Goal: Task Accomplishment & Management: Use online tool/utility

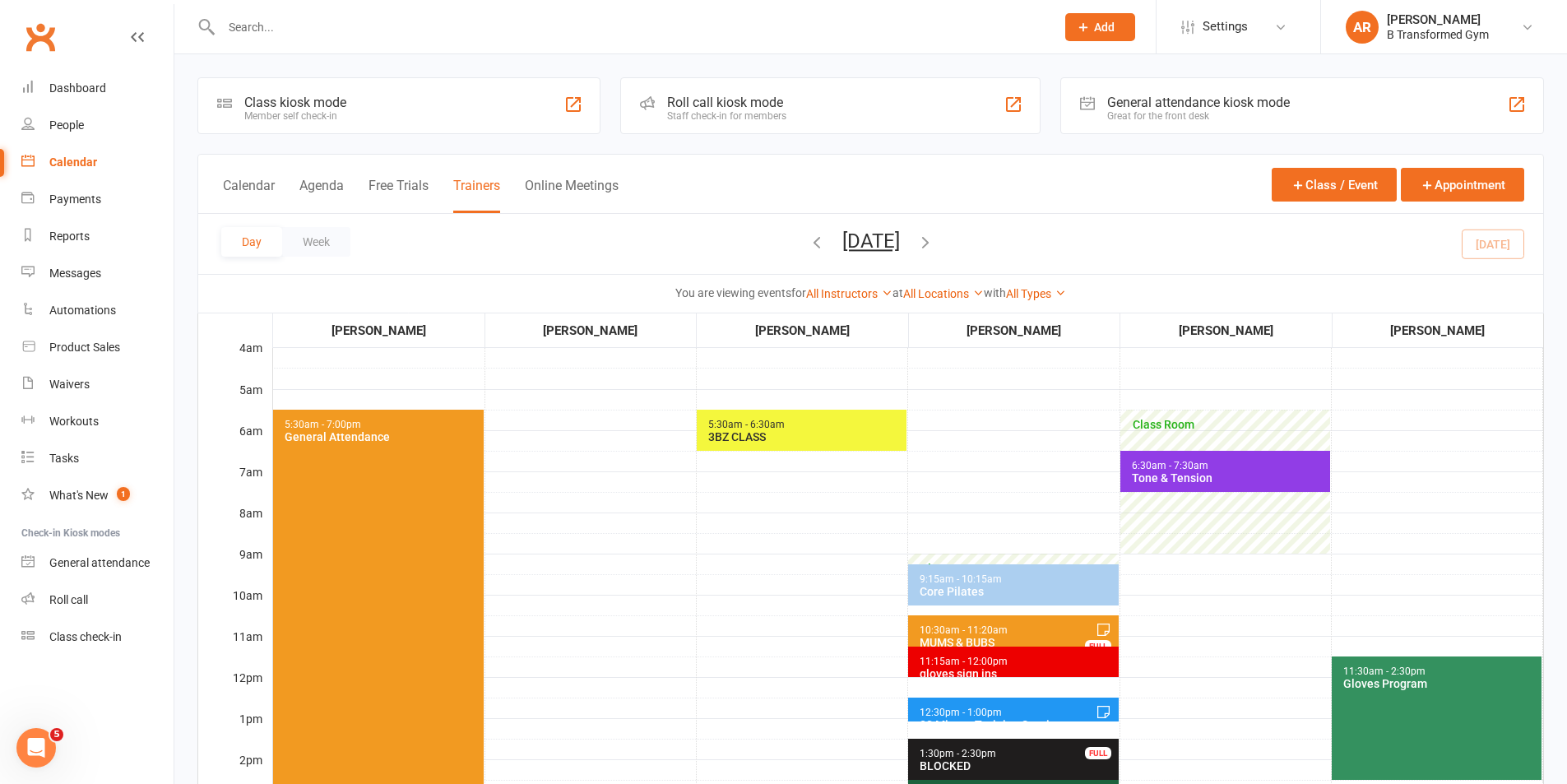
click at [900, 237] on button "[DATE]" at bounding box center [871, 241] width 58 height 23
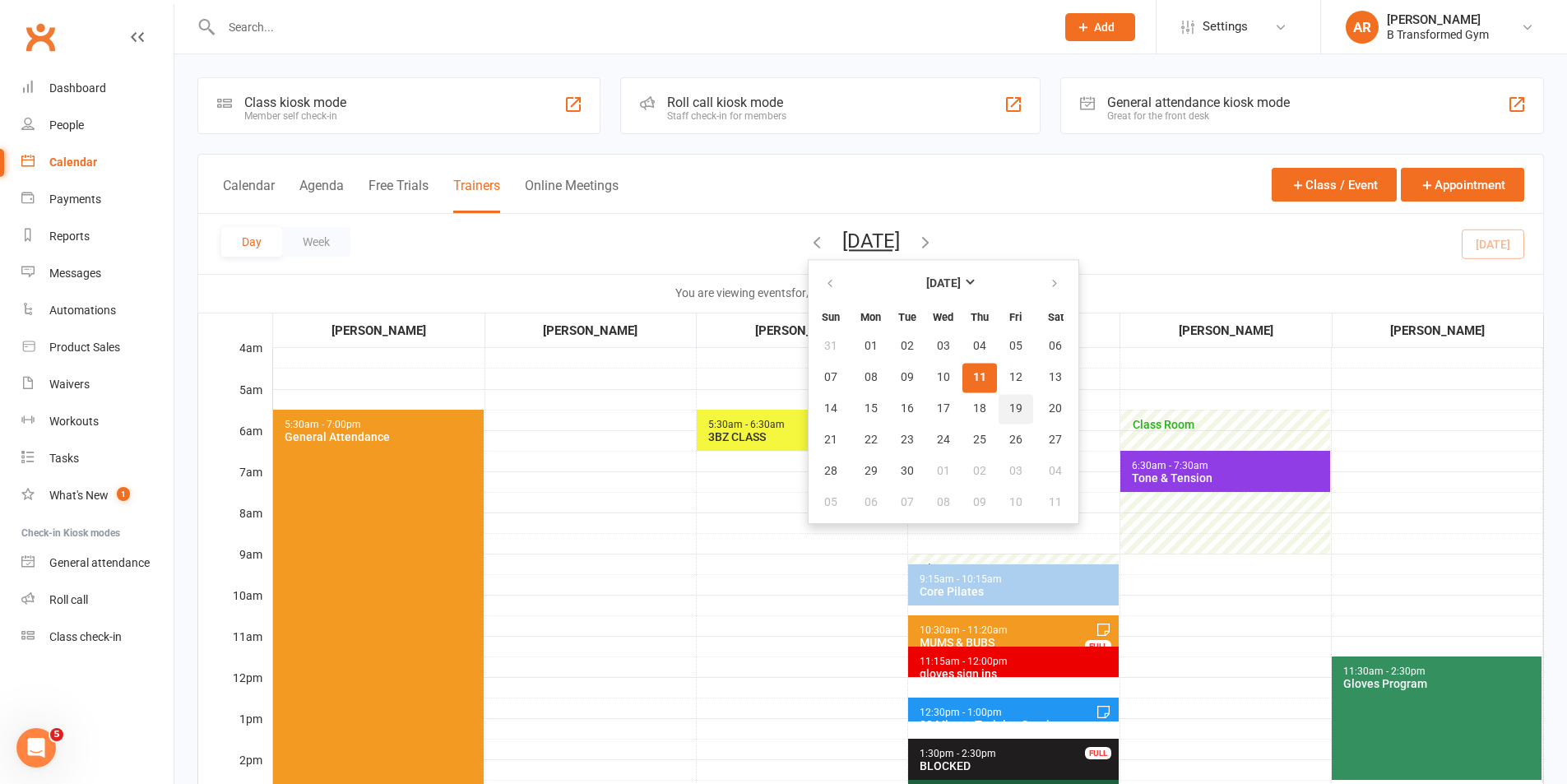
click at [998, 401] on button "19" at bounding box center [1016, 409] width 35 height 29
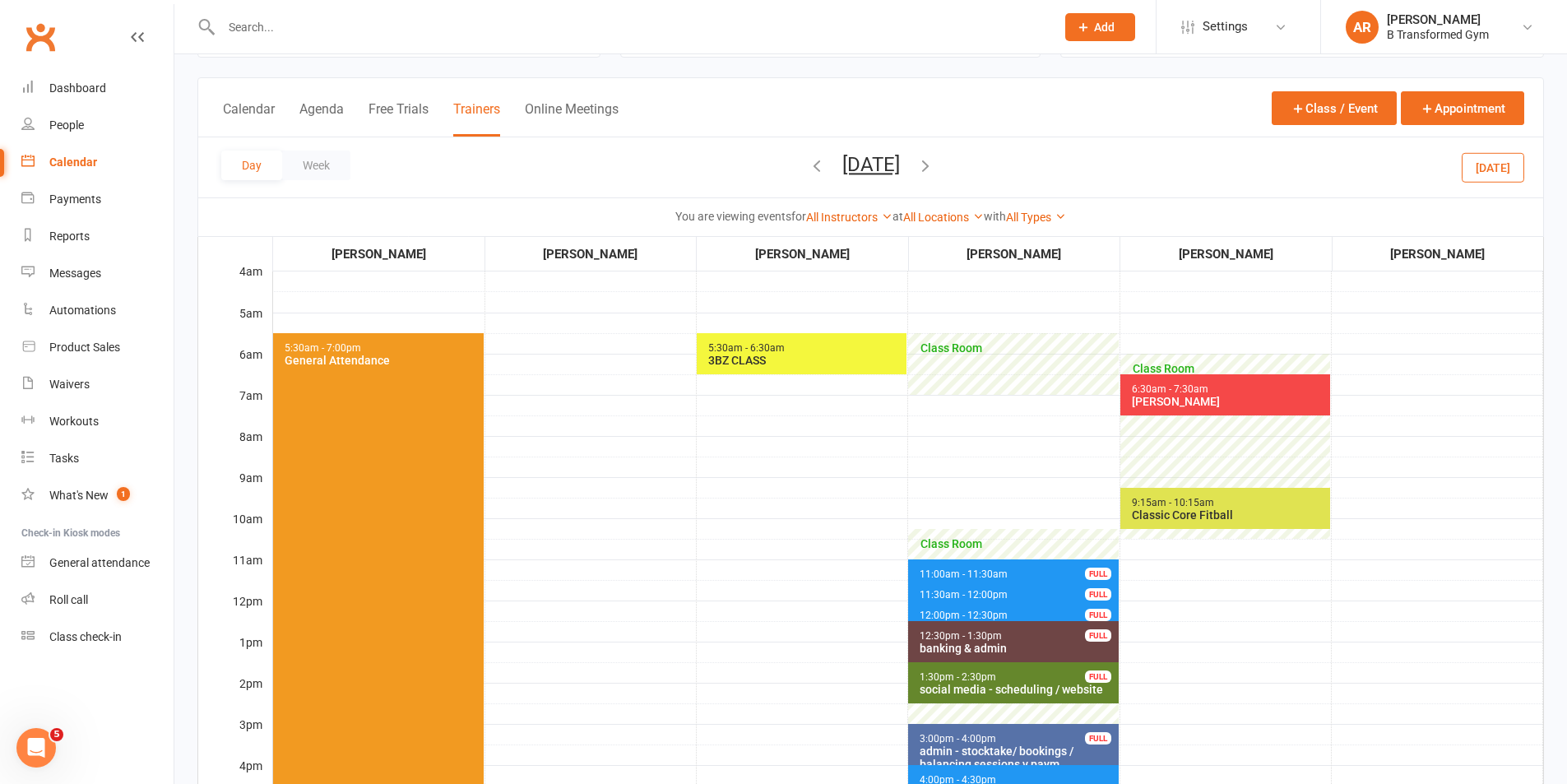
scroll to position [165, 0]
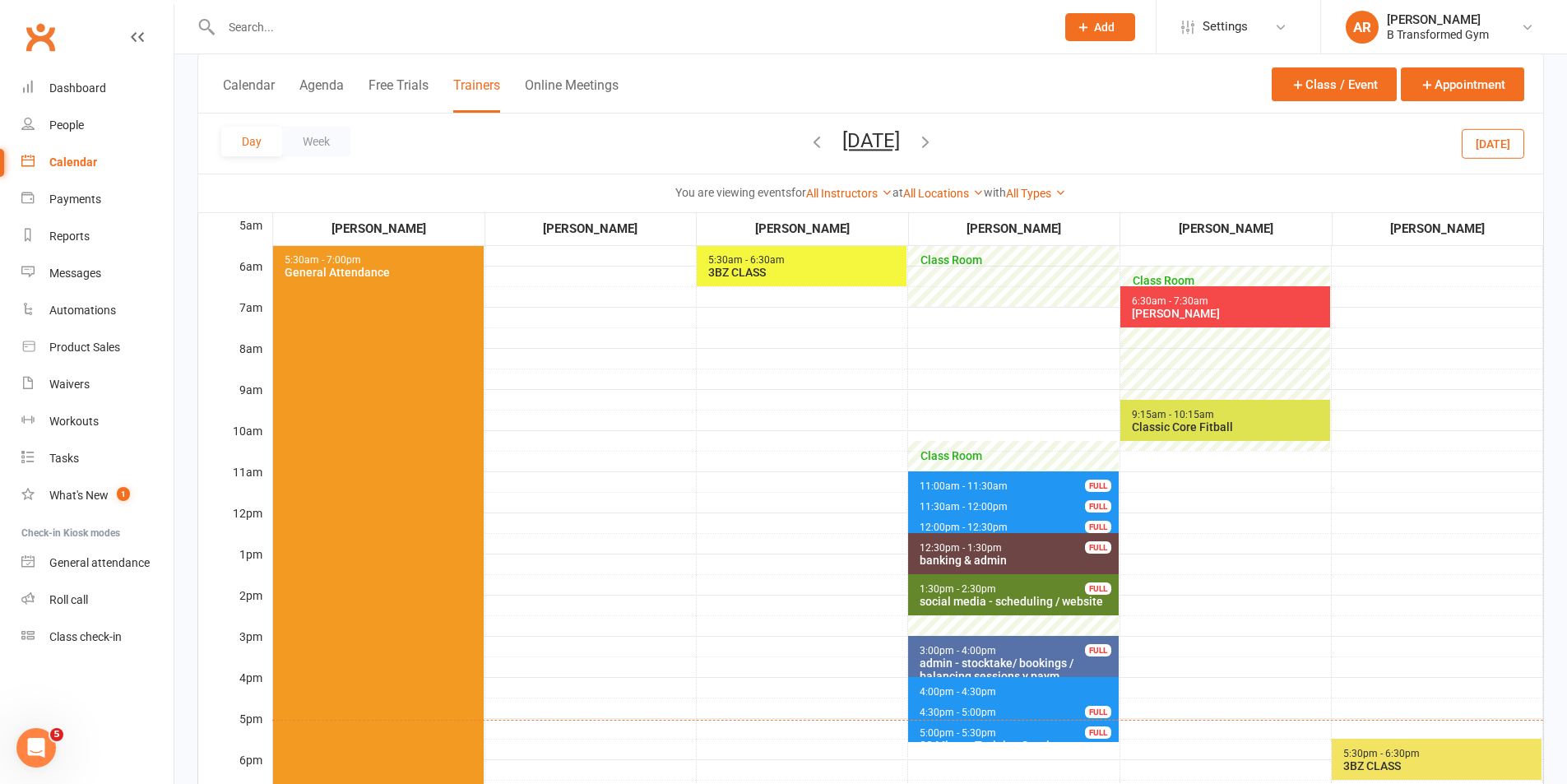
click at [1018, 709] on span "4:30pm - 5:00pm 30 Minute Training Session - [PERSON_NAME] FULL" at bounding box center [1013, 710] width 210 height 24
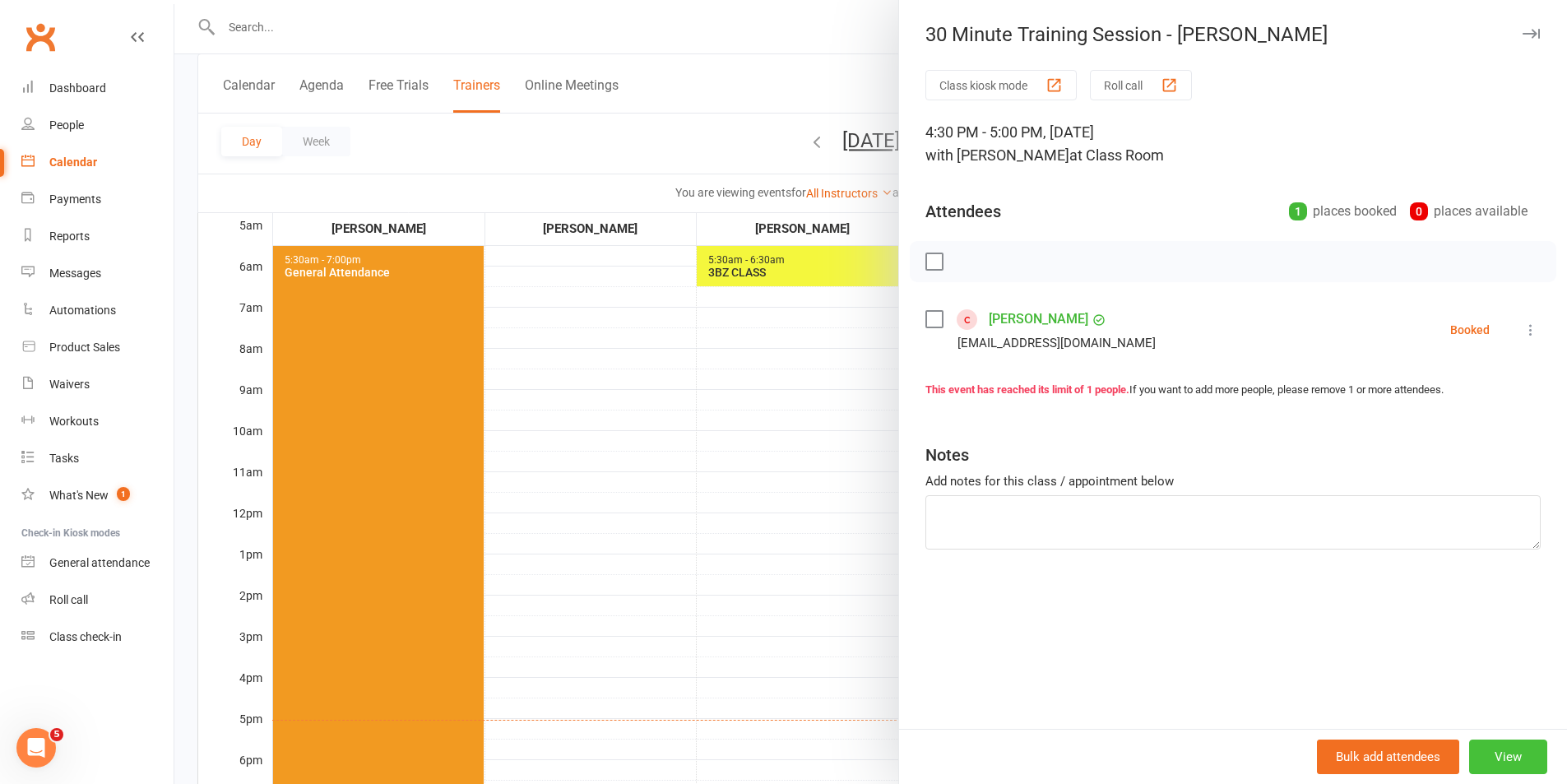
click at [1492, 750] on button "View" at bounding box center [1508, 756] width 79 height 34
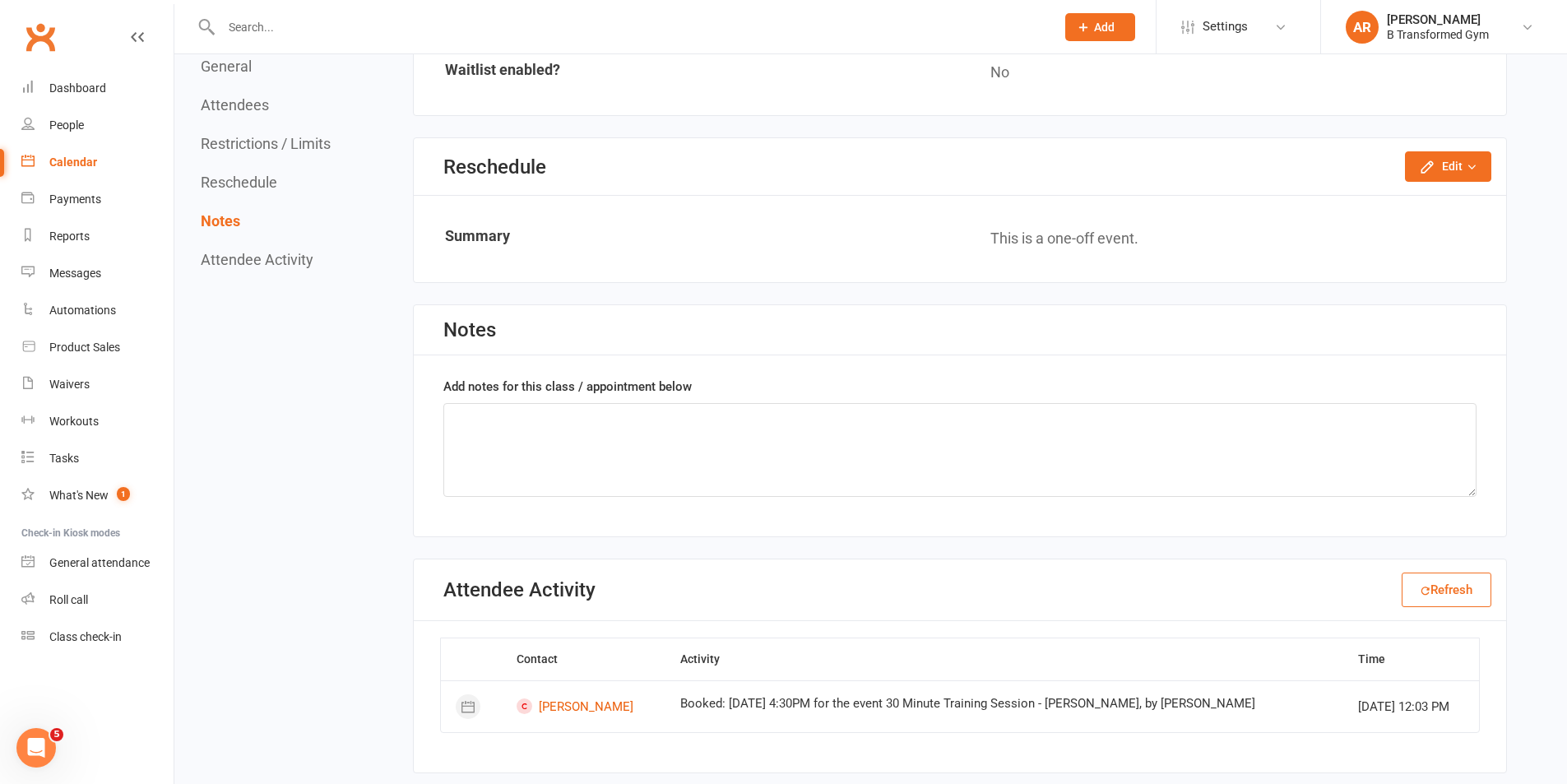
scroll to position [1233, 0]
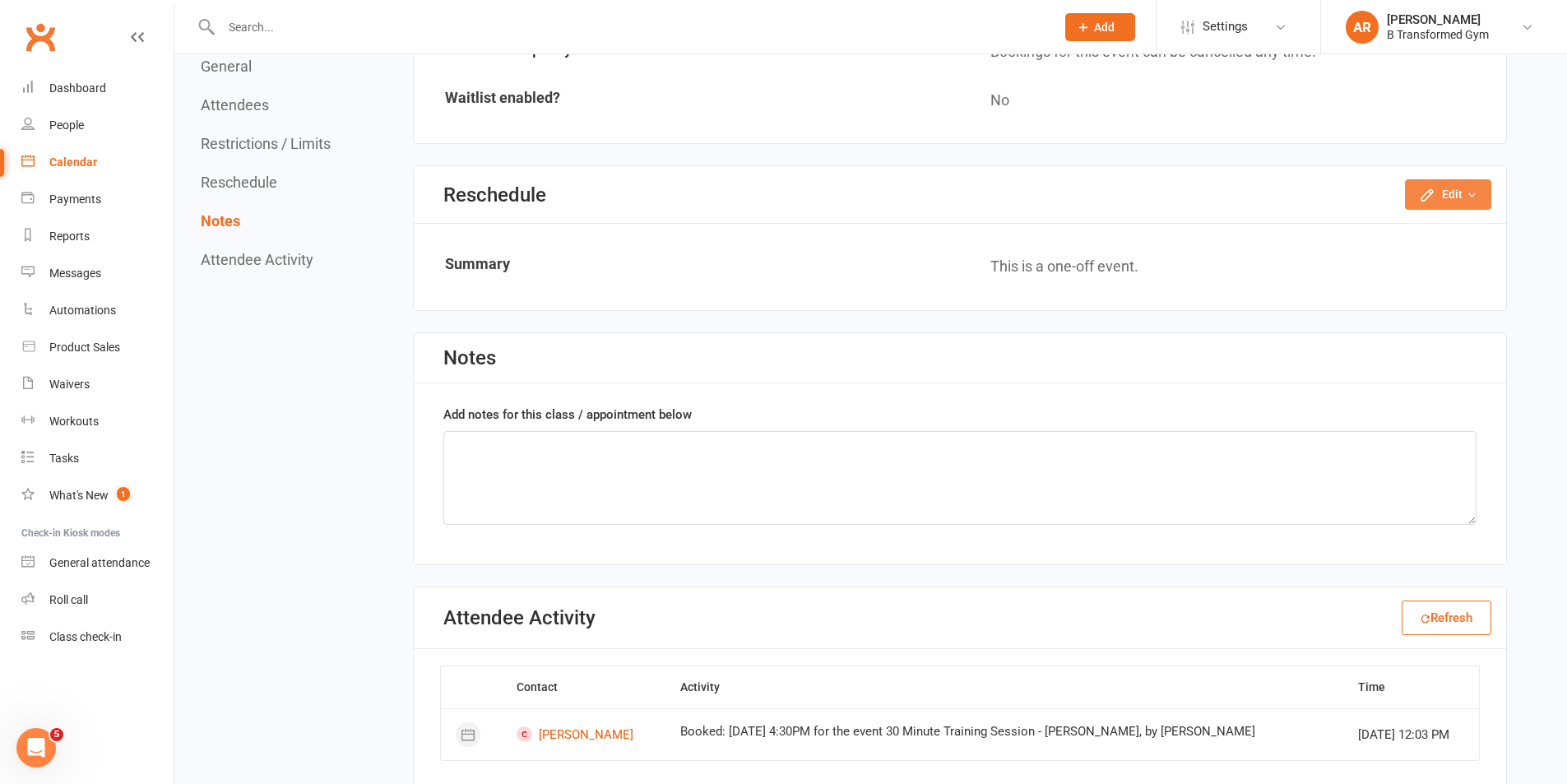
click at [1446, 209] on button "Edit" at bounding box center [1448, 194] width 86 height 29
click at [1389, 241] on link "Reschedule this event only" at bounding box center [1404, 232] width 173 height 33
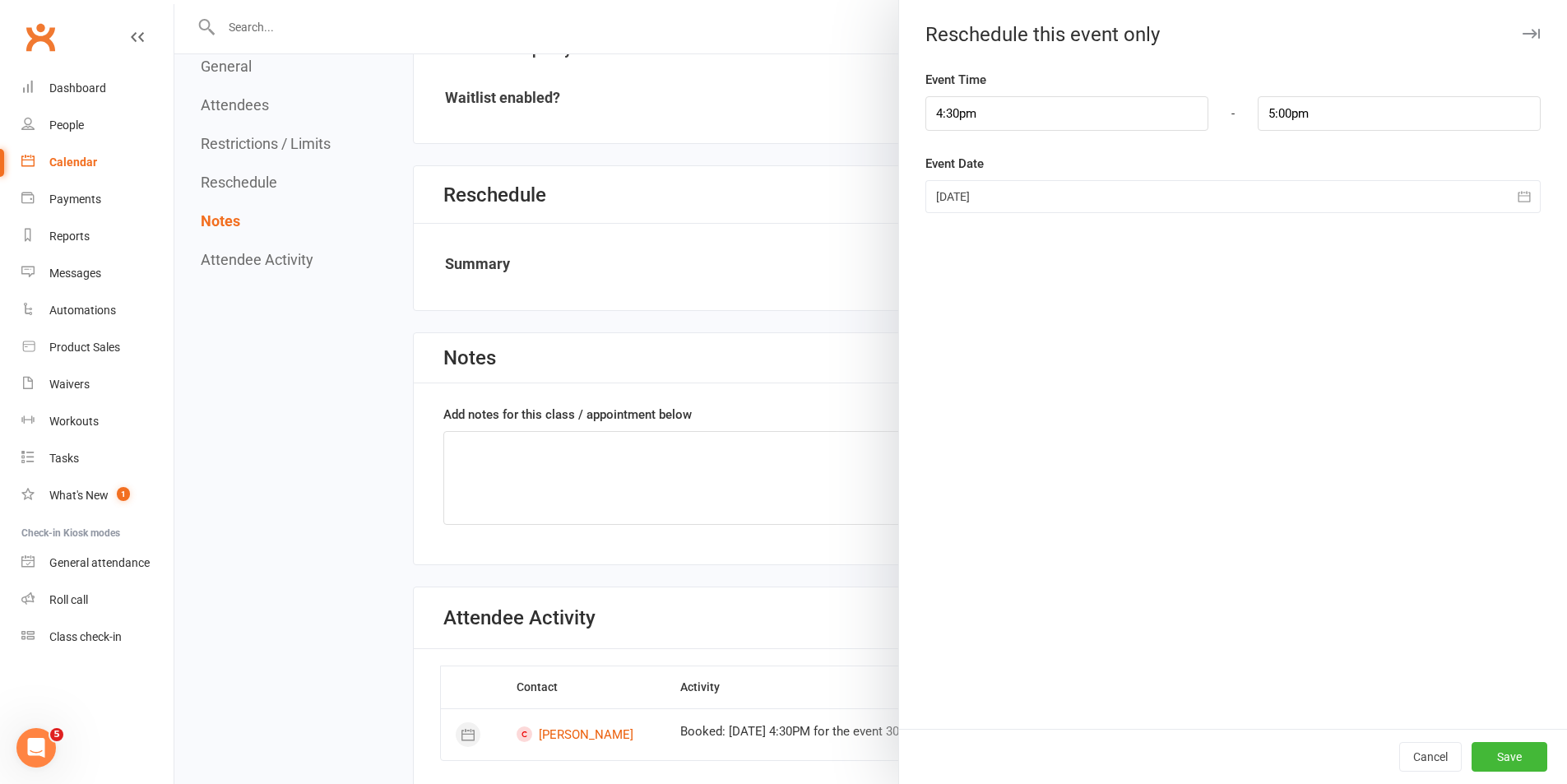
click at [1004, 198] on div at bounding box center [1233, 197] width 615 height 33
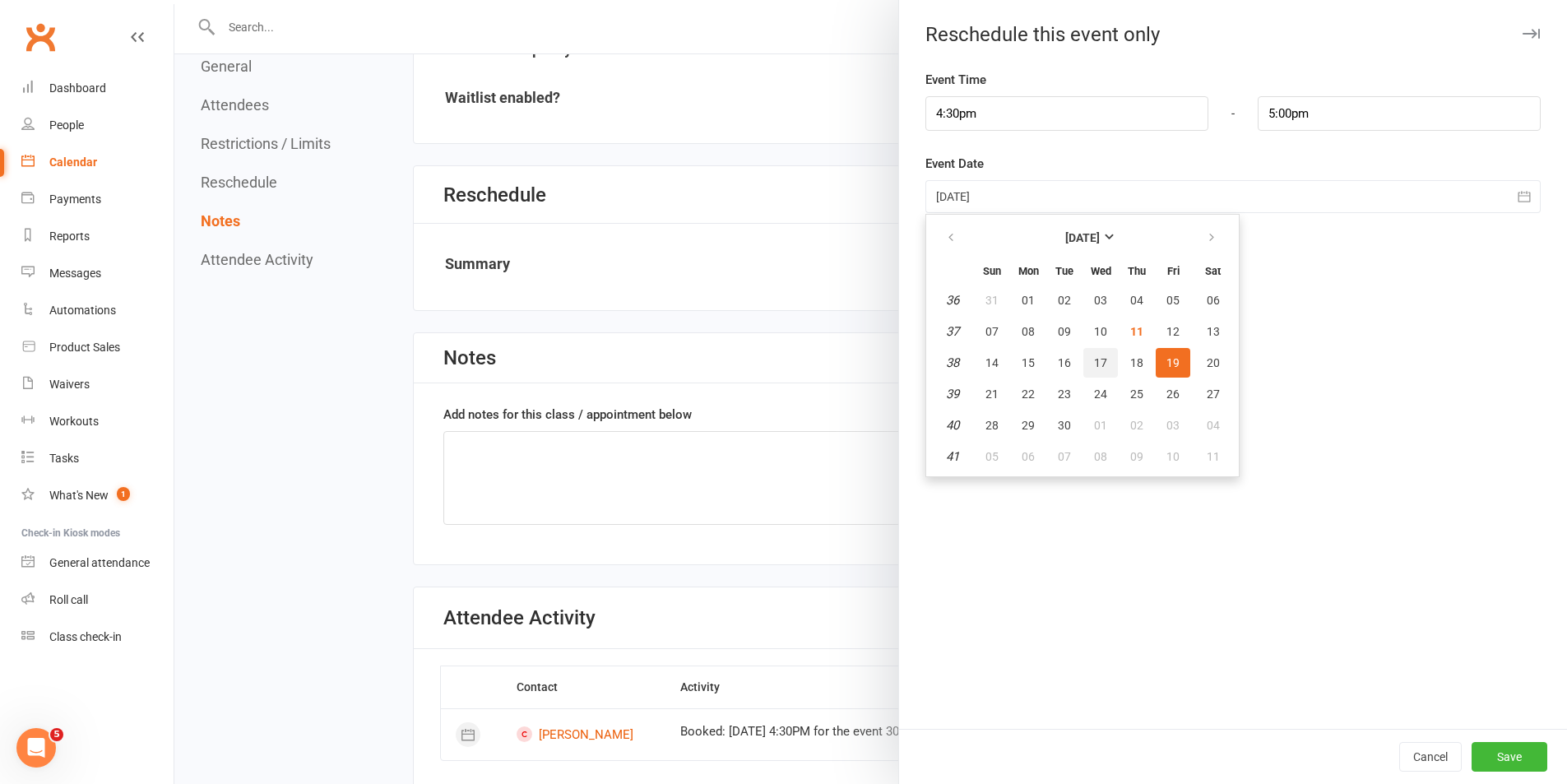
click at [1088, 370] on button "17" at bounding box center [1101, 362] width 35 height 29
type input "[DATE]"
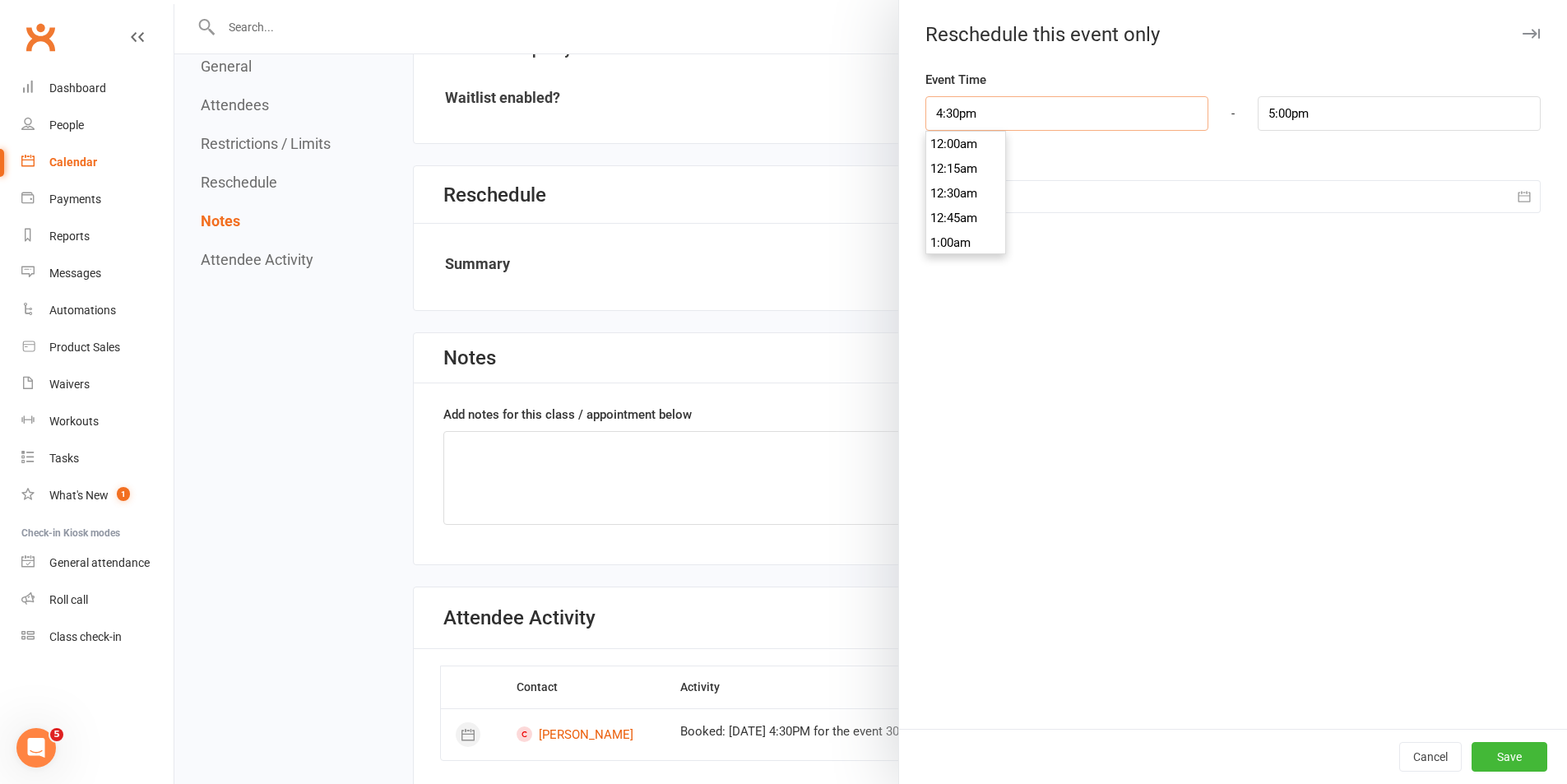
click at [1018, 122] on input "4:30pm" at bounding box center [1067, 114] width 283 height 34
type input "4:00pm"
type input "4:30pm"
click at [970, 195] on li "4:00pm" at bounding box center [966, 201] width 79 height 25
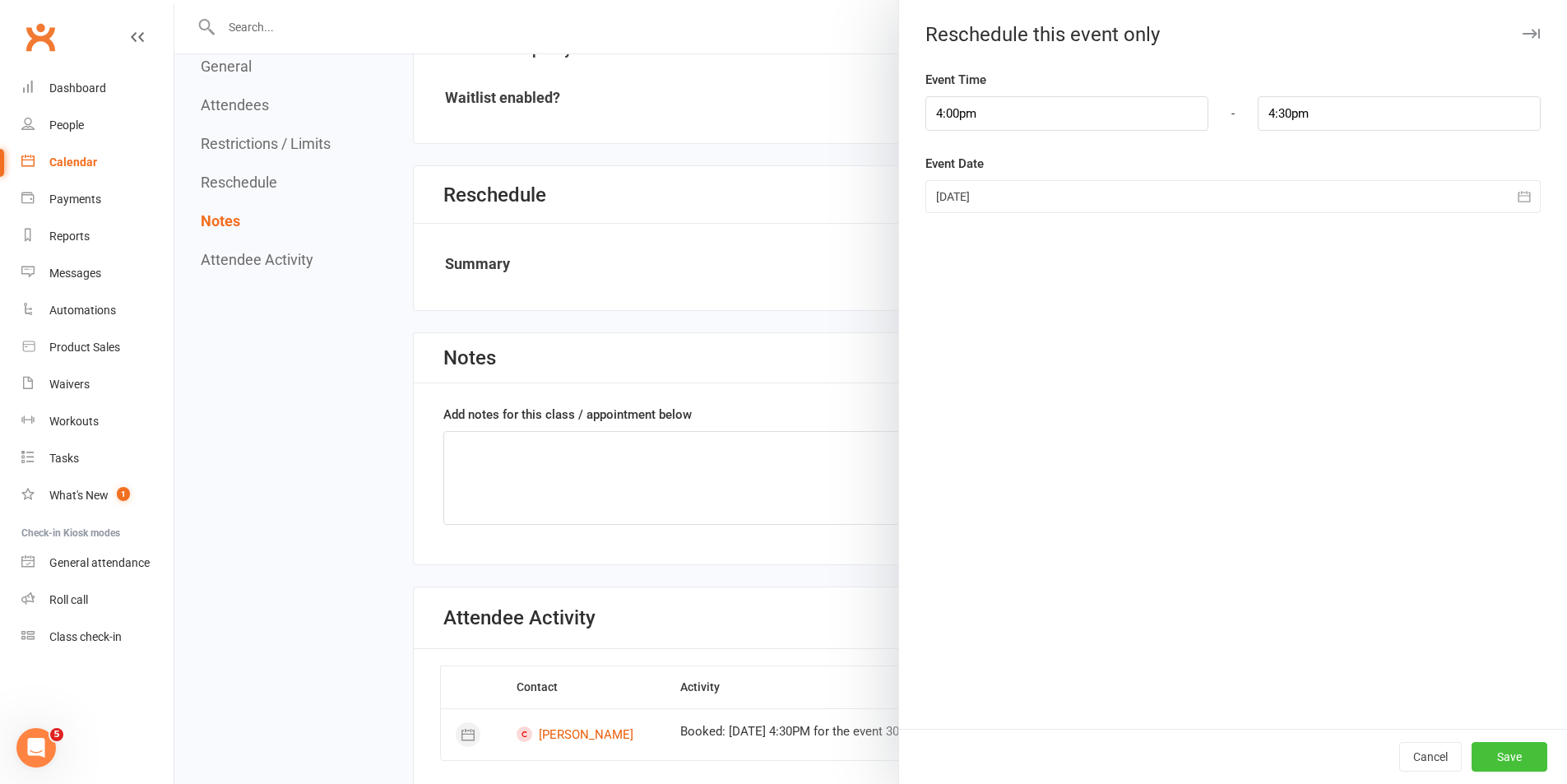
drag, startPoint x: 1507, startPoint y: 750, endPoint x: 1510, endPoint y: 729, distance: 21.2
click at [1506, 750] on button "Save" at bounding box center [1510, 756] width 76 height 29
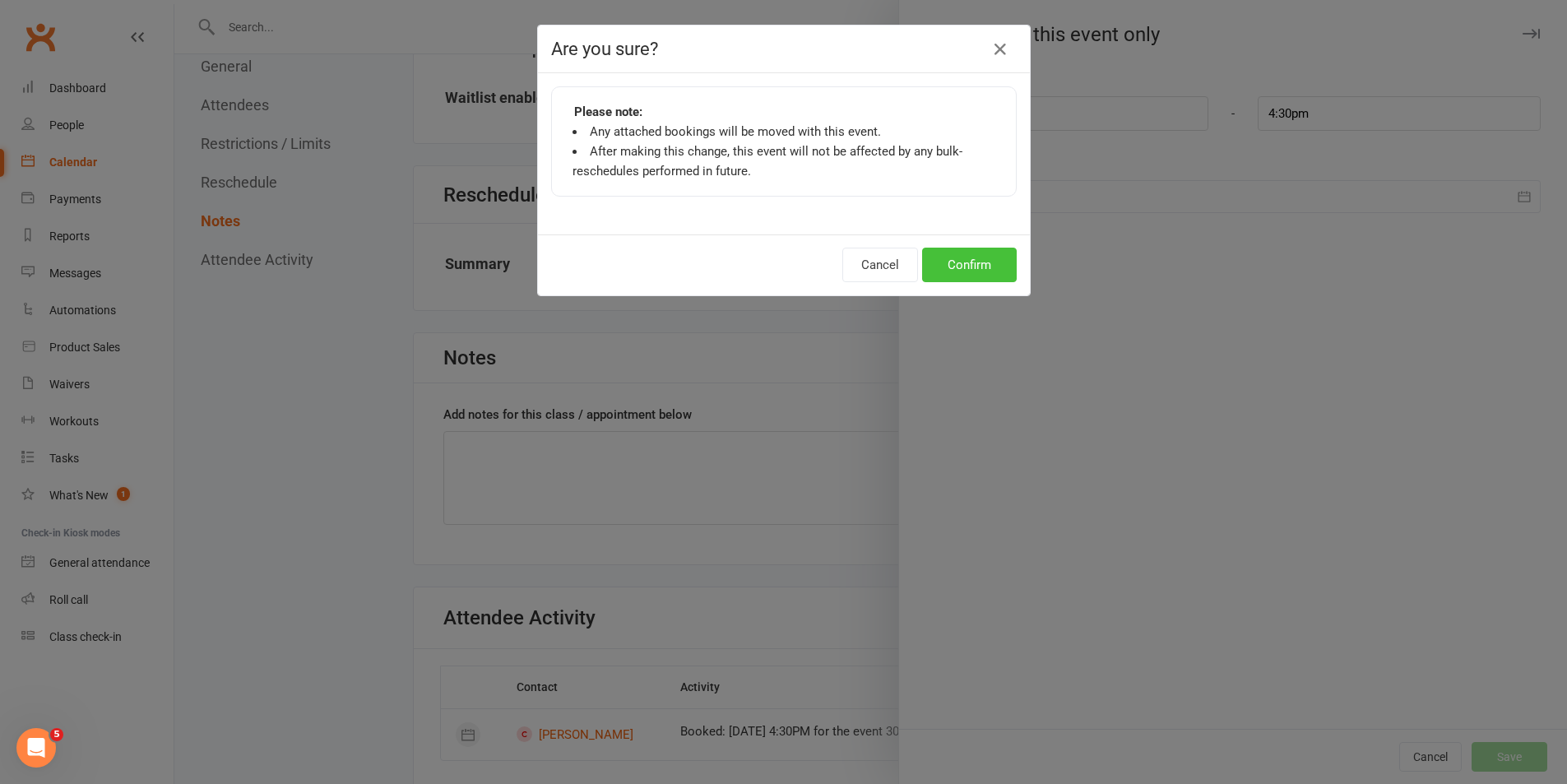
click at [953, 266] on button "Confirm" at bounding box center [970, 265] width 95 height 34
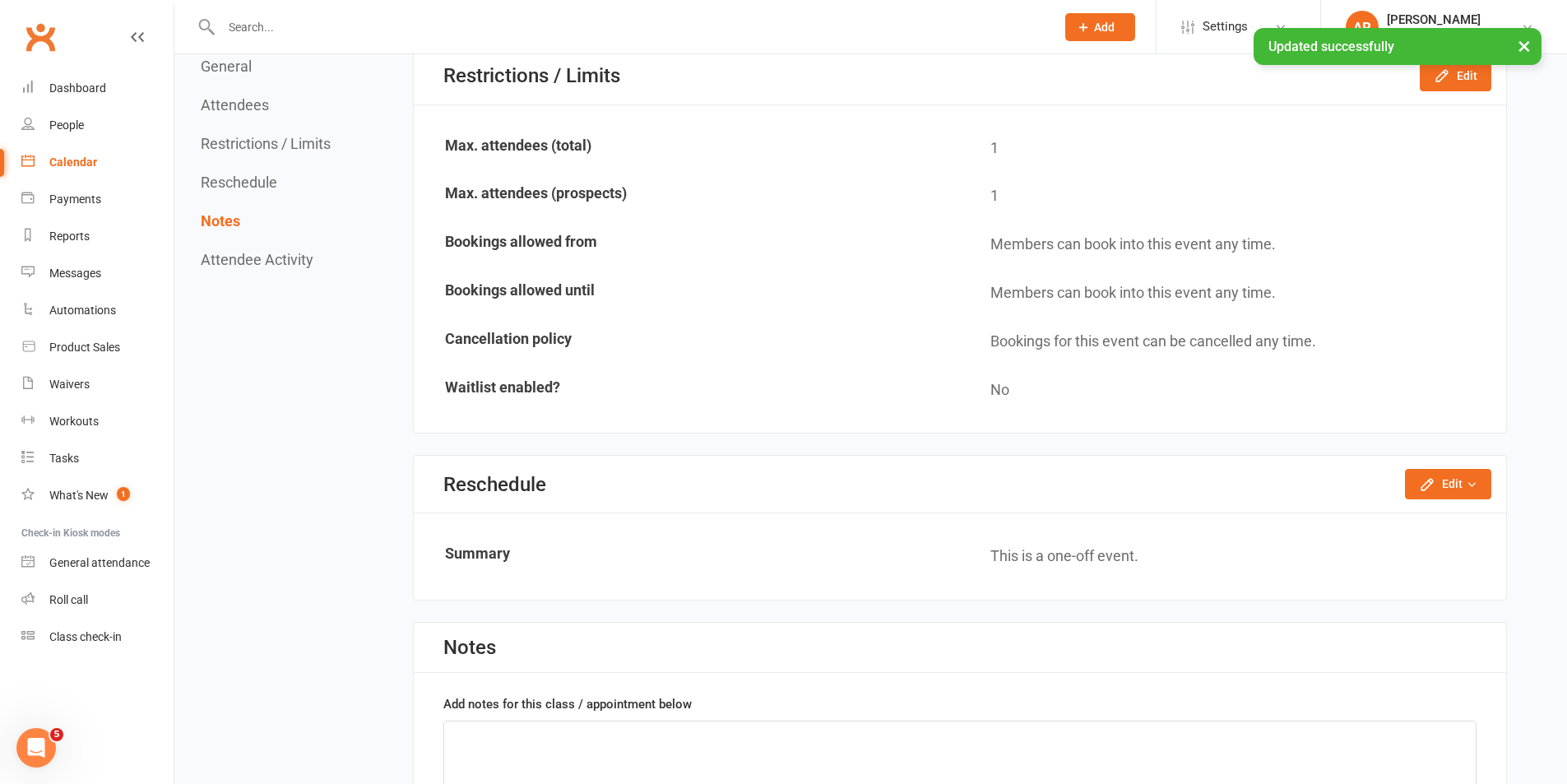
scroll to position [905, 0]
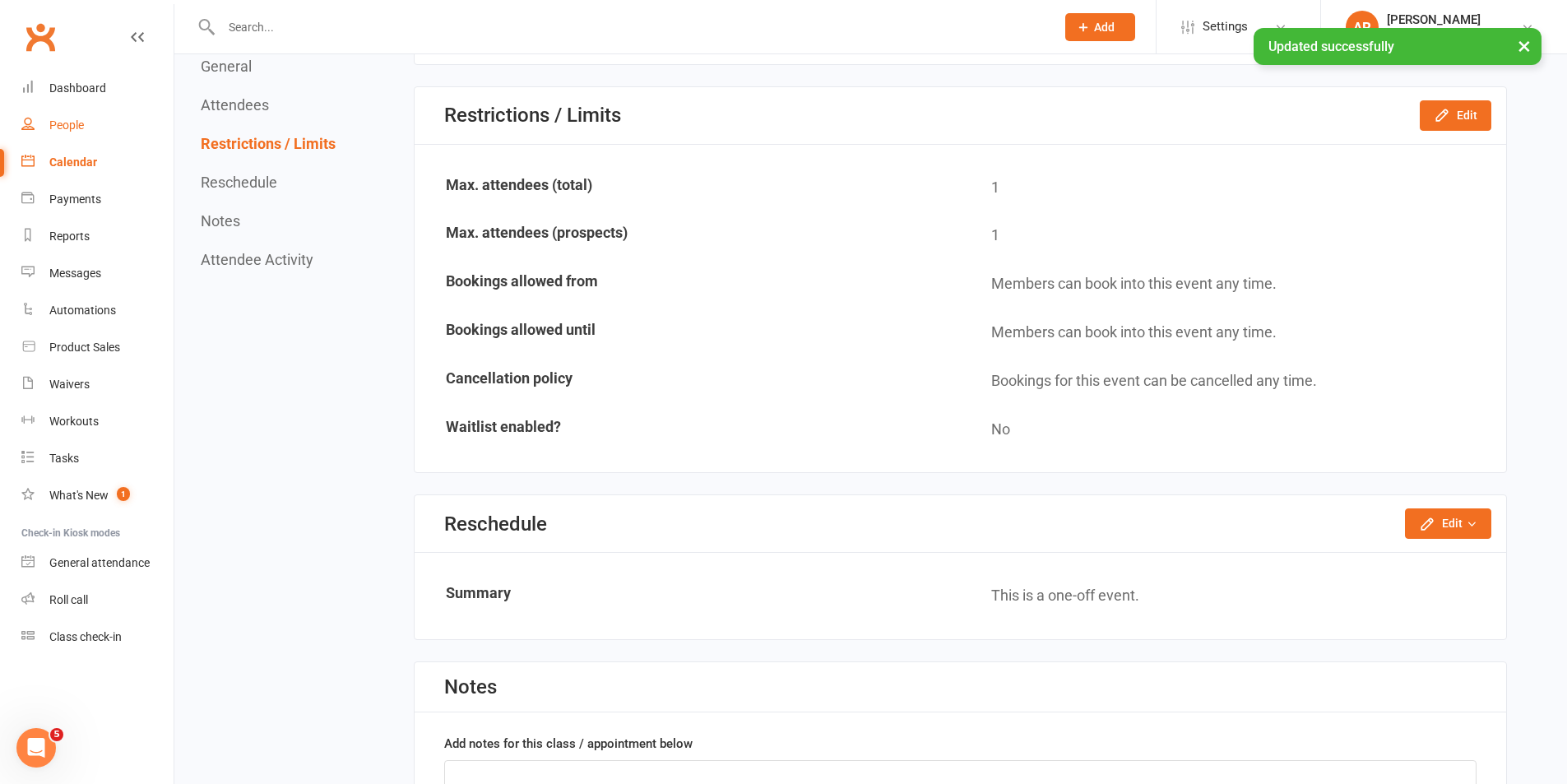
click at [92, 129] on link "People" at bounding box center [98, 125] width 152 height 37
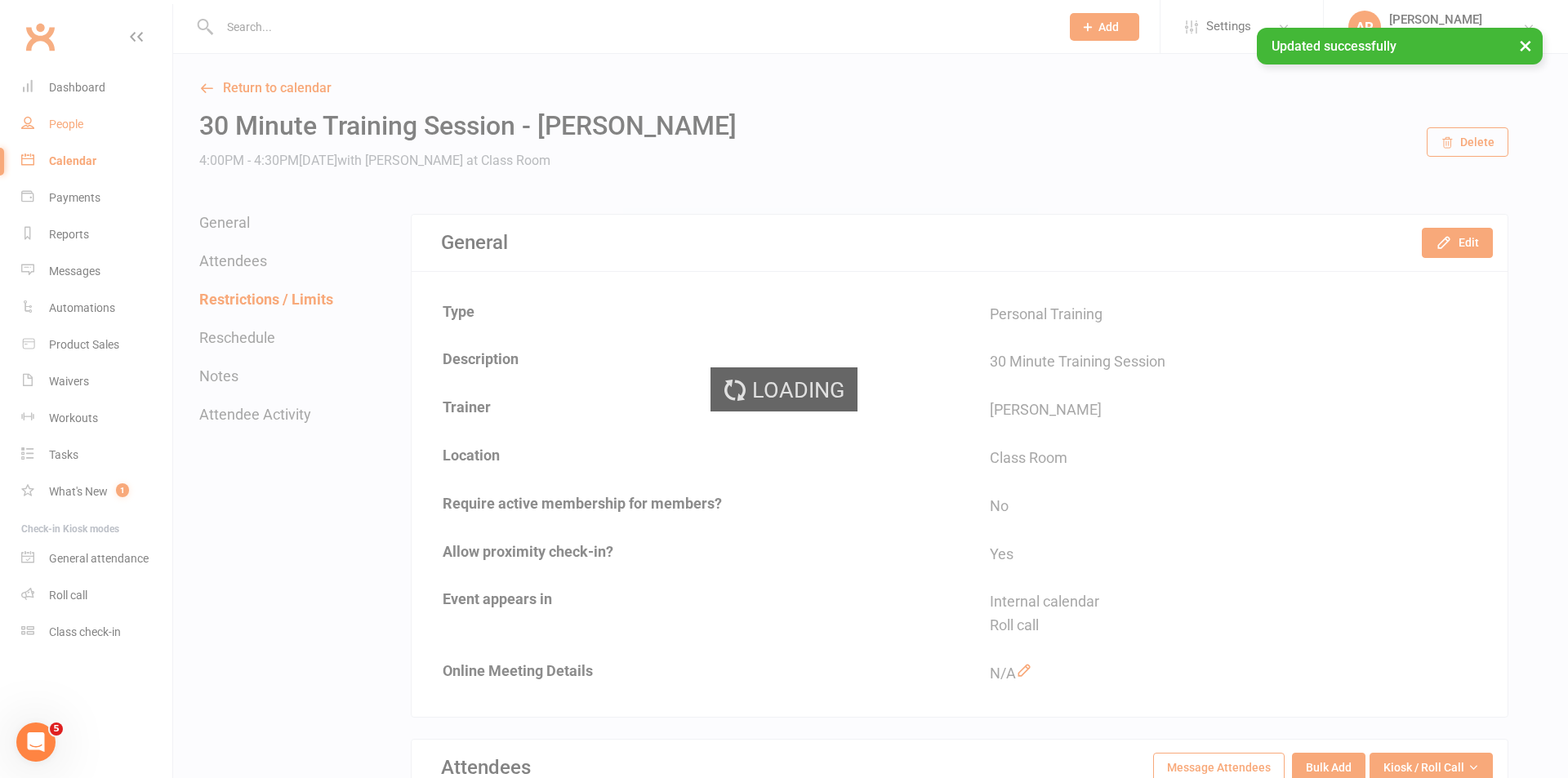
select select "100"
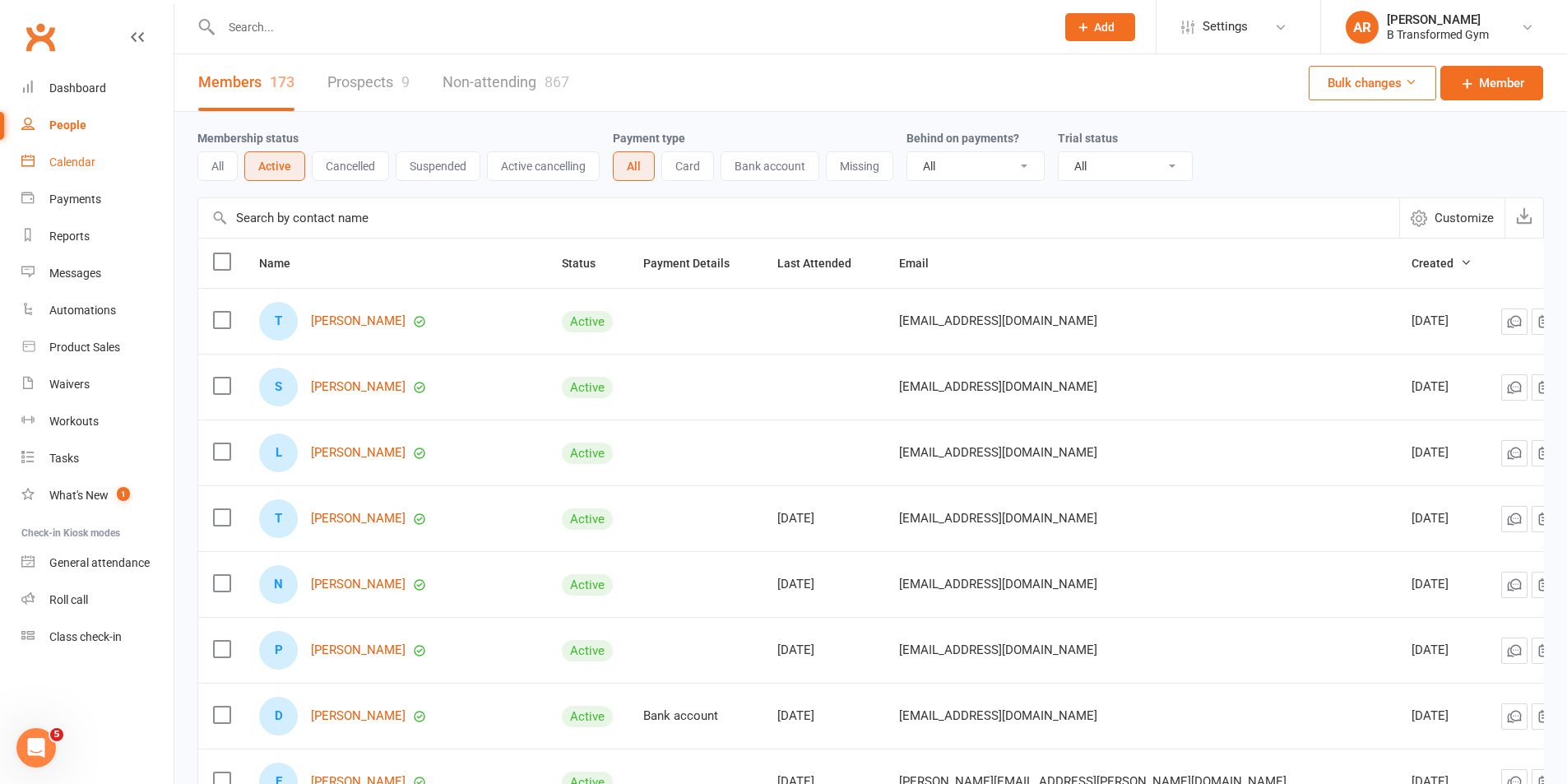
click at [75, 161] on div "Calendar" at bounding box center [72, 161] width 46 height 13
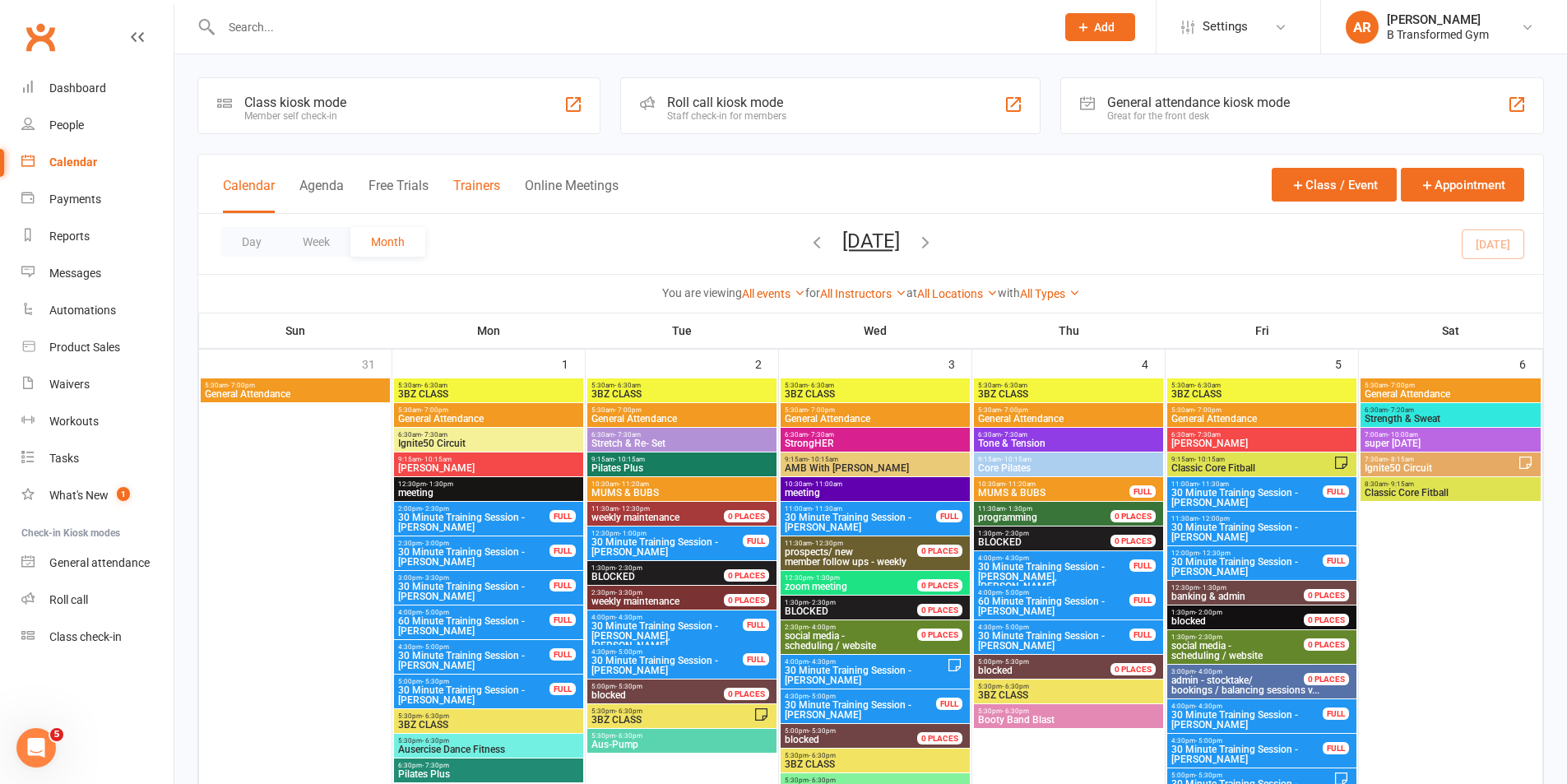
click at [489, 185] on button "Trainers" at bounding box center [476, 195] width 47 height 35
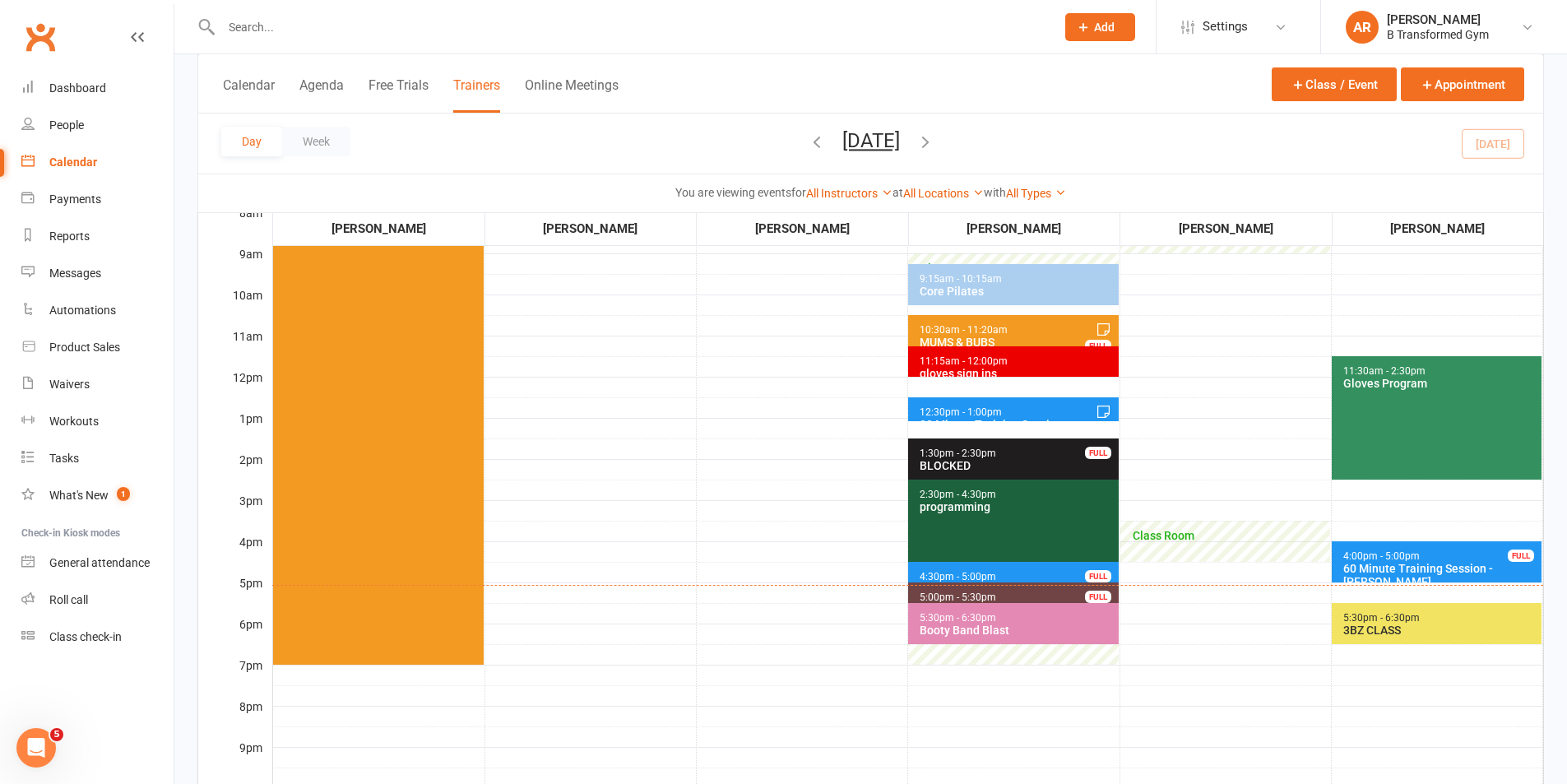
scroll to position [329, 0]
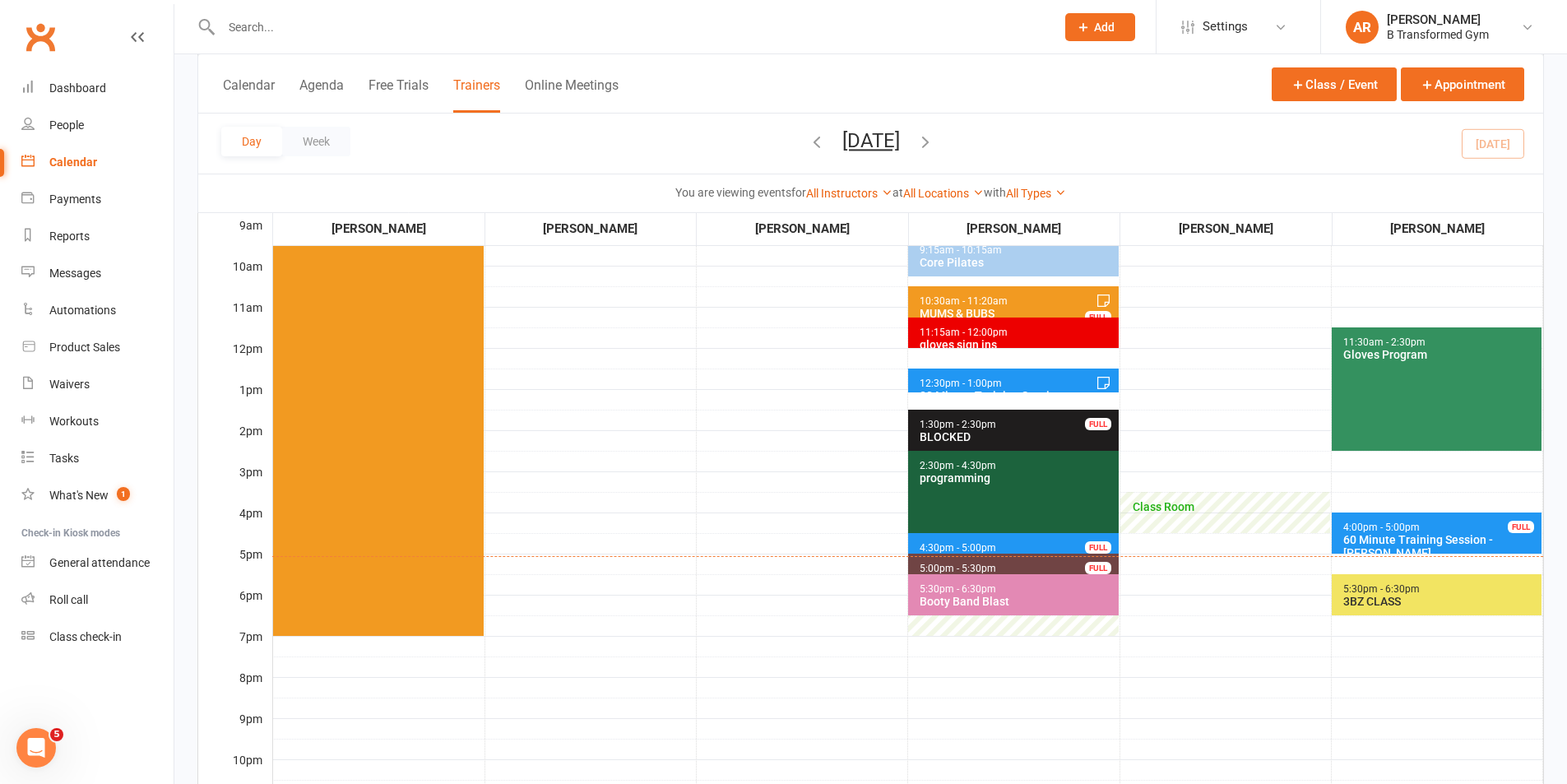
click at [966, 543] on span "4:30pm - 5:00pm" at bounding box center [958, 547] width 79 height 11
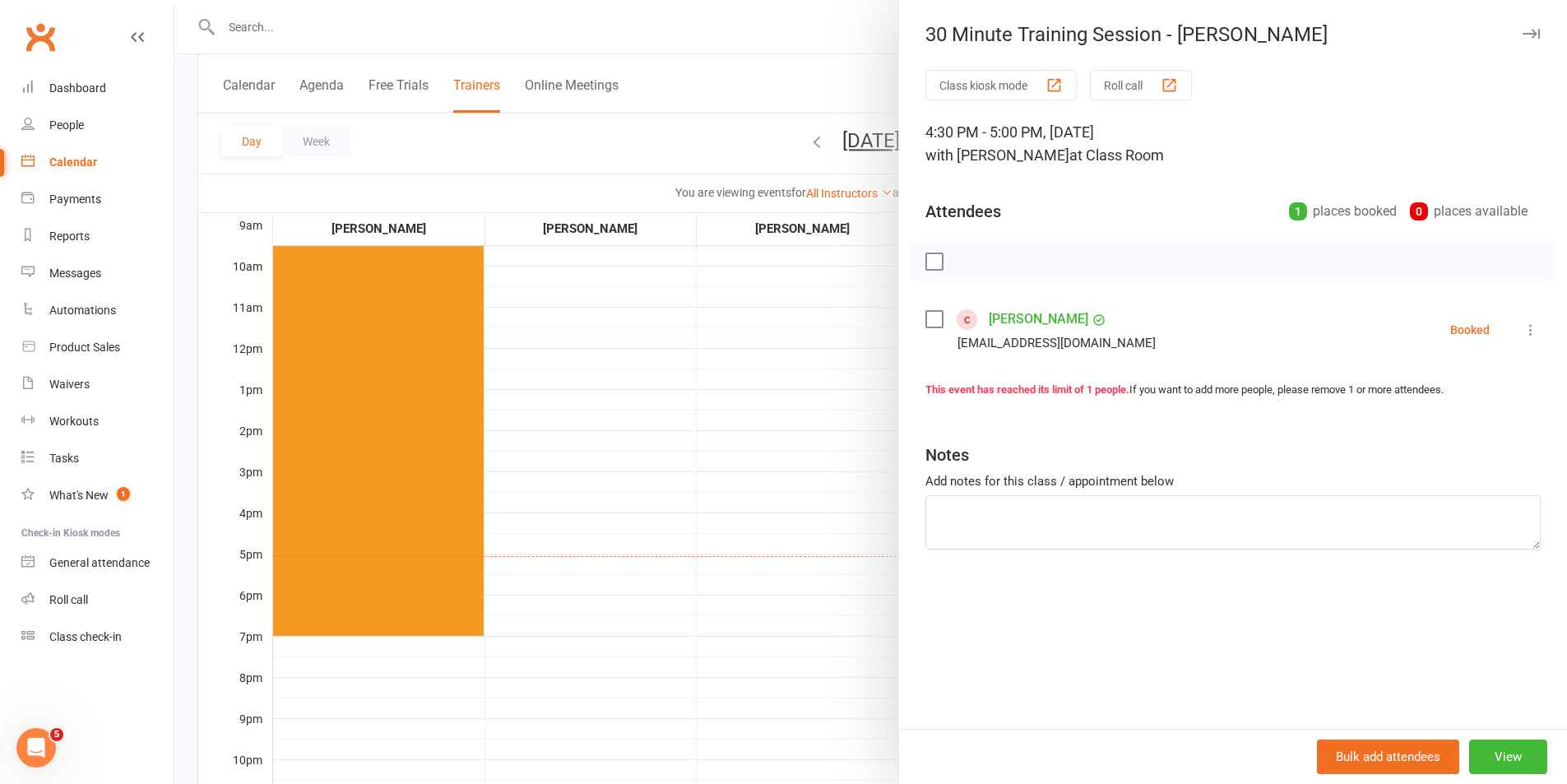
click at [707, 489] on div at bounding box center [871, 392] width 1393 height 784
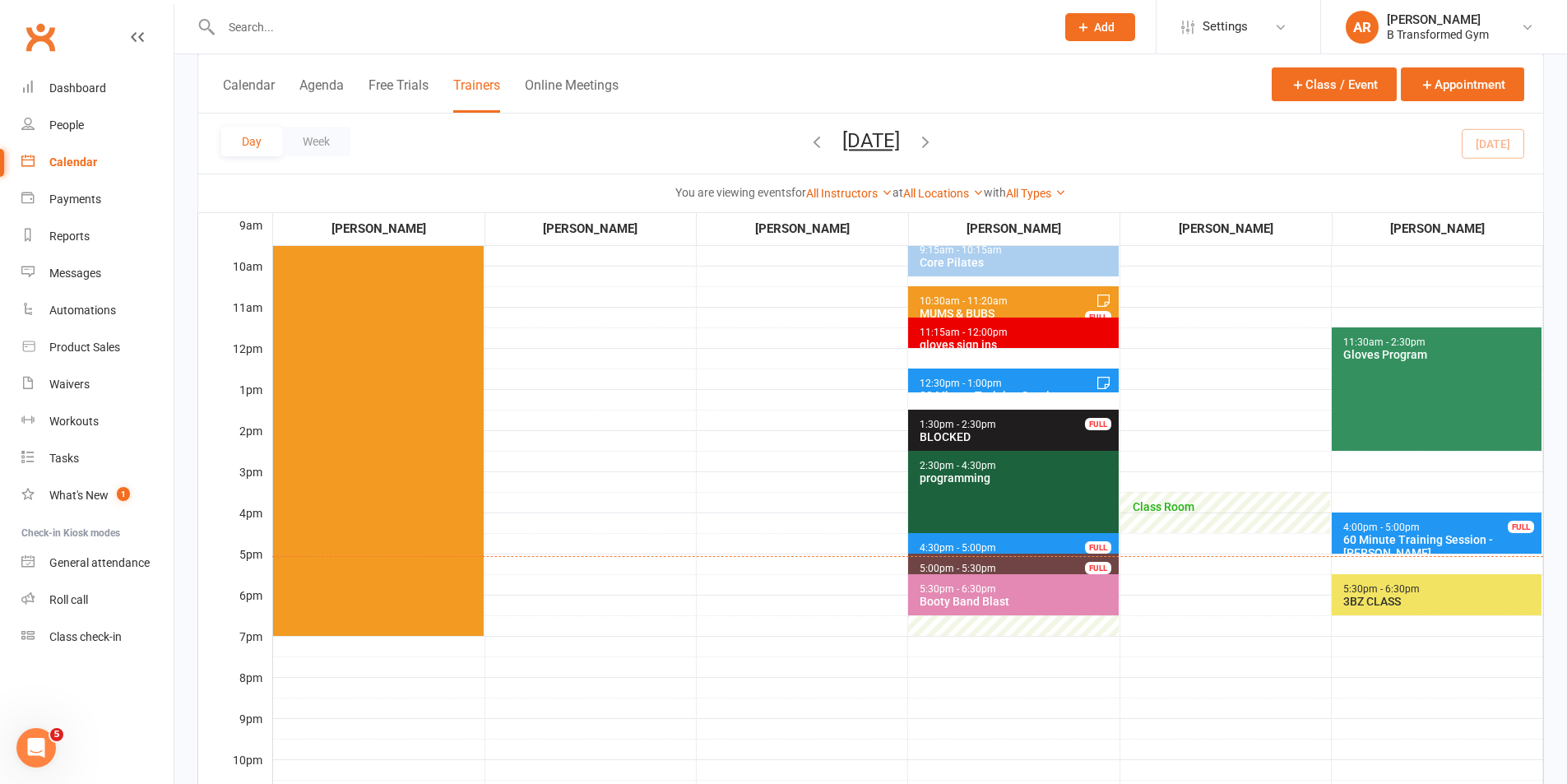
click at [970, 543] on span "4:30pm - 5:00pm" at bounding box center [958, 547] width 79 height 11
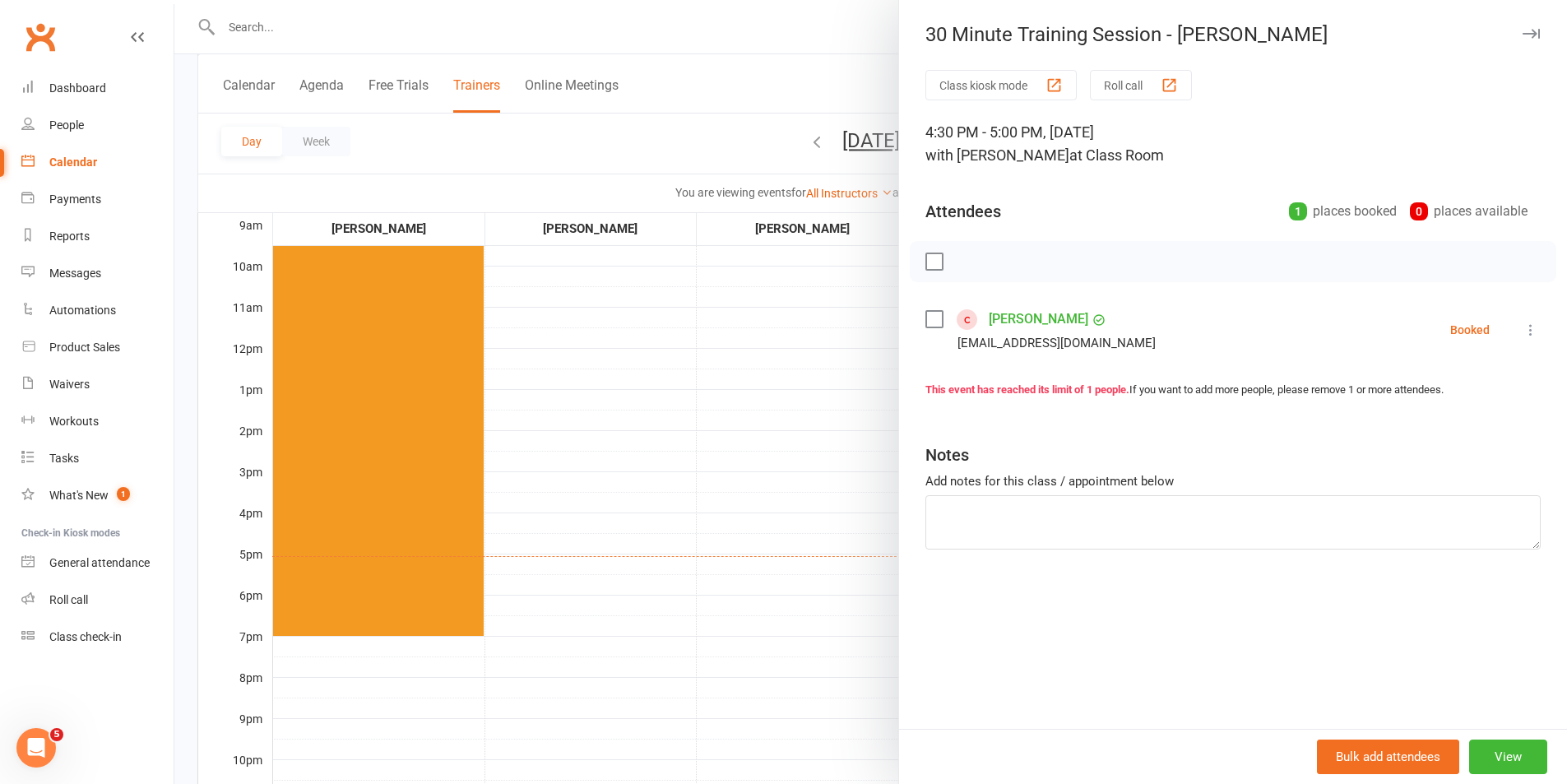
click at [930, 321] on label at bounding box center [934, 318] width 16 height 16
click at [968, 266] on icon "button" at bounding box center [971, 261] width 18 height 18
click at [765, 416] on div at bounding box center [871, 392] width 1393 height 784
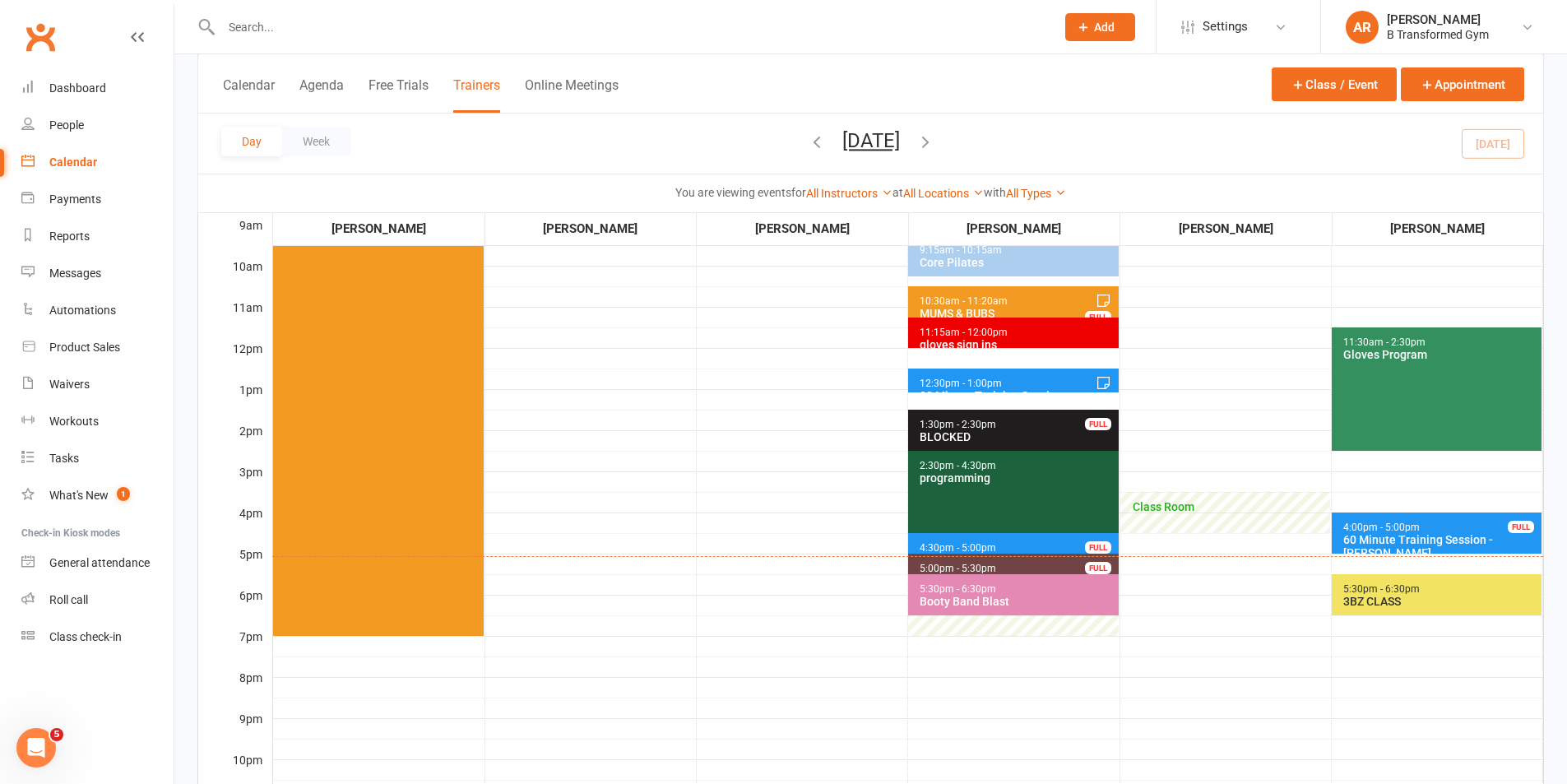
click at [1035, 390] on div "30 Minute Training Session - [PERSON_NAME]" at bounding box center [1016, 402] width 196 height 27
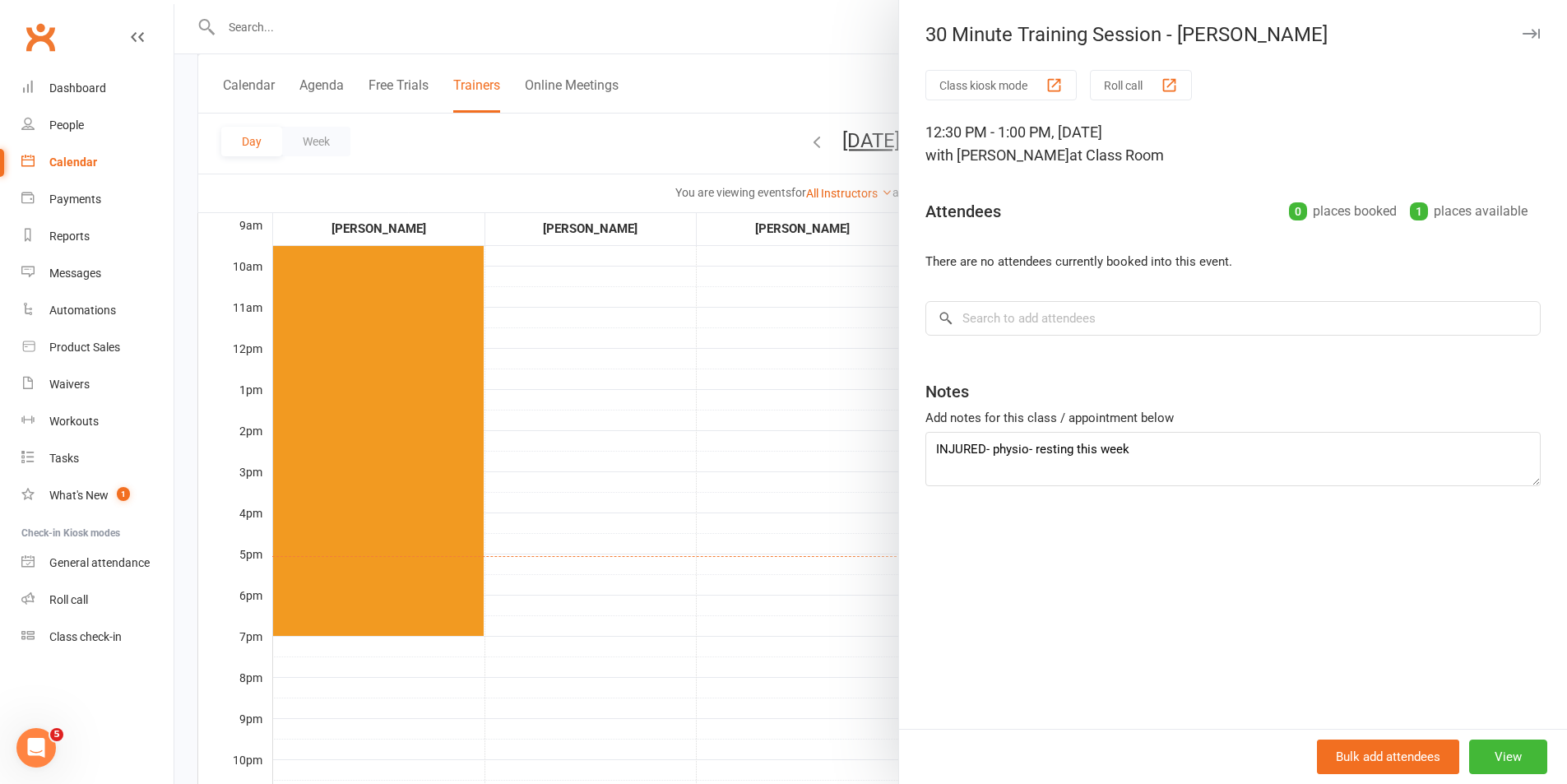
click at [767, 395] on div at bounding box center [871, 392] width 1393 height 784
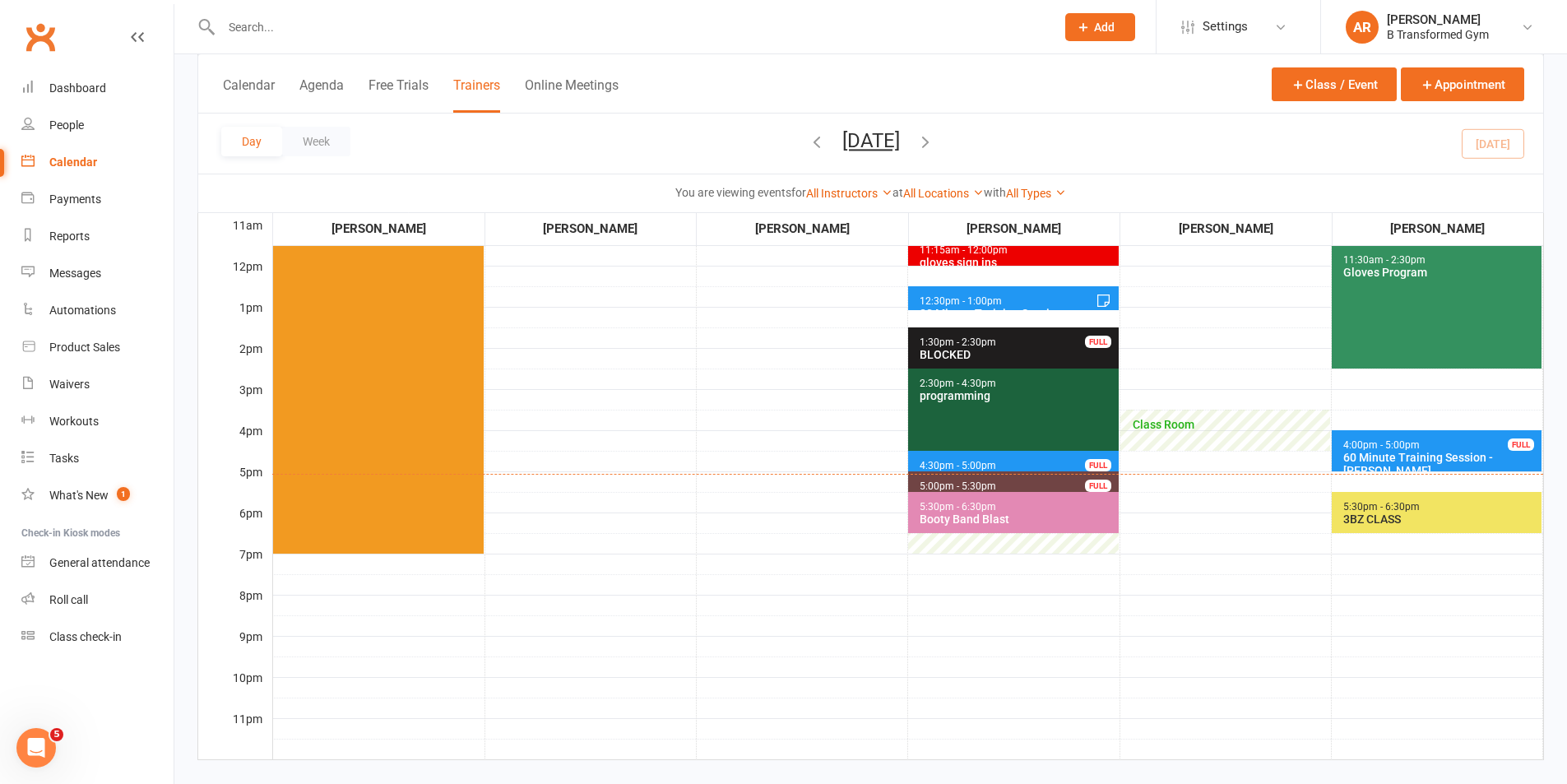
scroll to position [247, 0]
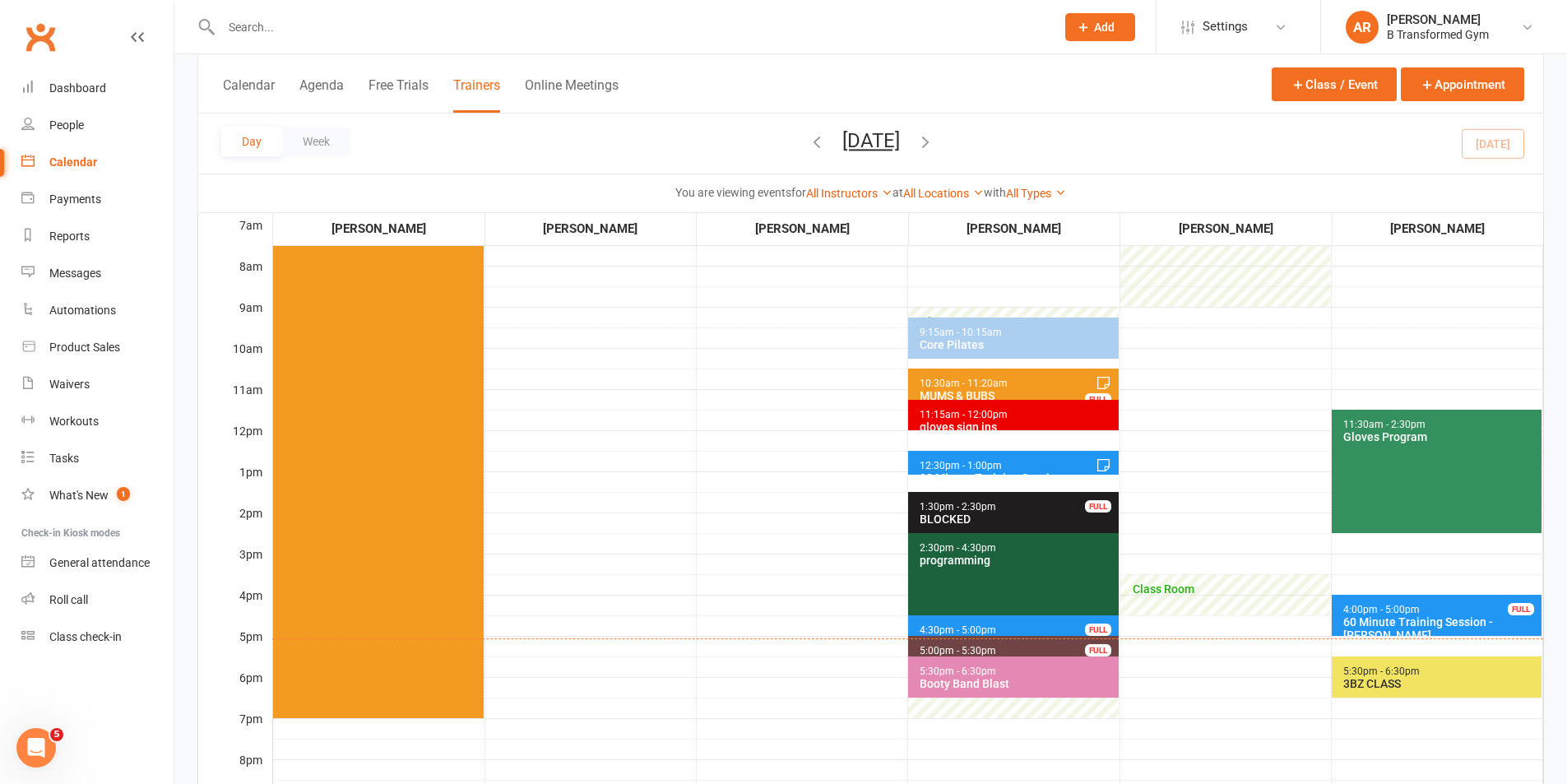
click at [900, 144] on button "[DATE]" at bounding box center [871, 141] width 58 height 23
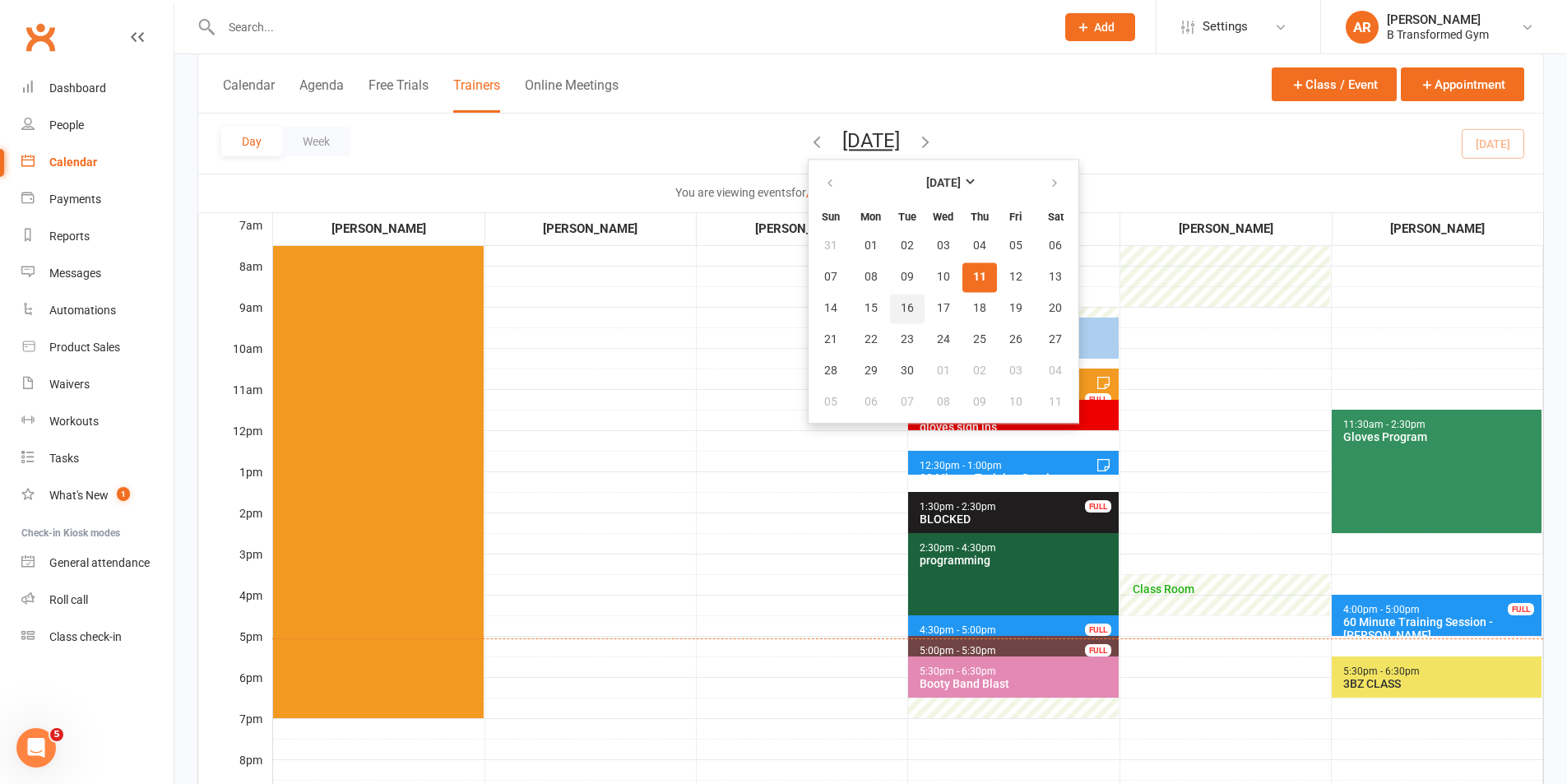
click at [890, 307] on button "16" at bounding box center [908, 308] width 35 height 29
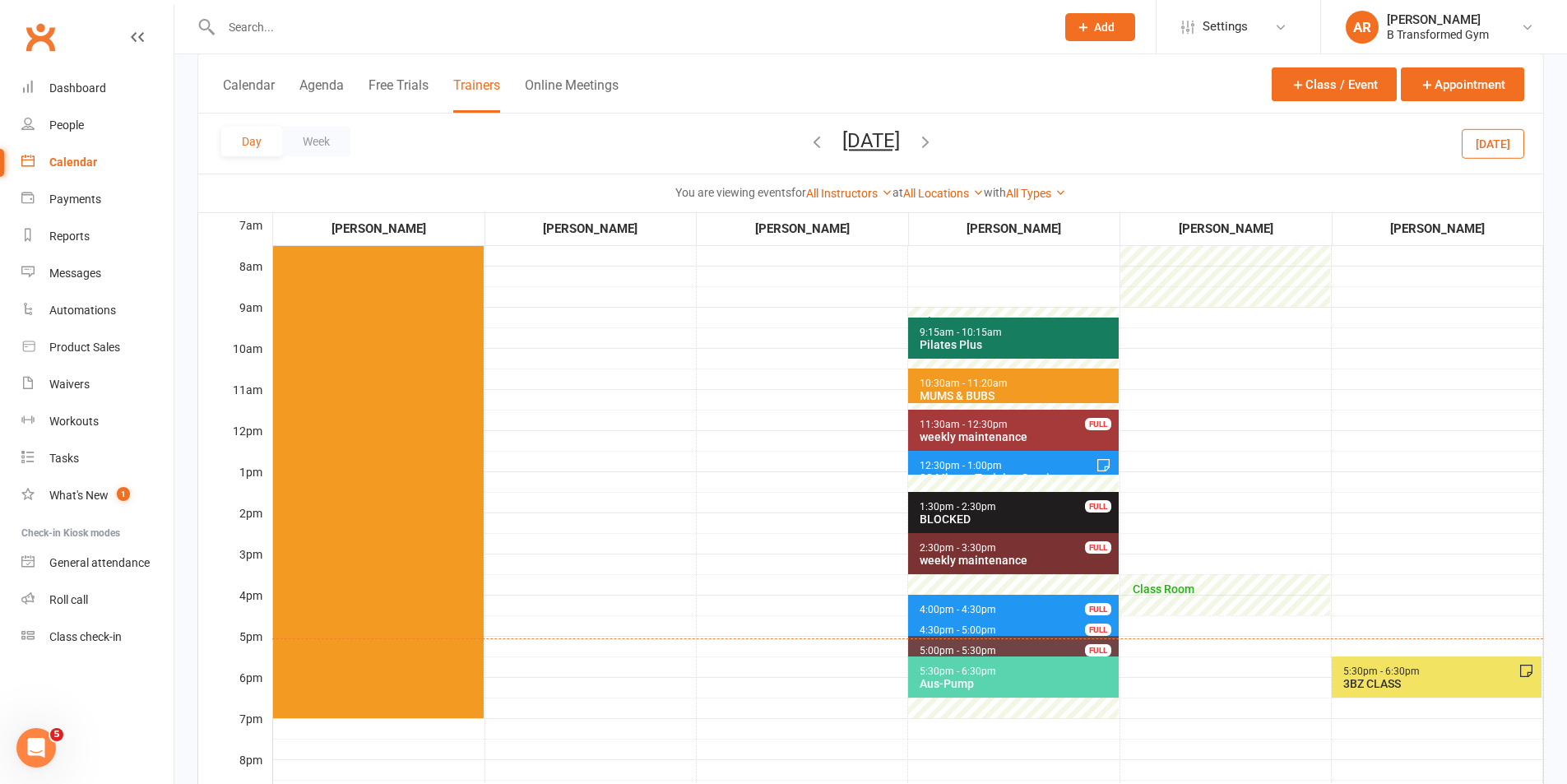
scroll to position [411, 0]
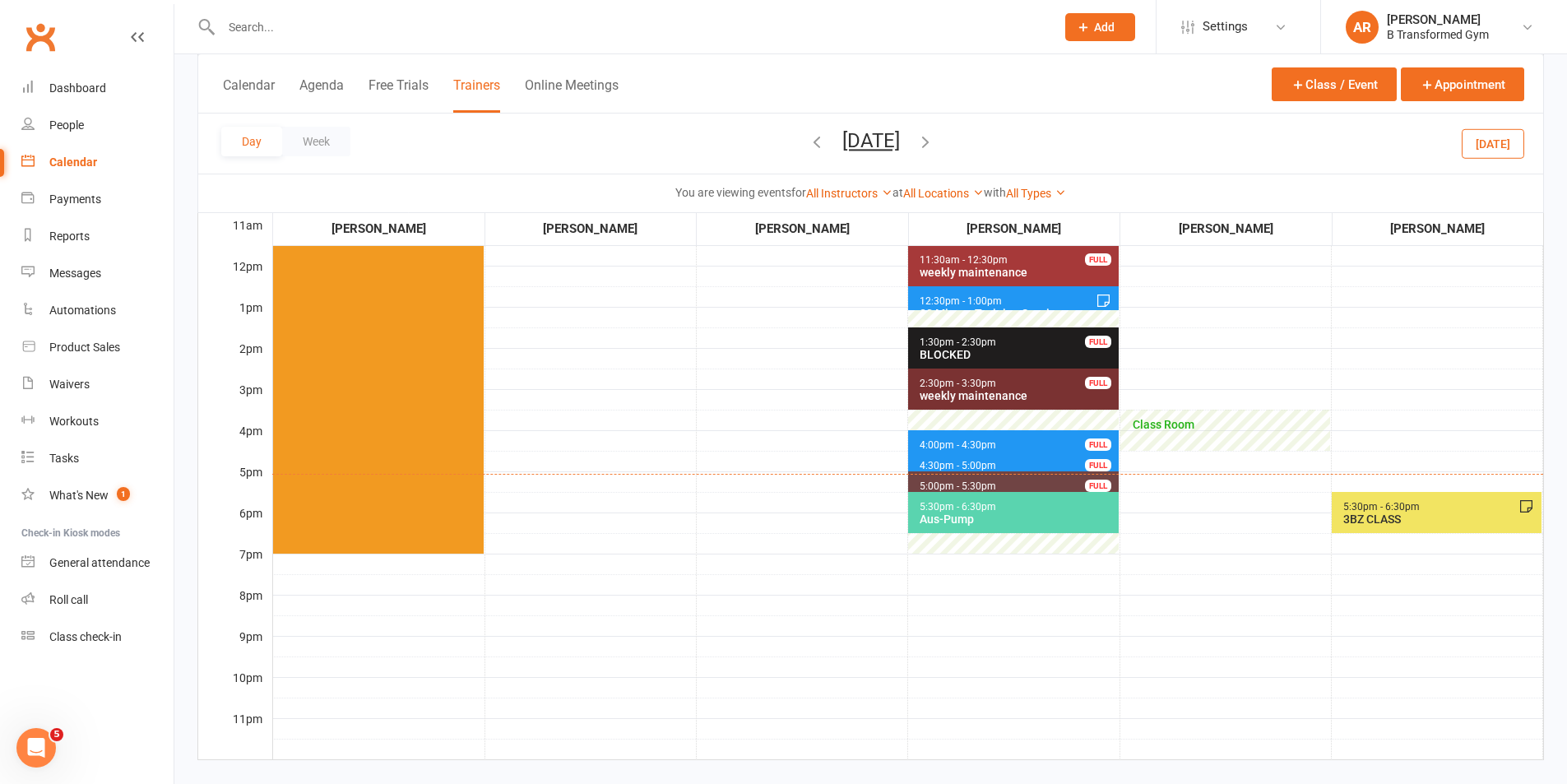
click at [1042, 436] on span "4:00pm - 4:30pm 30 Minute Training Session - [PERSON_NAME]... FULL" at bounding box center [1013, 442] width 210 height 24
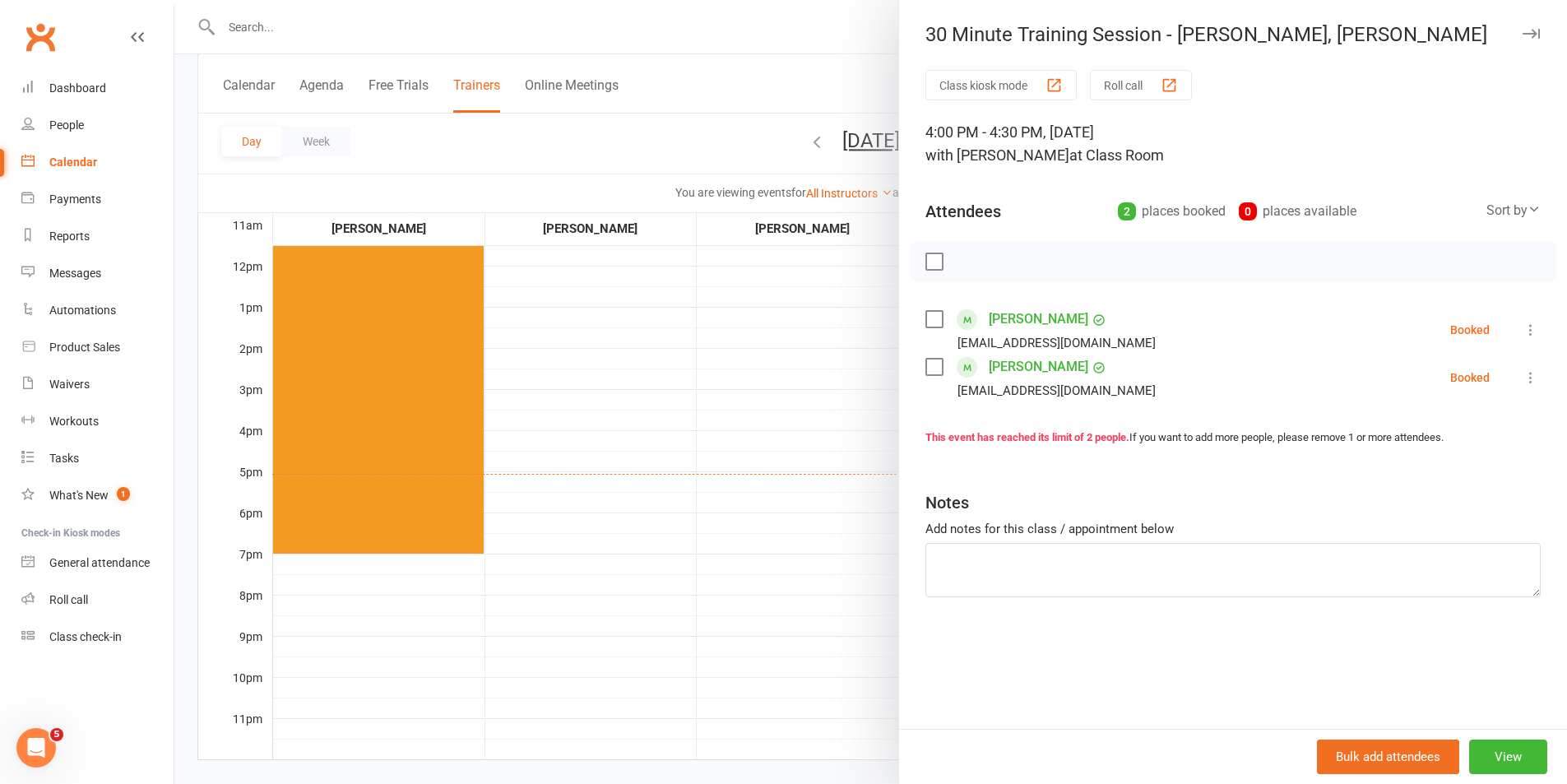
click at [702, 460] on div at bounding box center [871, 392] width 1393 height 784
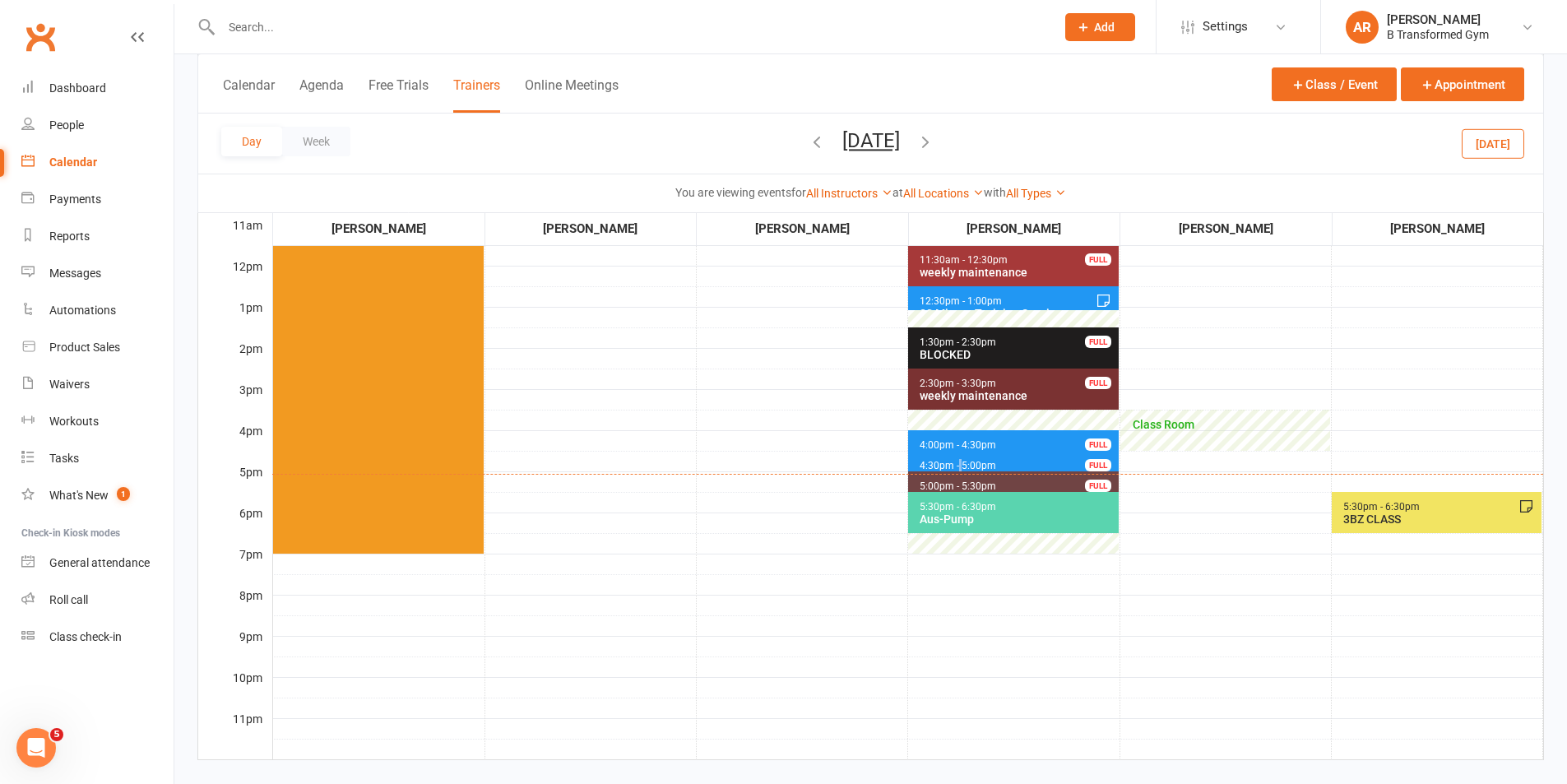
click at [960, 464] on span "4:30pm - 5:00pm" at bounding box center [958, 465] width 79 height 11
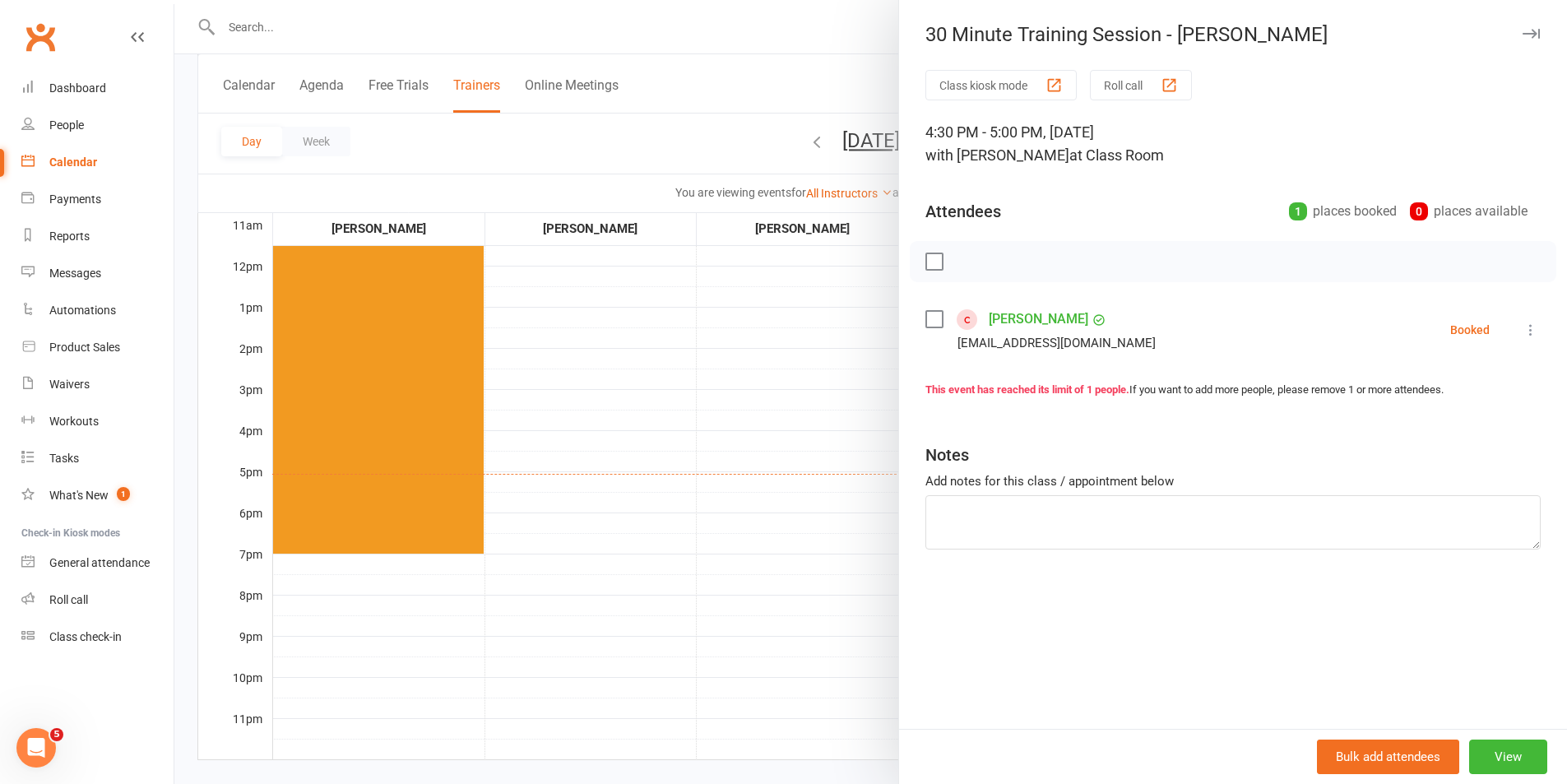
click at [734, 467] on div at bounding box center [871, 392] width 1393 height 784
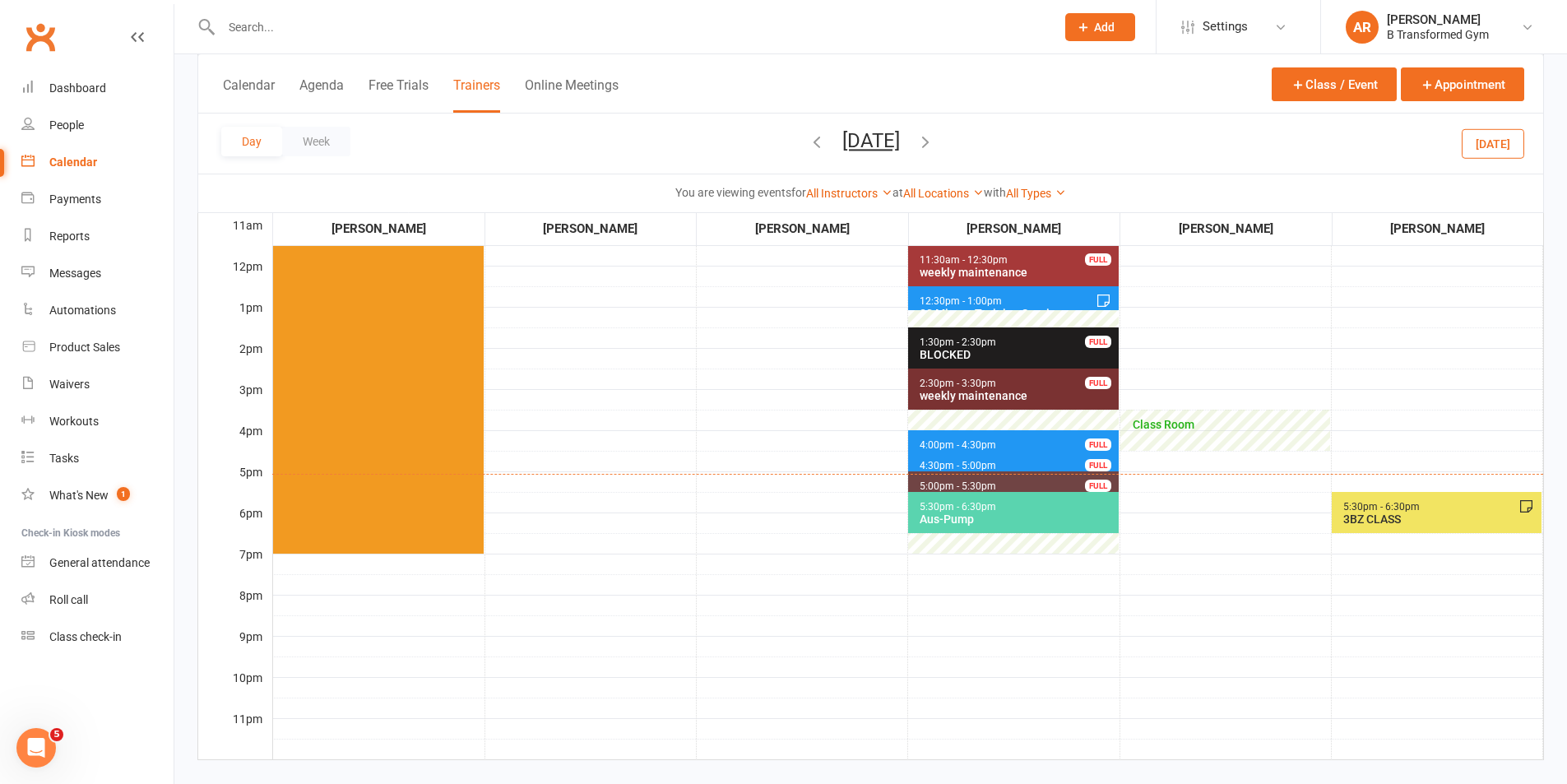
click at [935, 139] on icon "button" at bounding box center [925, 141] width 18 height 18
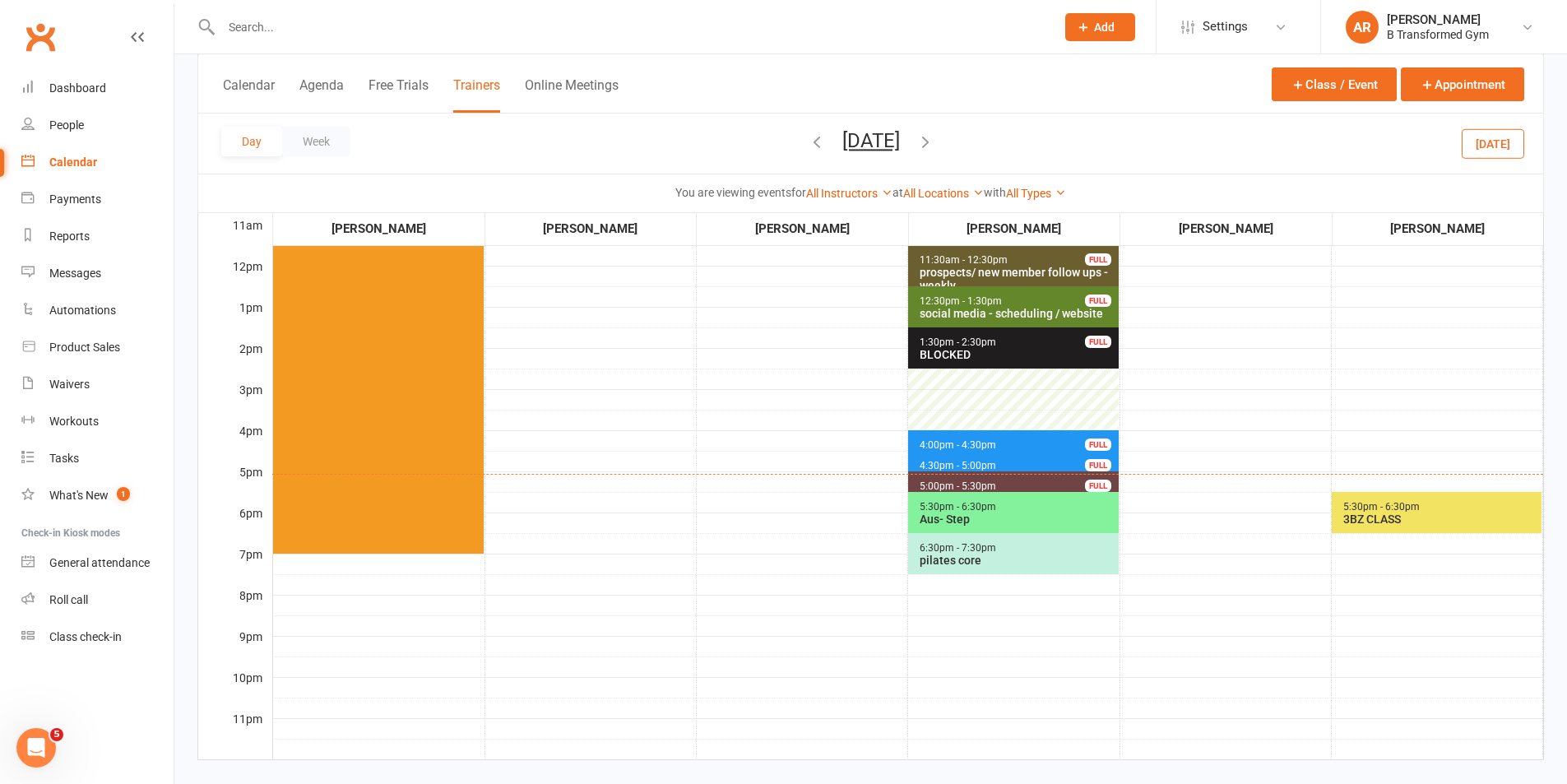
click at [992, 436] on span "4:00pm - 4:30pm 30 Minute Training Session - [PERSON_NAME] FULL" at bounding box center [1013, 442] width 210 height 24
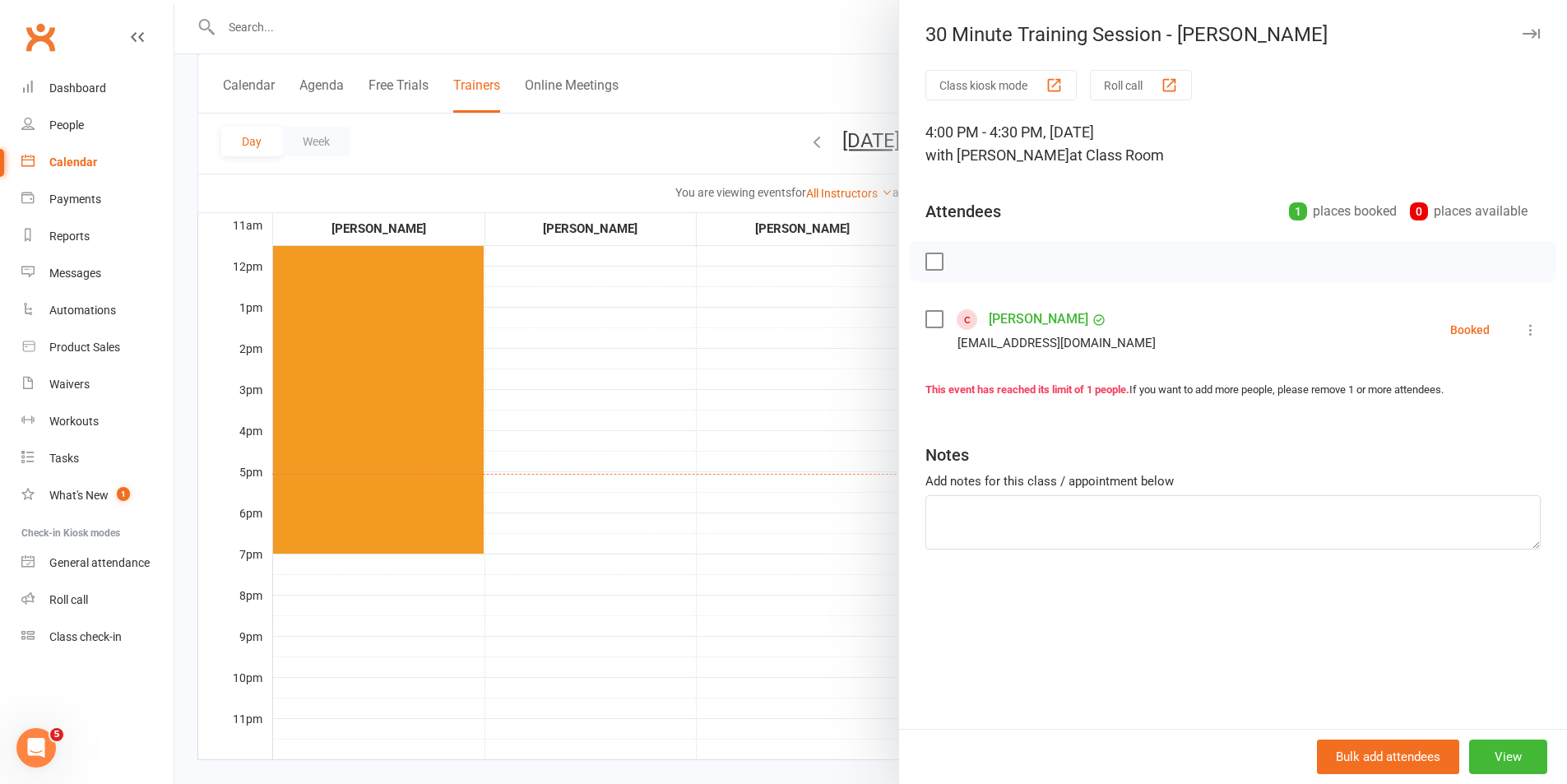
click at [685, 408] on div at bounding box center [871, 392] width 1393 height 784
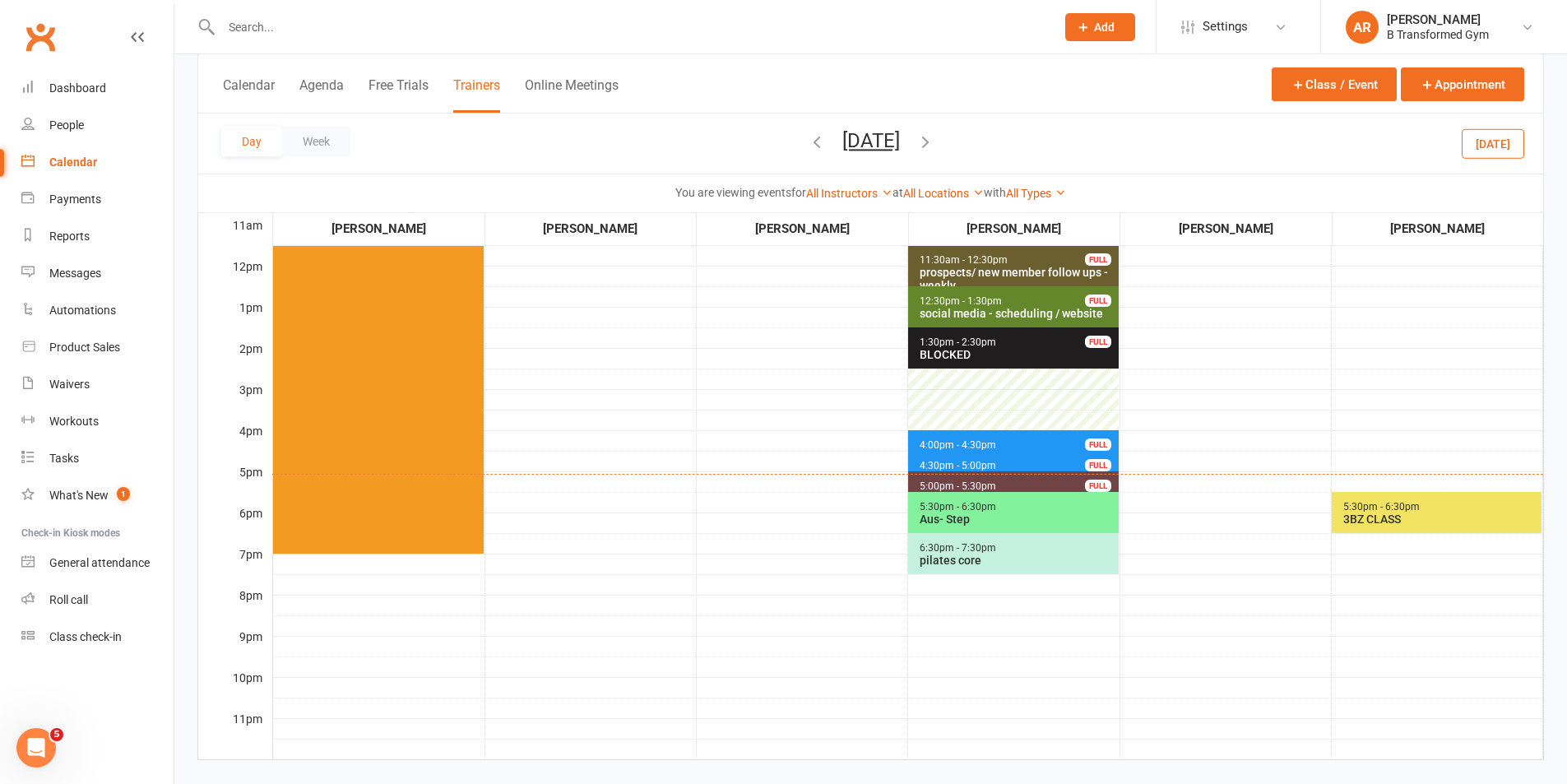
click at [935, 136] on icon "button" at bounding box center [925, 141] width 18 height 18
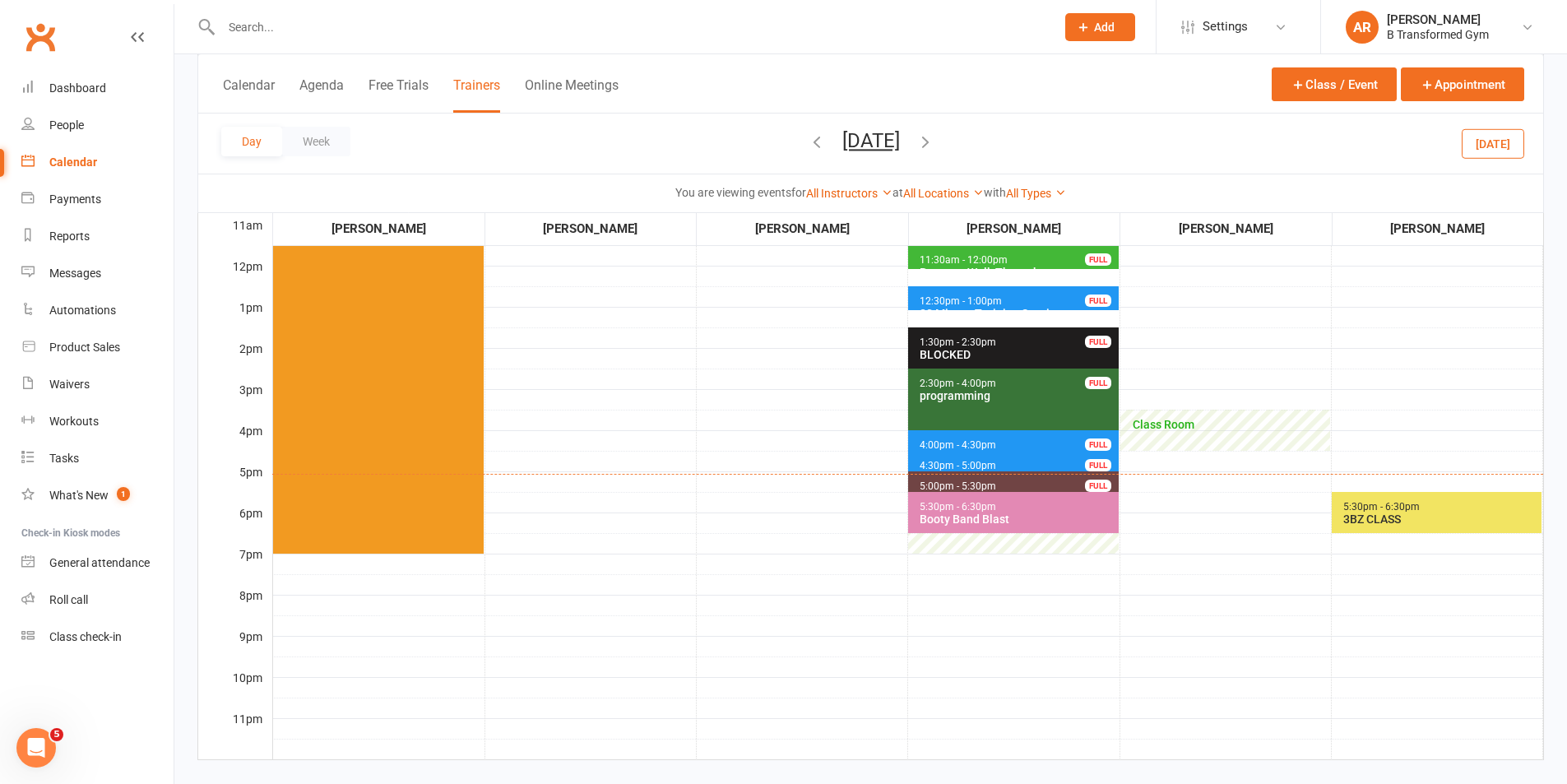
click at [966, 457] on span "4:30pm - 5:00pm 30 Minute Training Session - [PERSON_NAME] FULL" at bounding box center [1013, 462] width 210 height 24
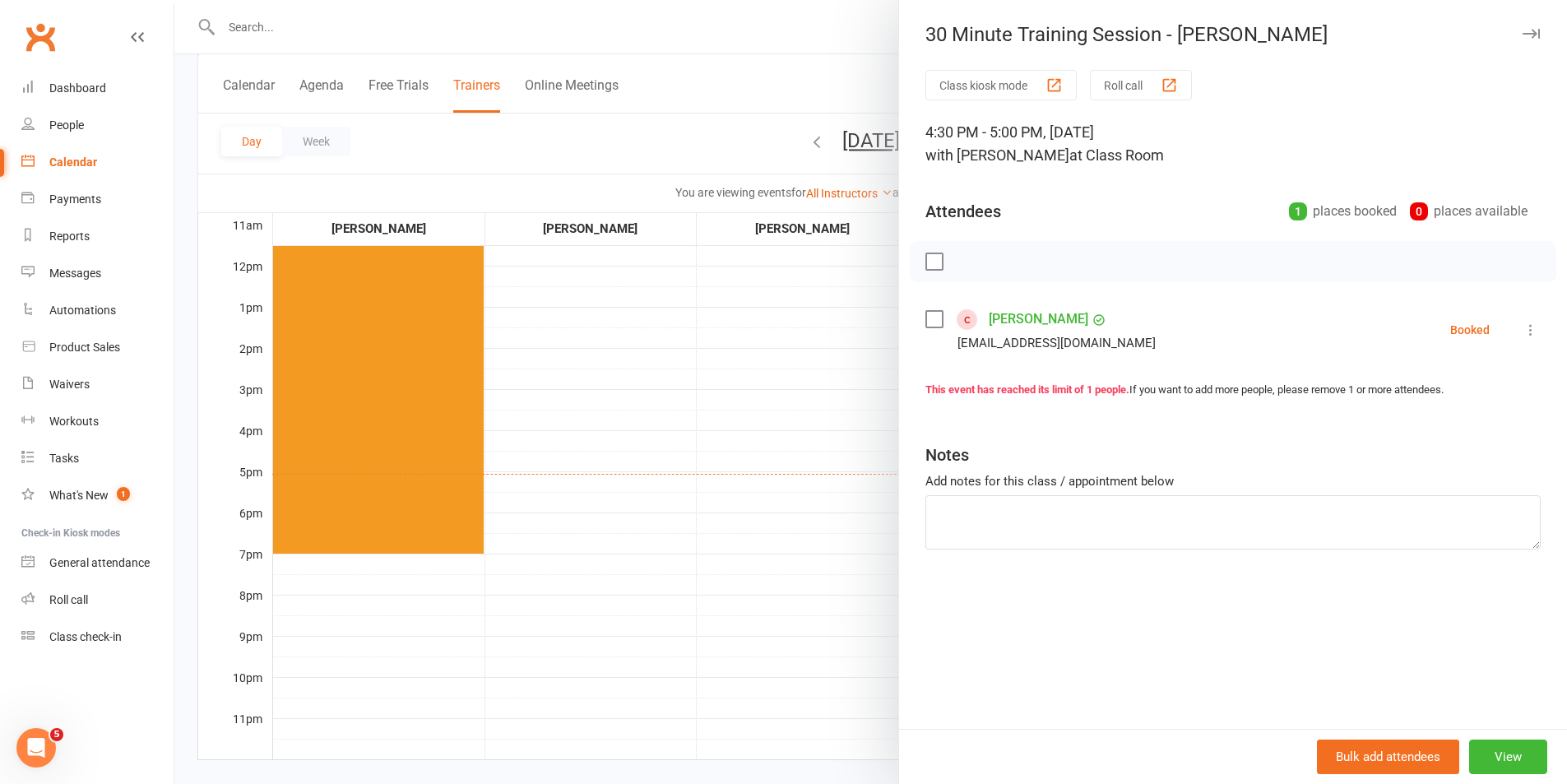
click at [783, 399] on div at bounding box center [871, 392] width 1393 height 784
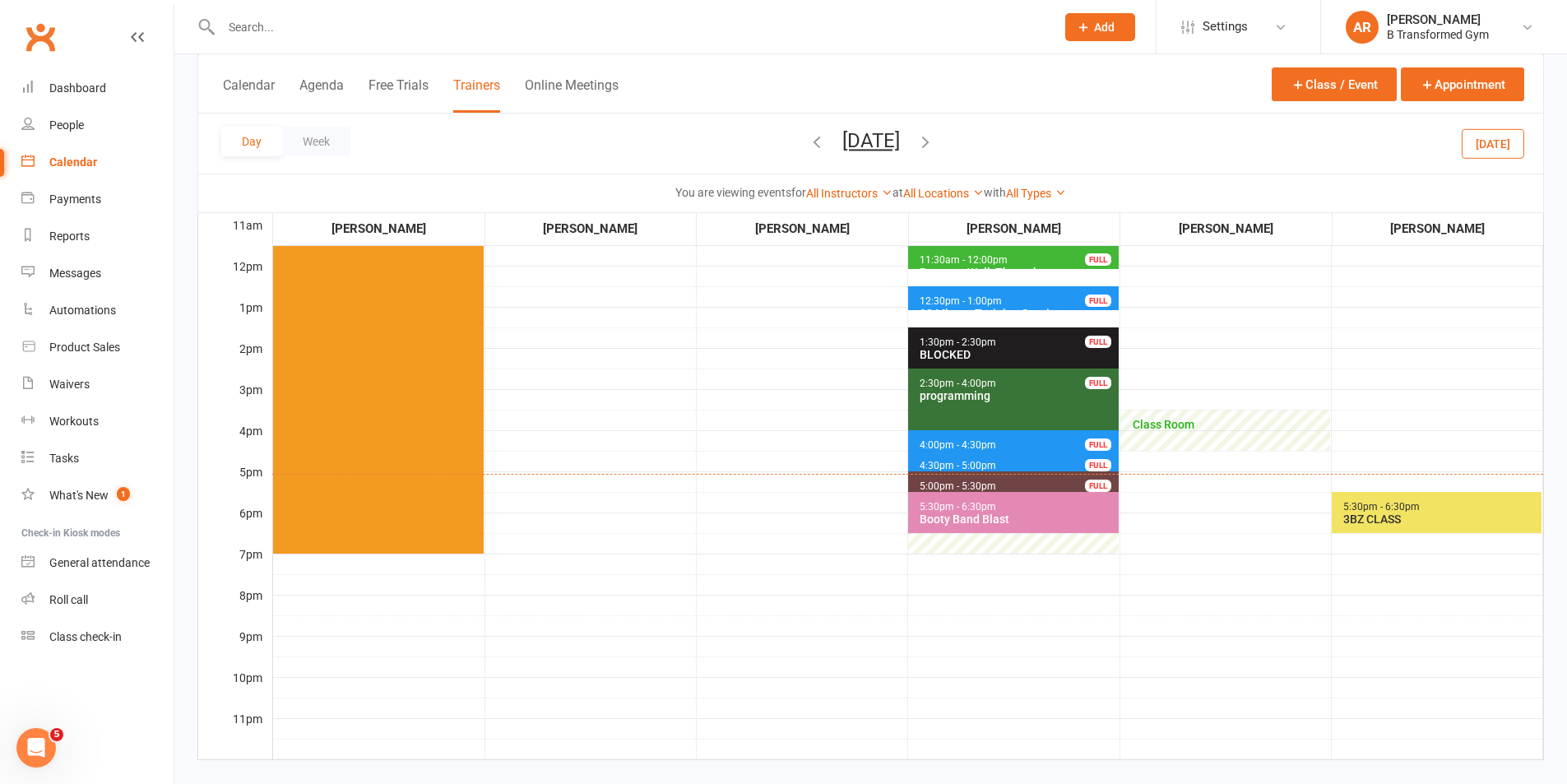
click at [935, 140] on icon "button" at bounding box center [925, 141] width 18 height 18
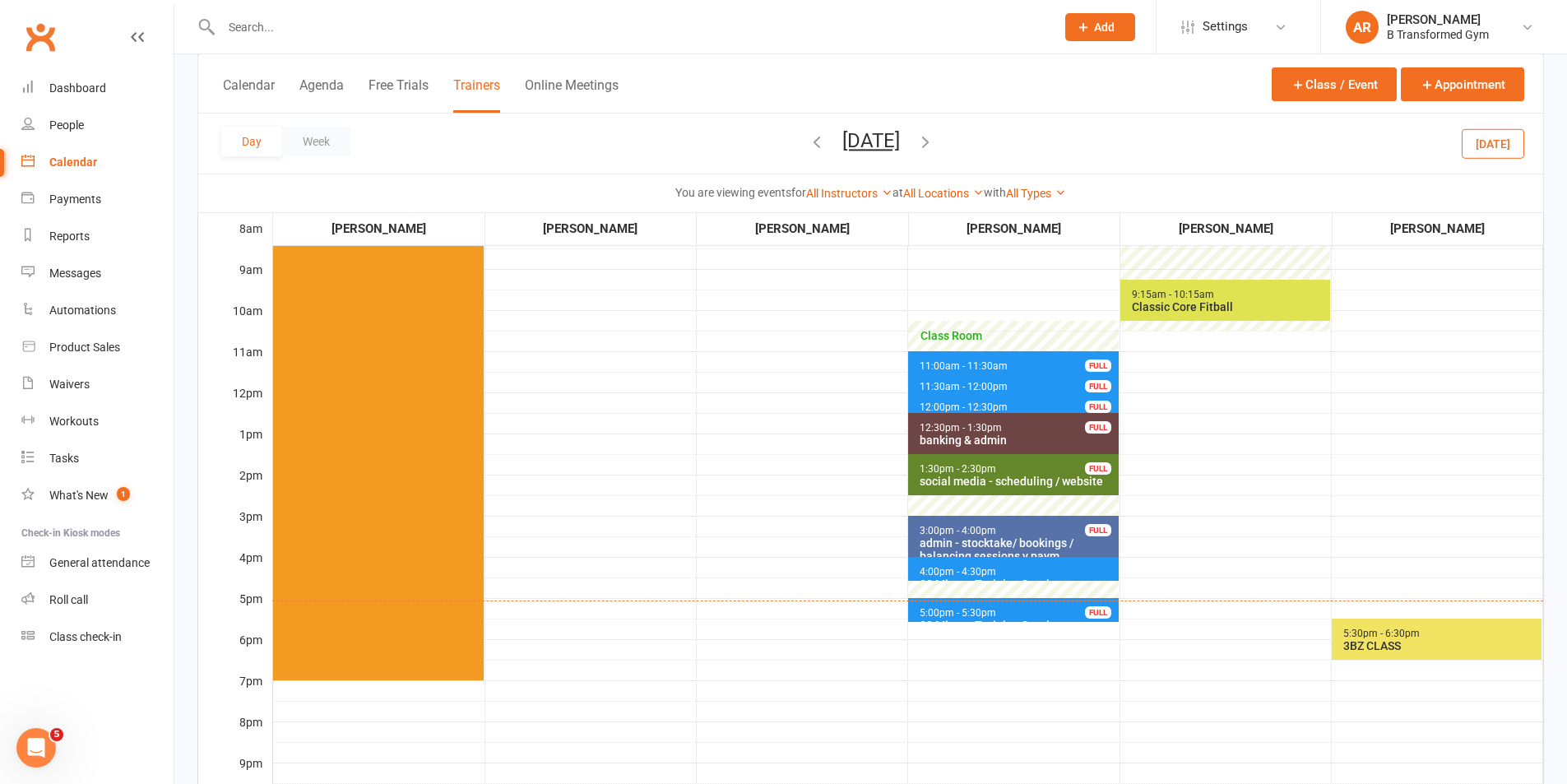
scroll to position [165, 0]
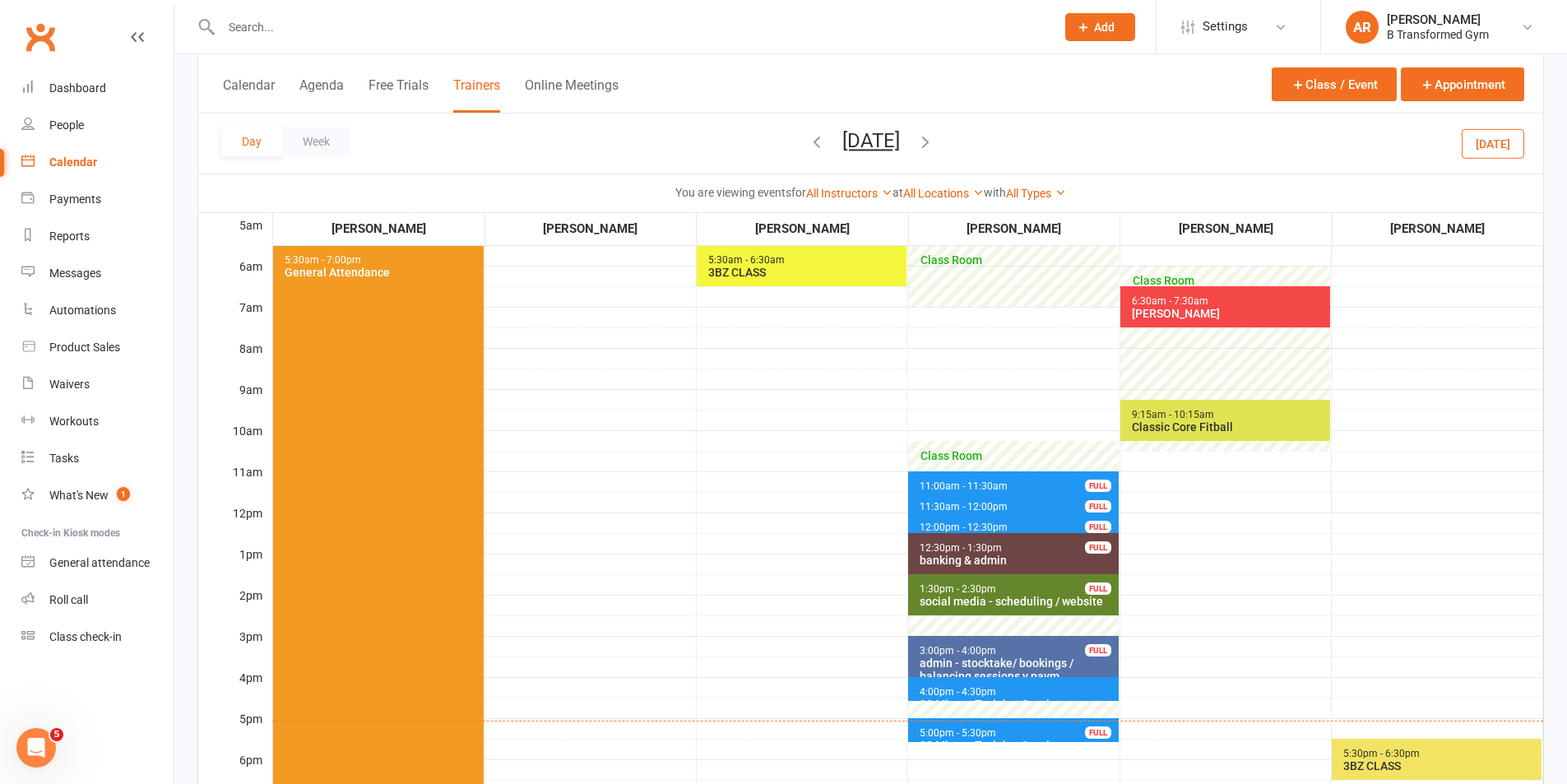
click at [865, 134] on button "[DATE]" at bounding box center [871, 141] width 58 height 23
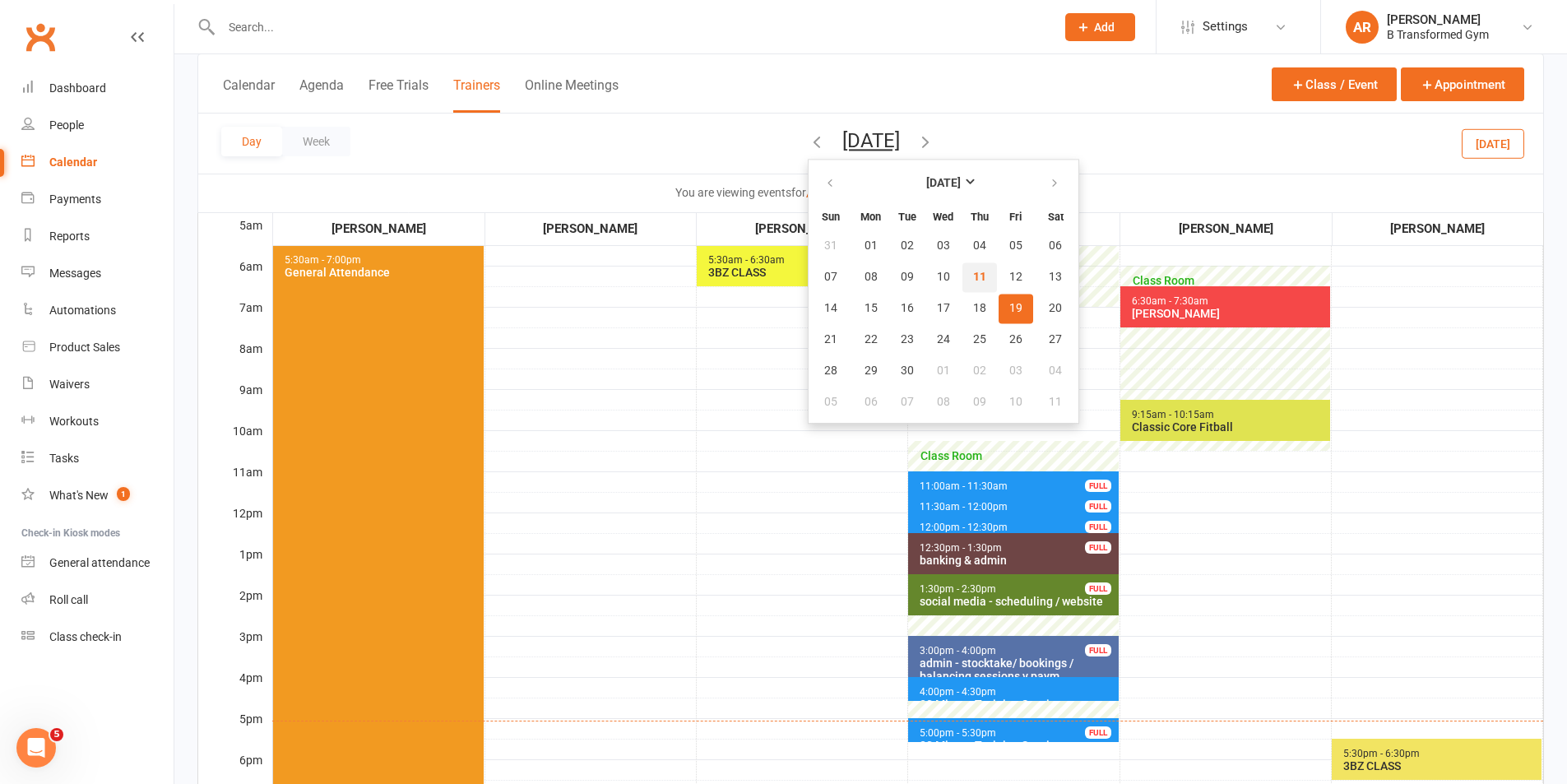
click at [973, 274] on span "11" at bounding box center [979, 277] width 13 height 13
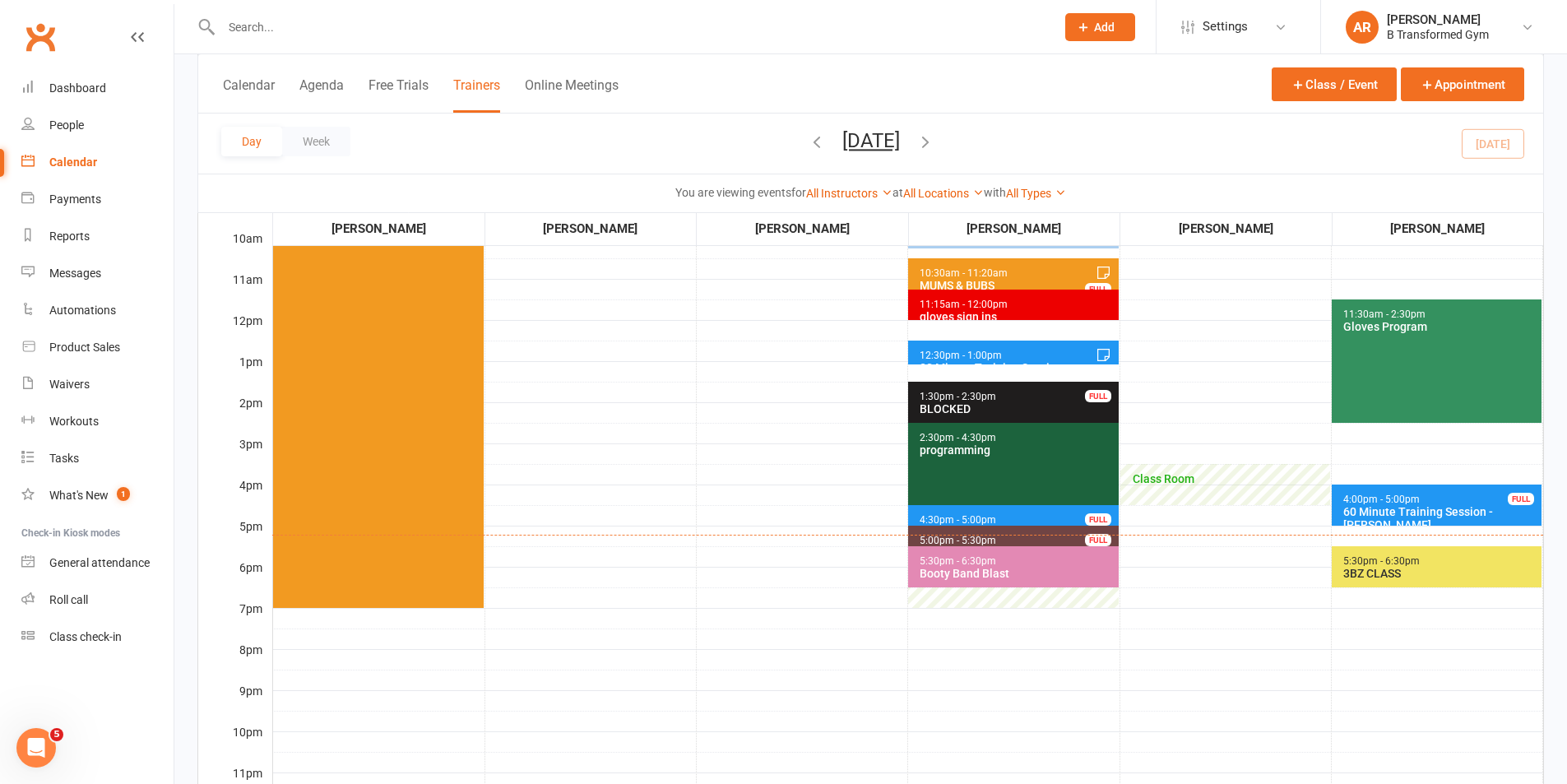
scroll to position [329, 0]
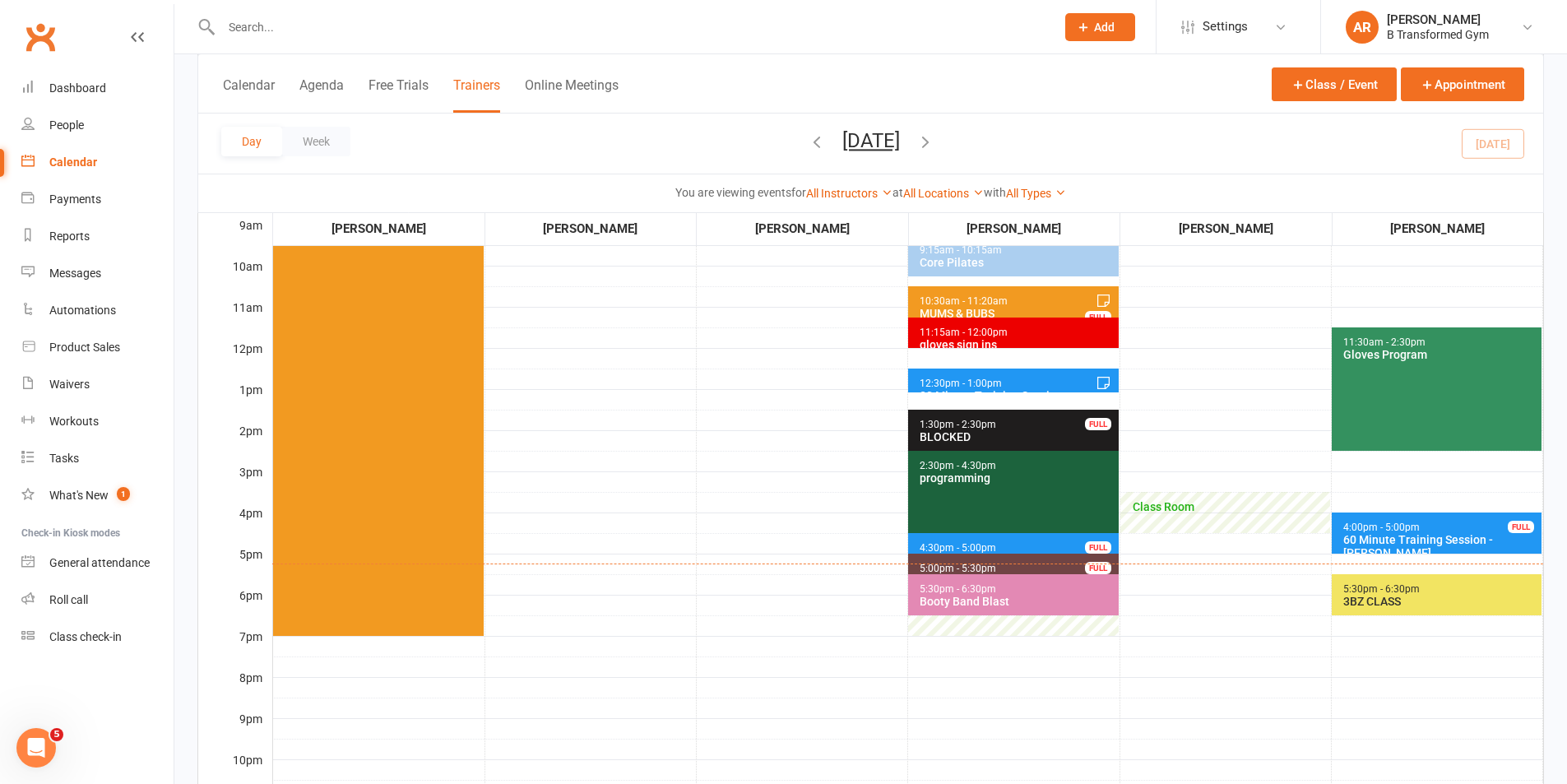
click at [1369, 549] on div "60 Minute Training Session - [PERSON_NAME]" at bounding box center [1440, 546] width 196 height 27
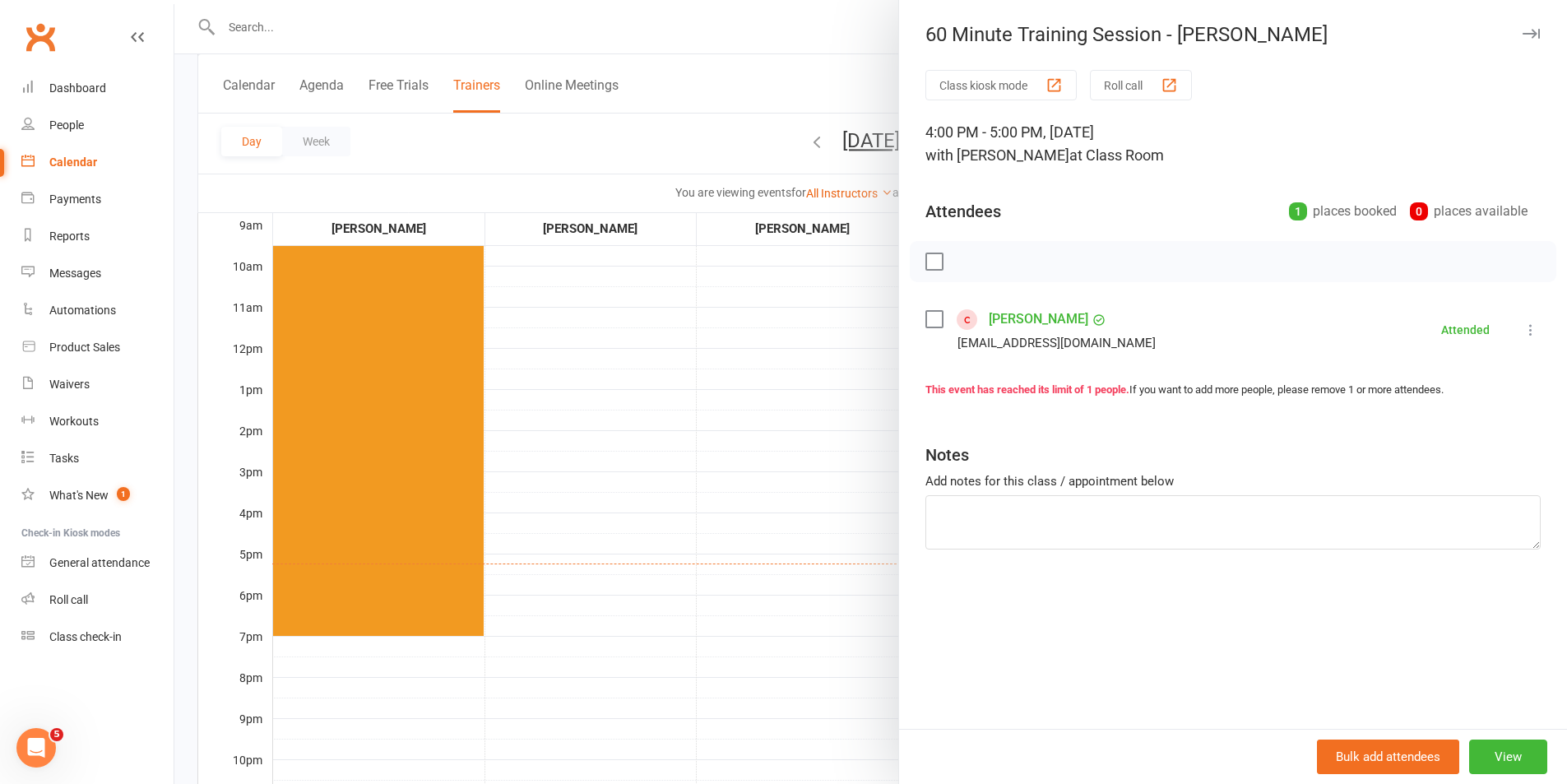
drag, startPoint x: 754, startPoint y: 460, endPoint x: 1025, endPoint y: 547, distance: 284.6
click at [765, 464] on div at bounding box center [871, 392] width 1393 height 784
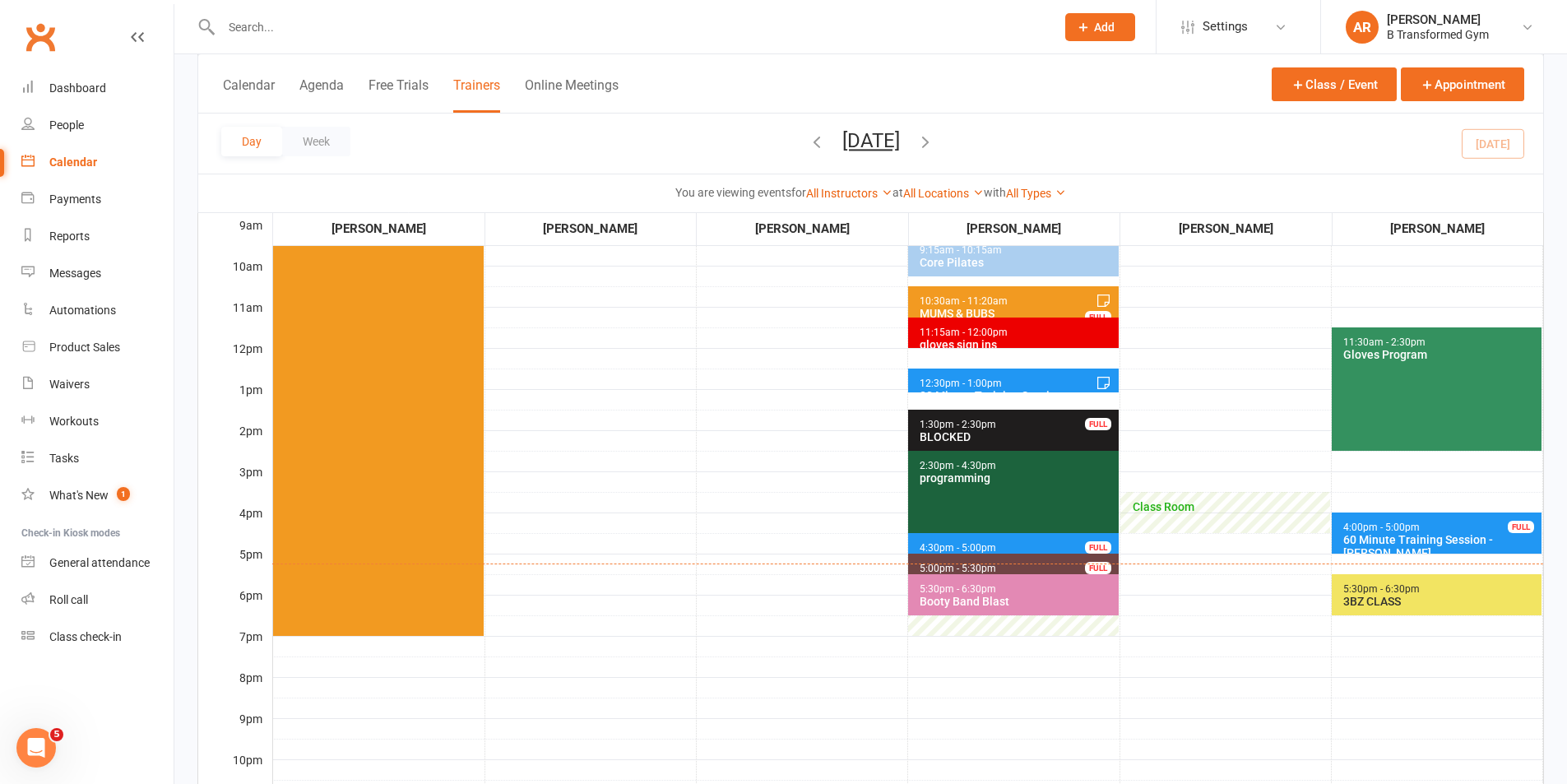
click at [1039, 544] on span "4:30pm - 5:00pm 30 Minute Training Session - [PERSON_NAME] FULL" at bounding box center [1013, 545] width 210 height 24
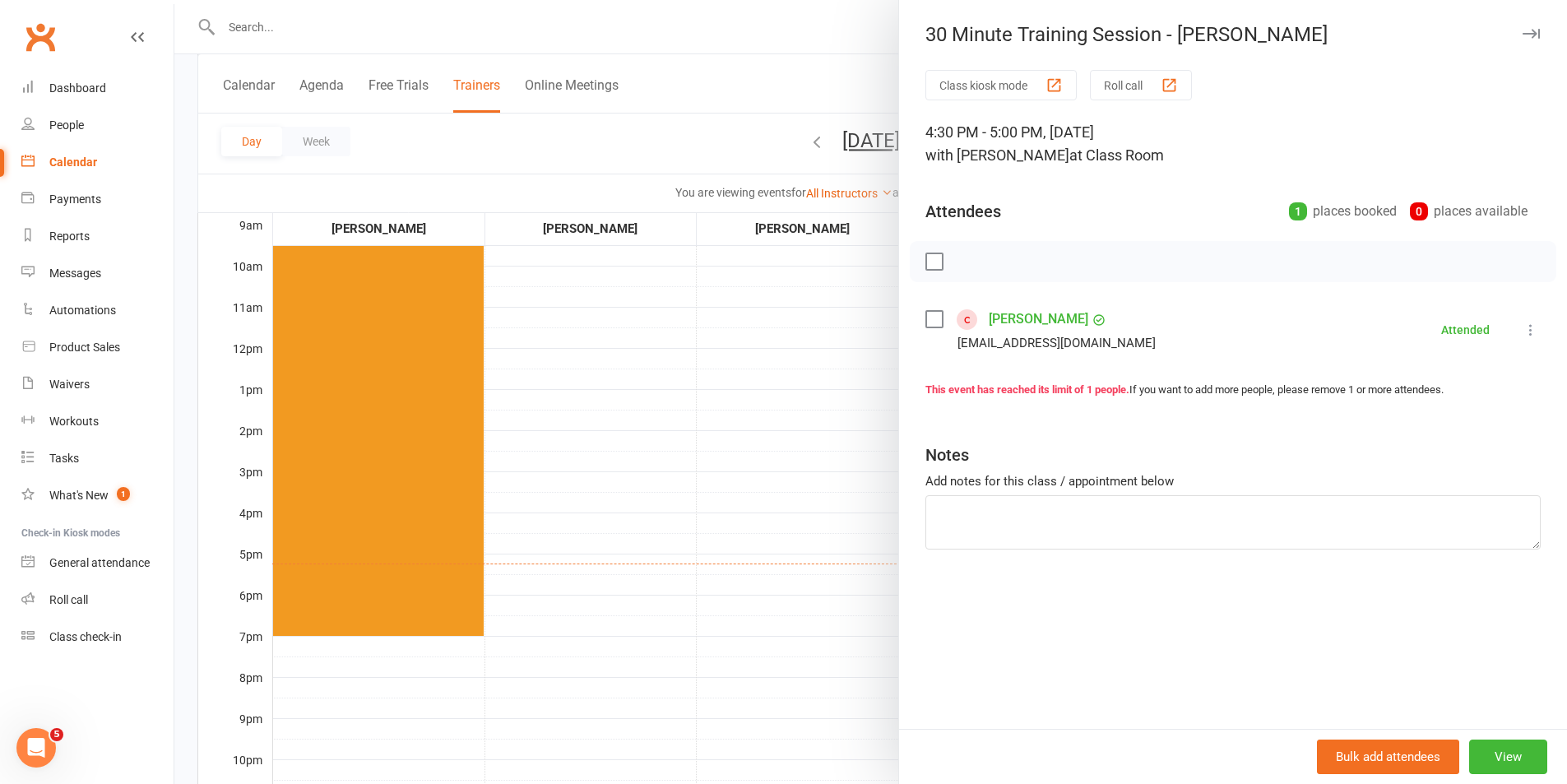
click at [787, 541] on div at bounding box center [871, 392] width 1393 height 784
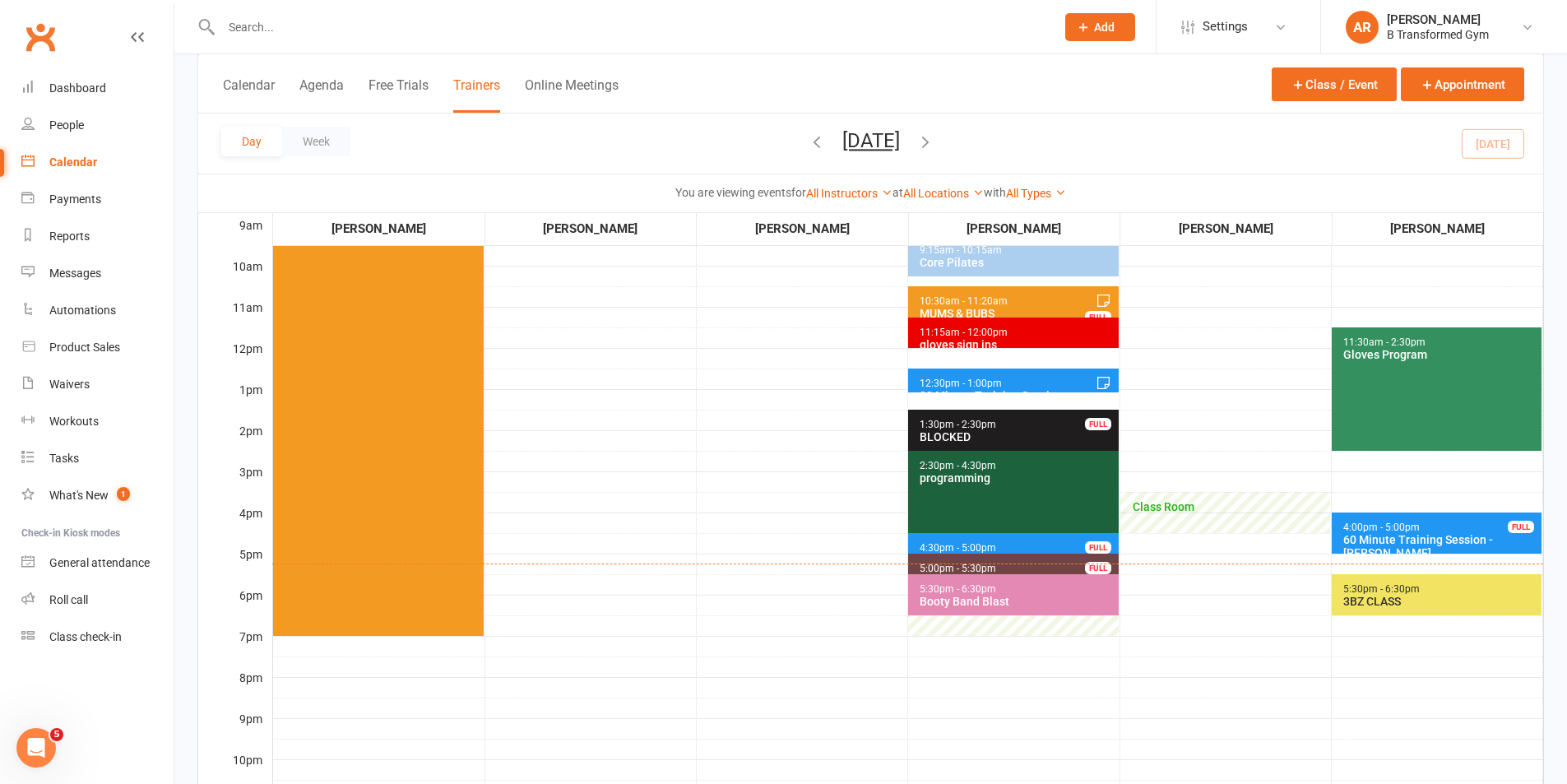
click at [928, 535] on span "4:30pm - 5:00pm 30 Minute Training Session - [PERSON_NAME] FULL" at bounding box center [1013, 545] width 210 height 24
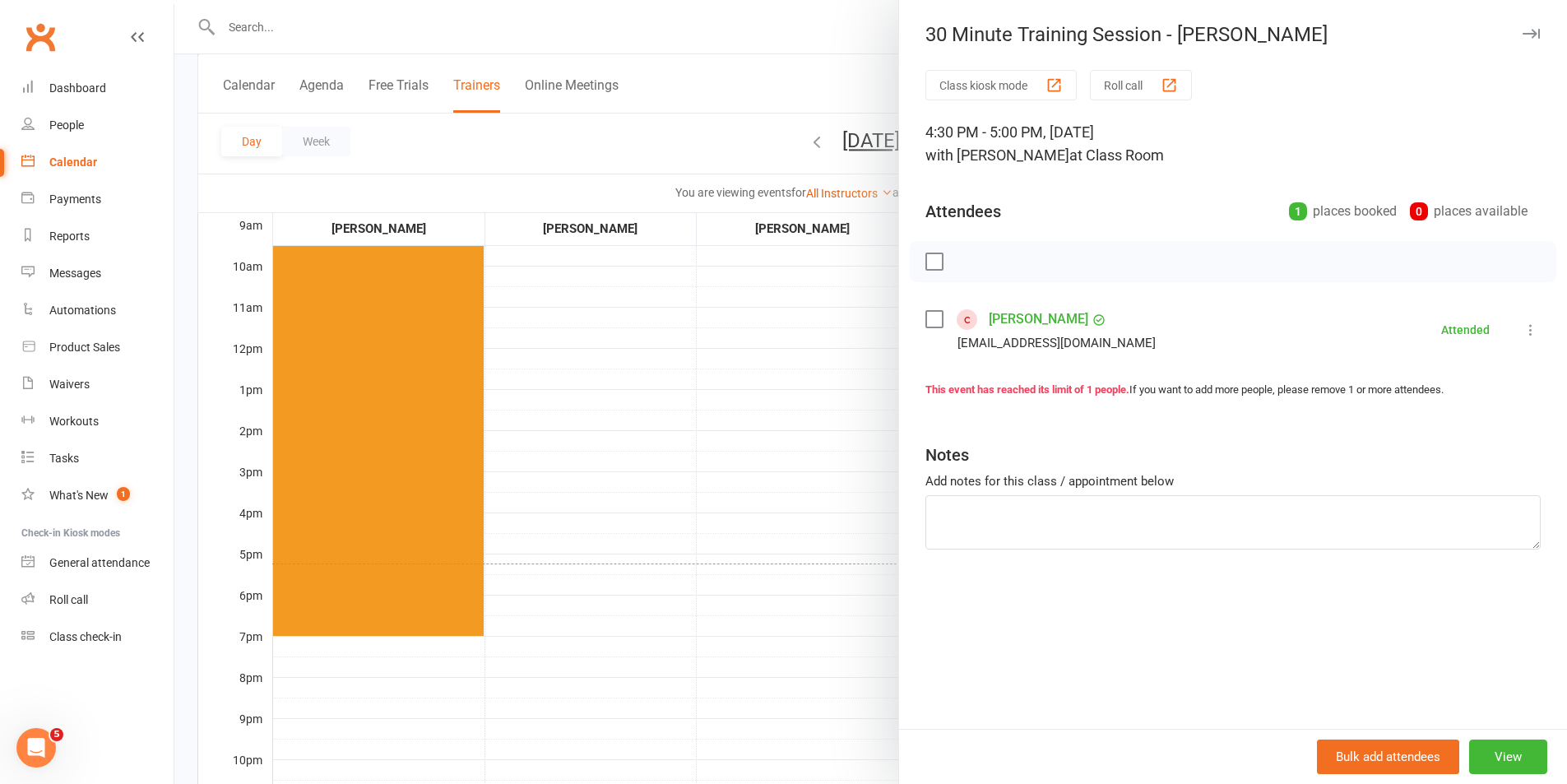
click at [698, 473] on div at bounding box center [871, 392] width 1393 height 784
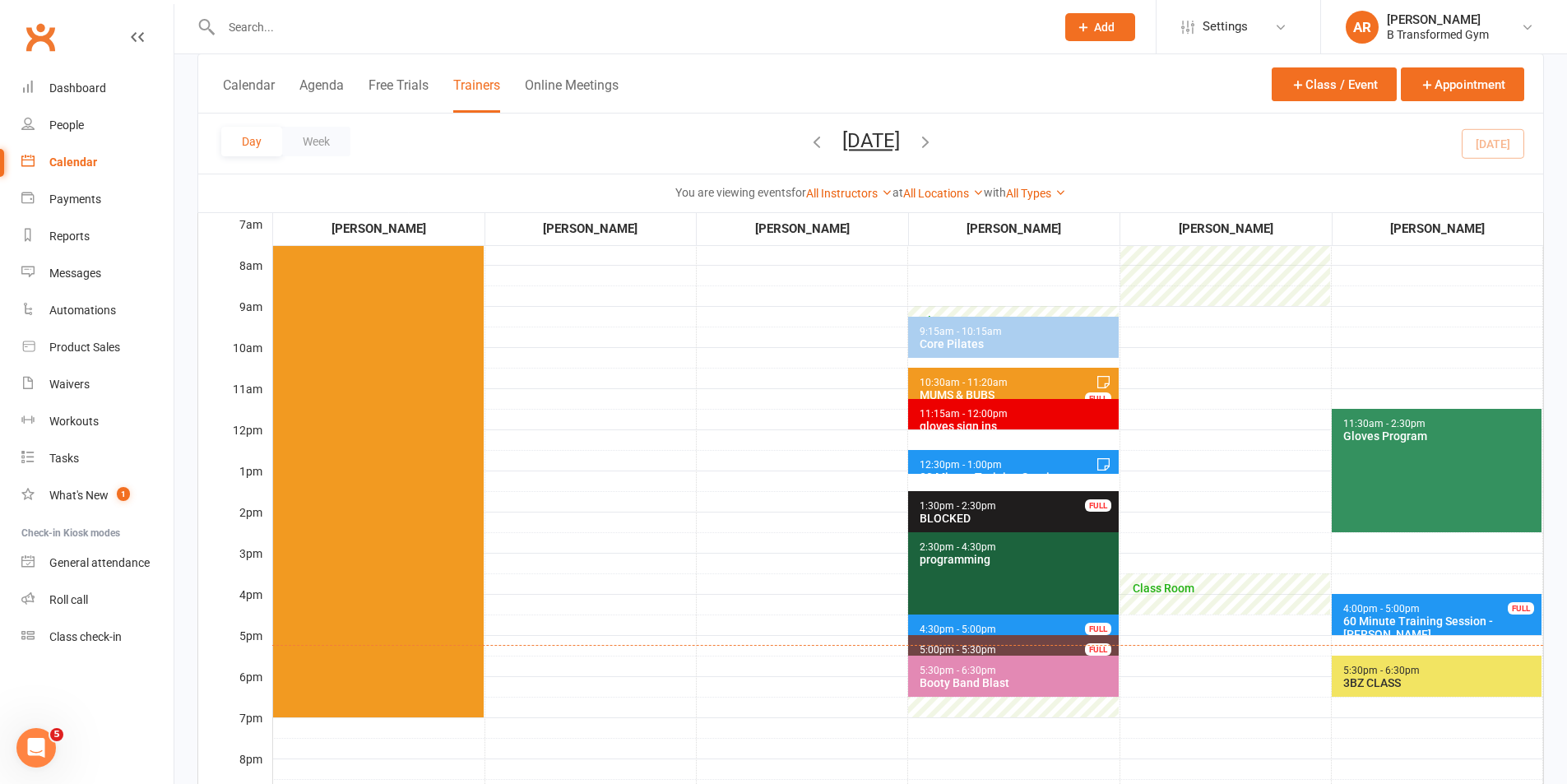
scroll to position [247, 0]
click at [900, 145] on button "[DATE]" at bounding box center [871, 141] width 58 height 23
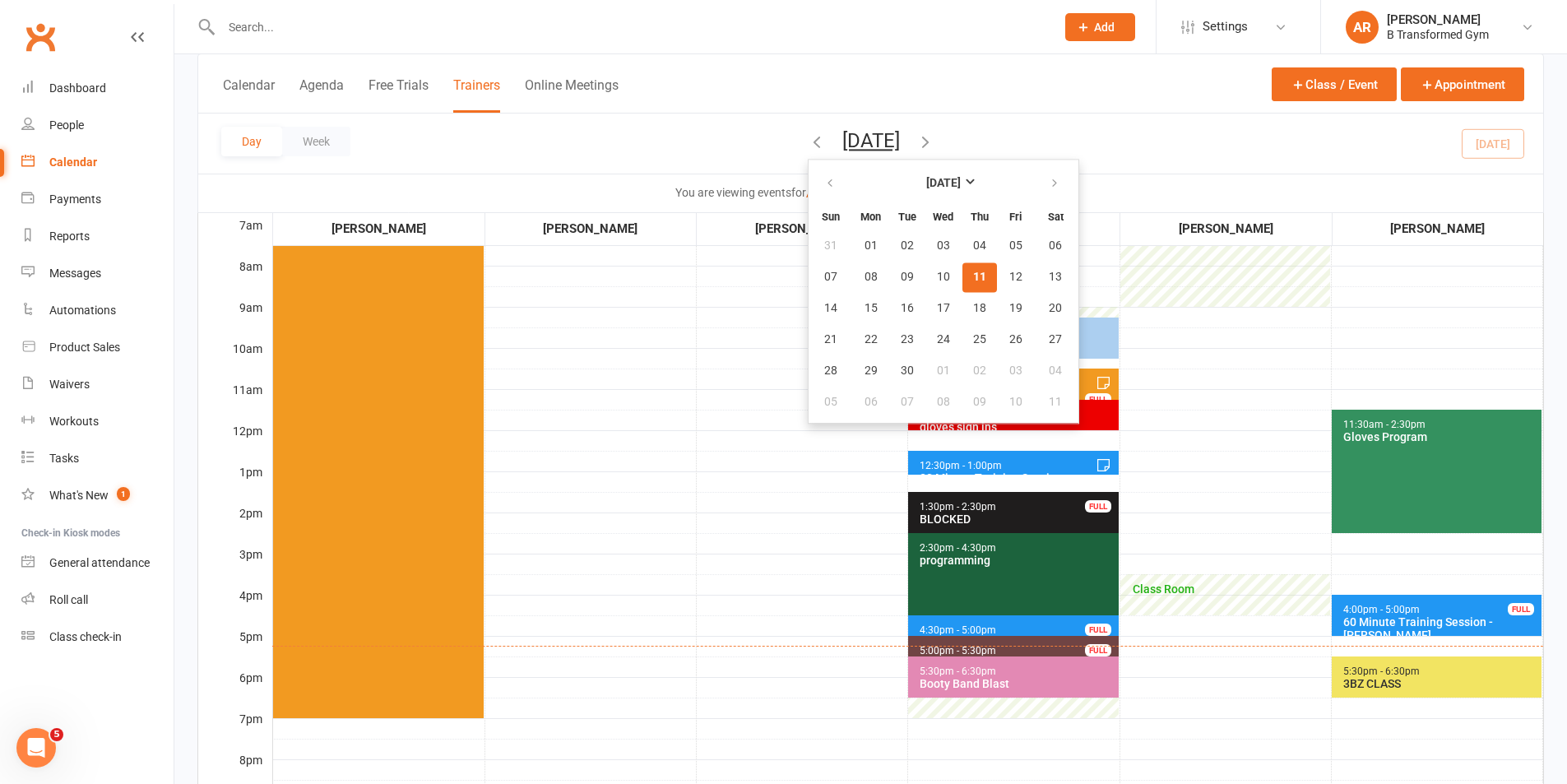
click at [973, 279] on span "11" at bounding box center [979, 277] width 13 height 13
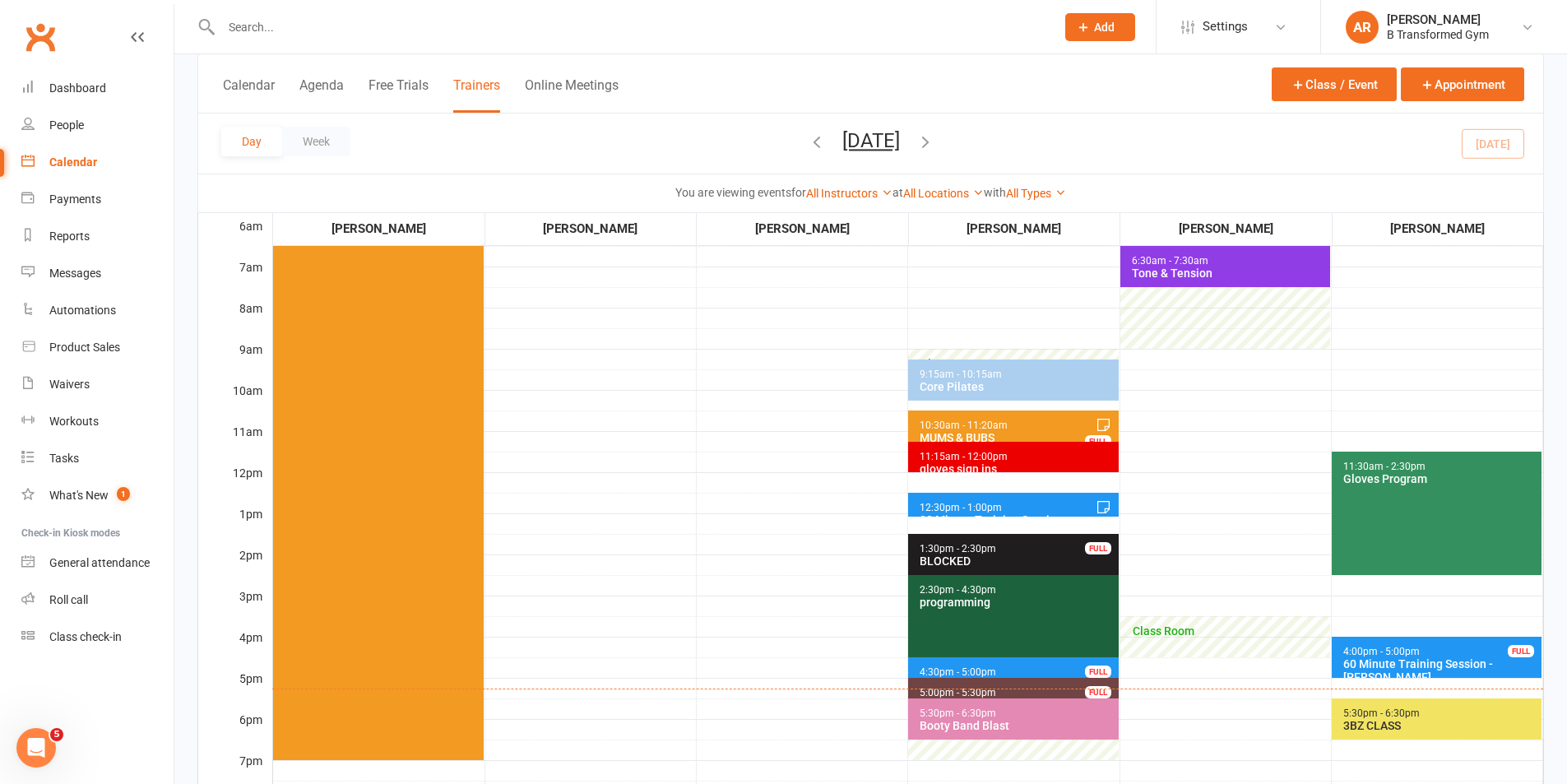
scroll to position [165, 0]
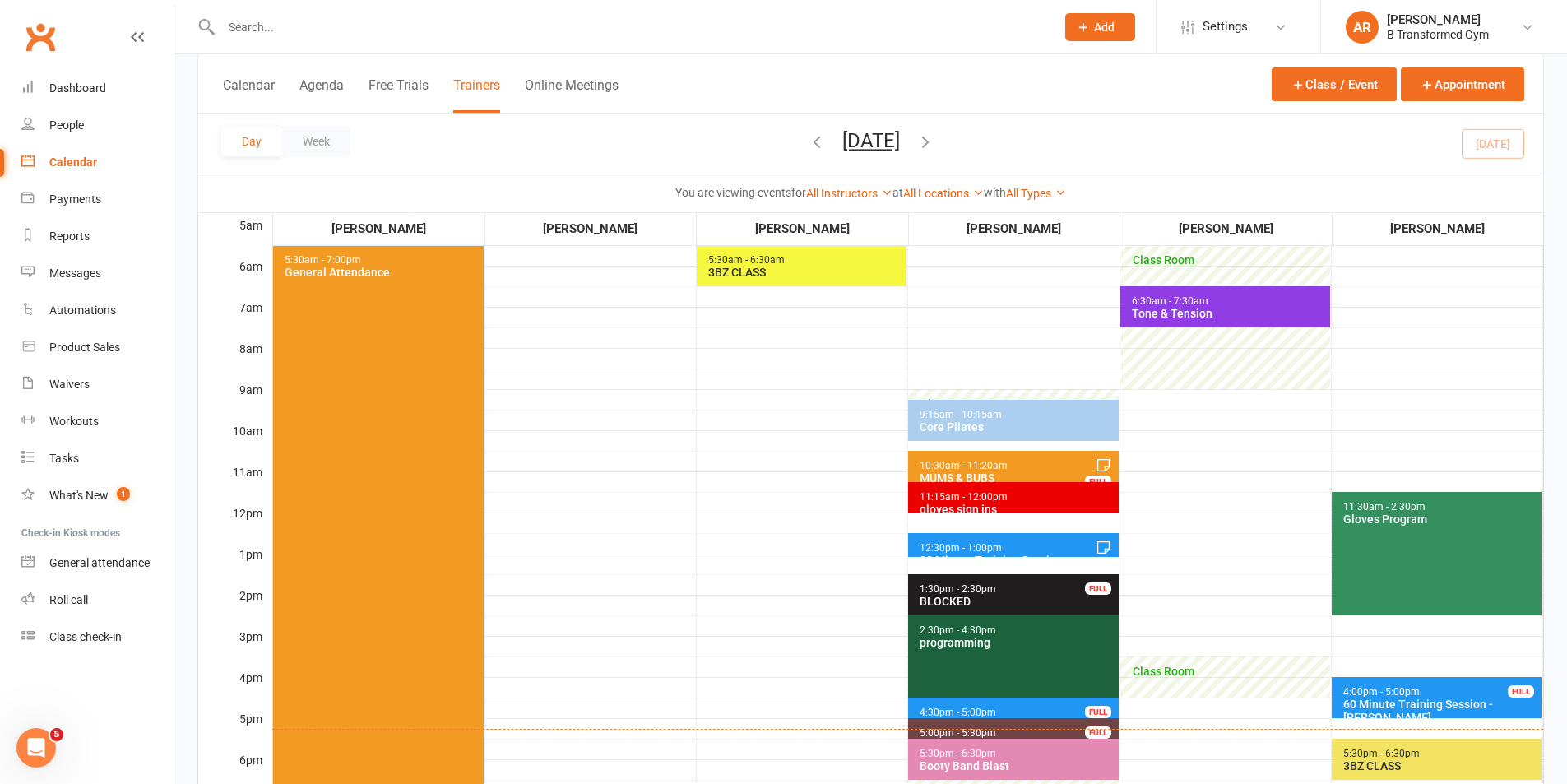
click at [1237, 294] on span "6:30am - 7:30am Tone & Tension" at bounding box center [1225, 307] width 210 height 41
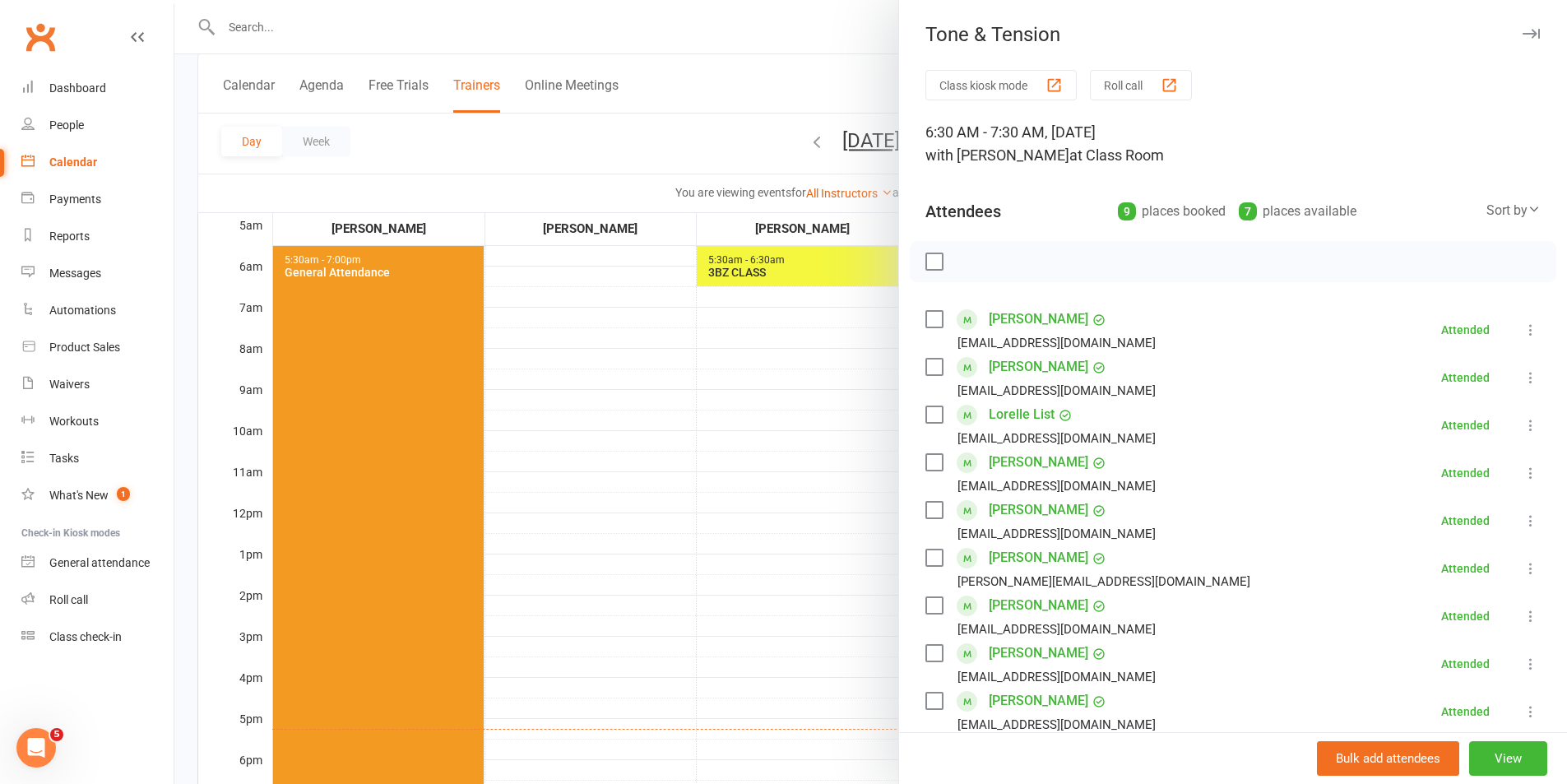
click at [531, 475] on div at bounding box center [871, 392] width 1393 height 784
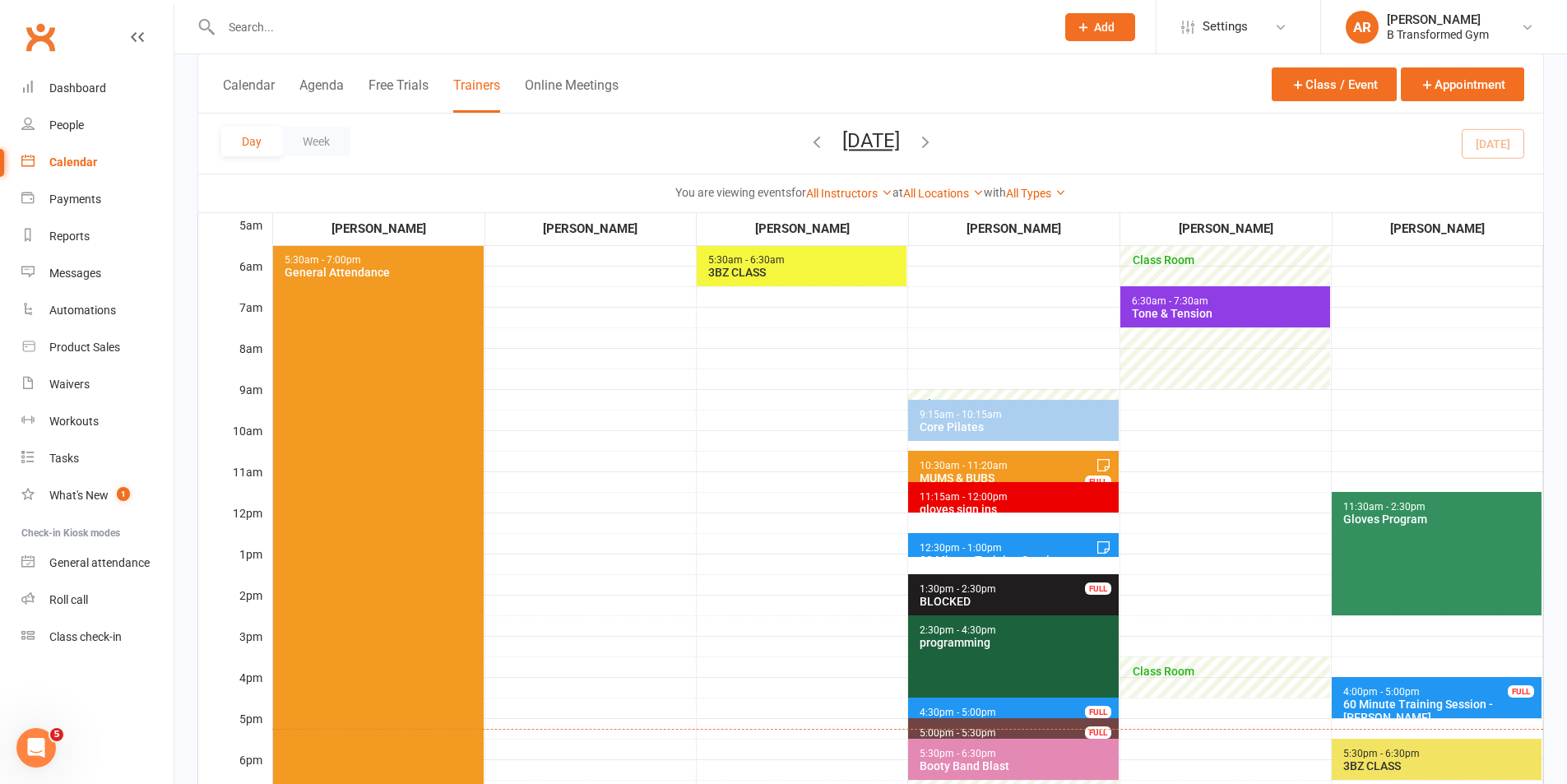
click at [828, 262] on span "5:30am - 6:30am 3BZ CLASS" at bounding box center [802, 266] width 210 height 41
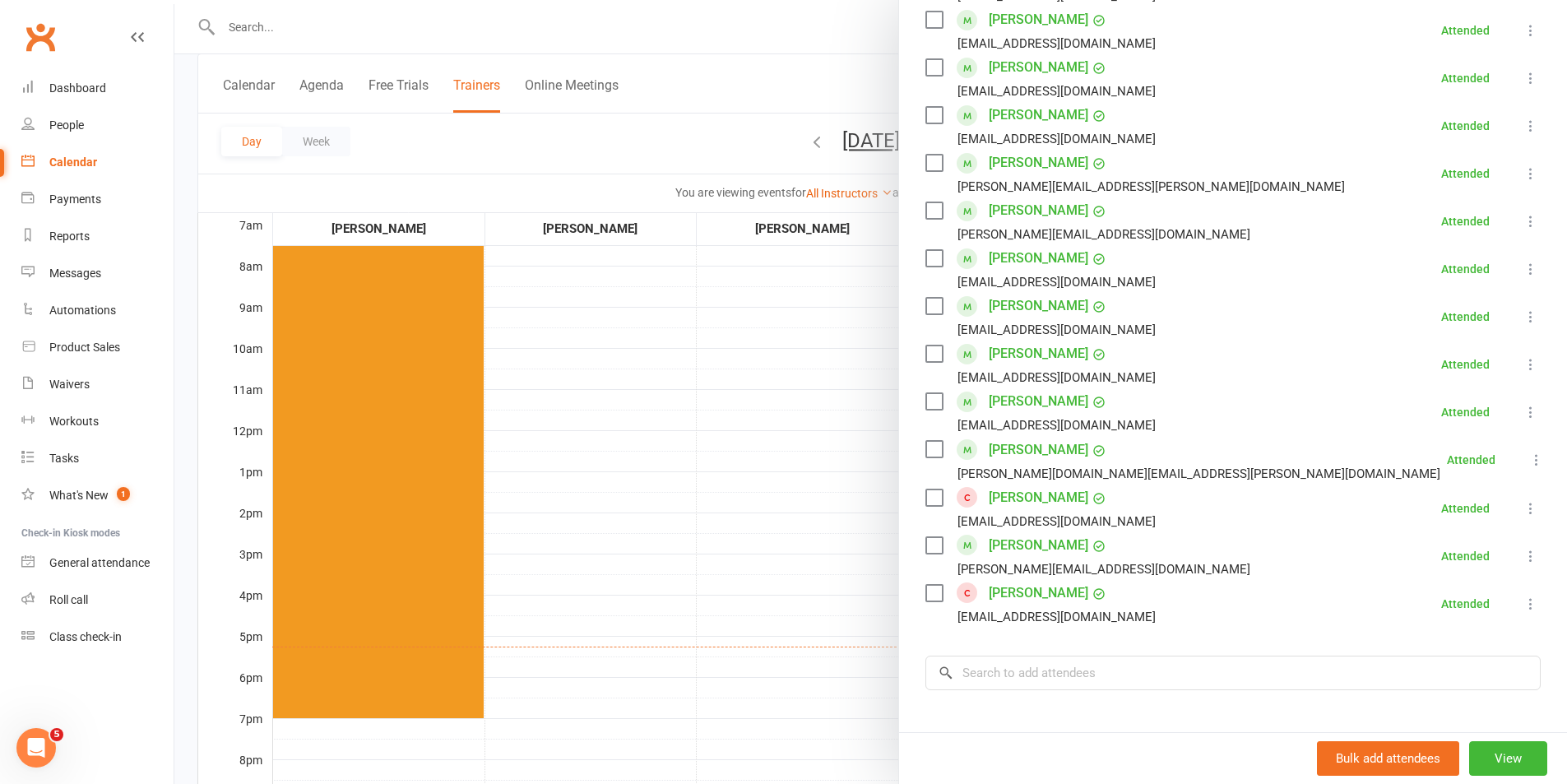
scroll to position [565, 0]
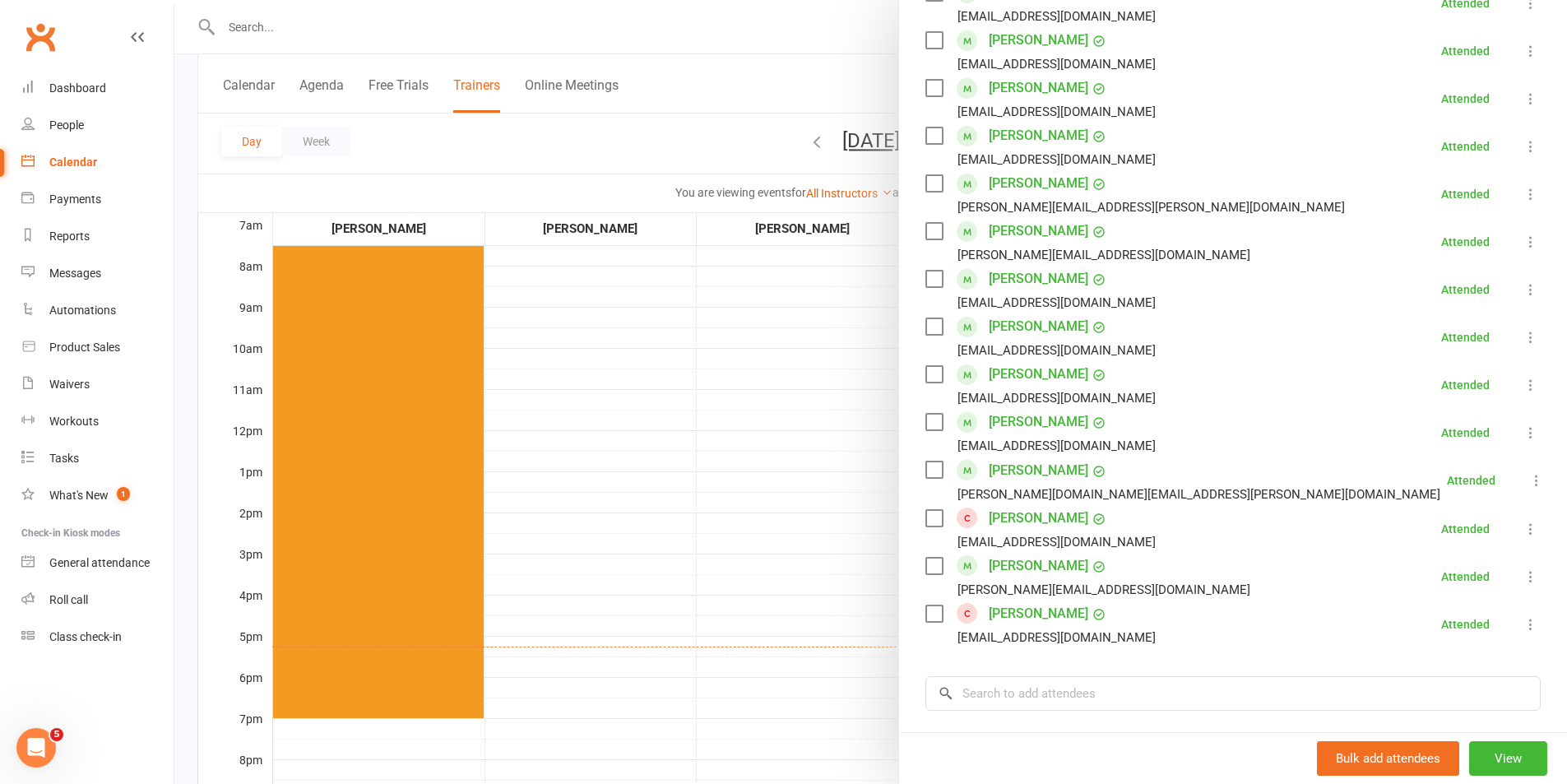
click at [1045, 517] on link "[PERSON_NAME]" at bounding box center [1038, 517] width 99 height 27
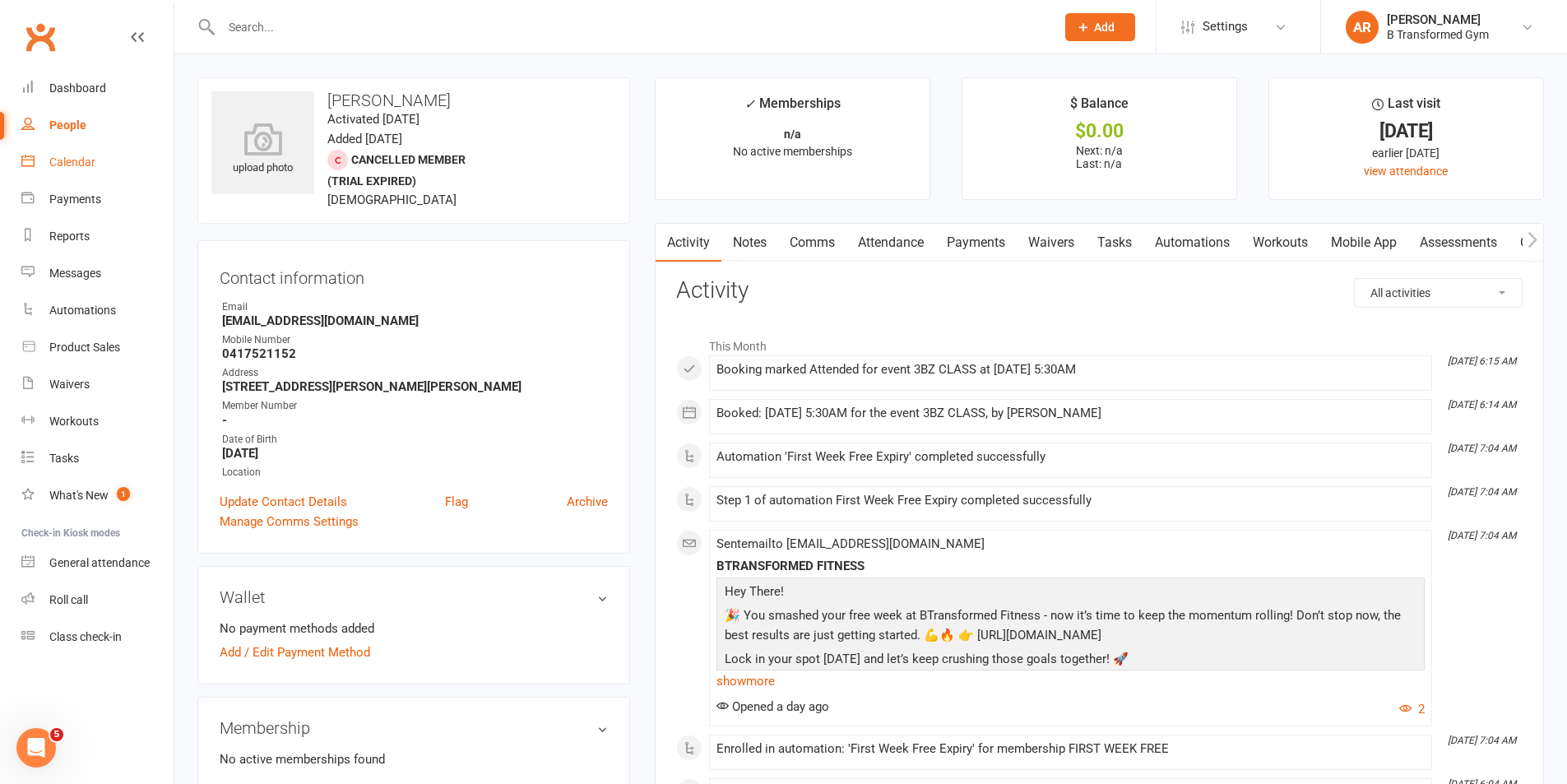
click at [65, 162] on div "Calendar" at bounding box center [72, 161] width 46 height 13
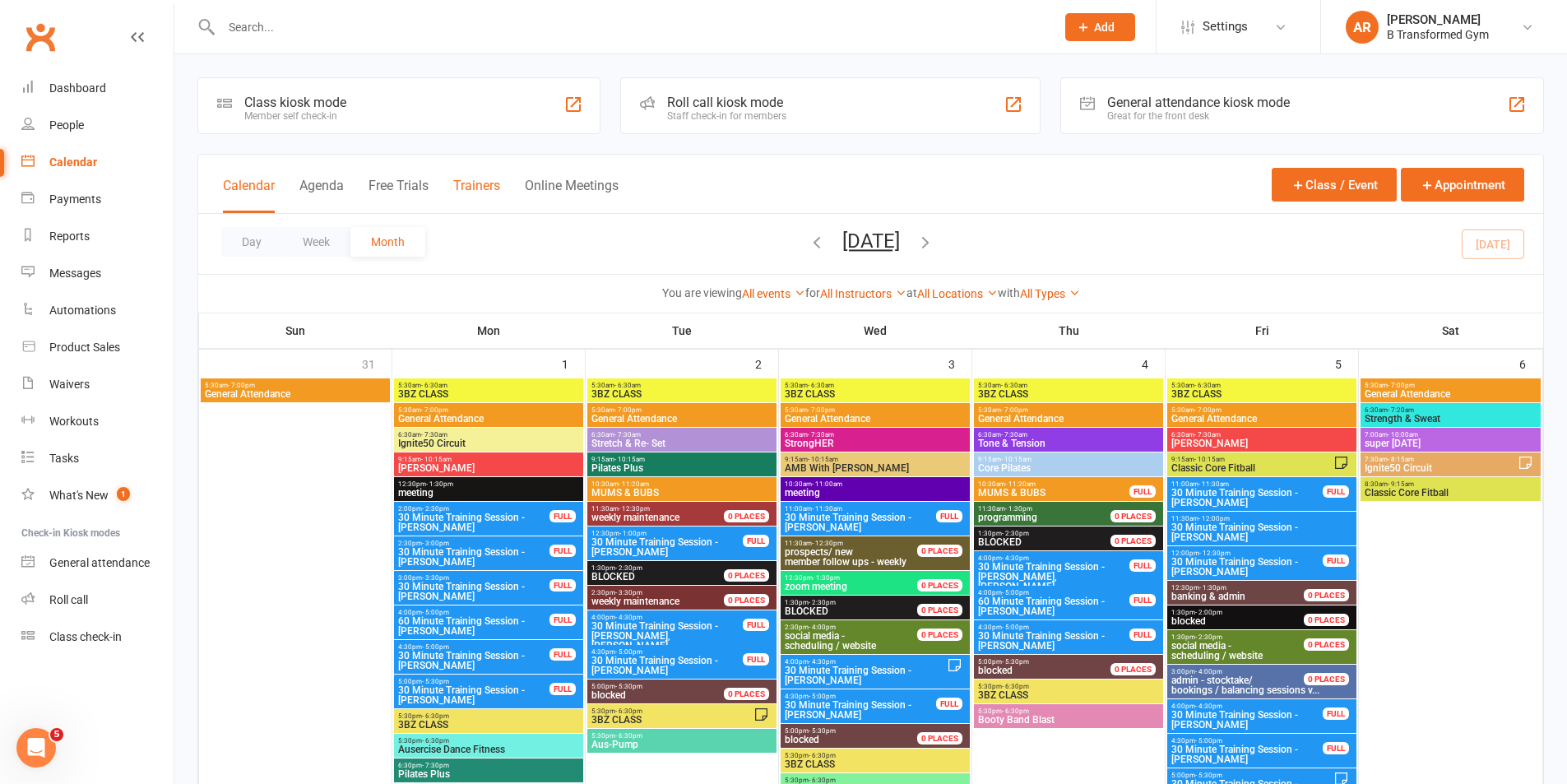
click at [484, 182] on button "Trainers" at bounding box center [476, 195] width 47 height 35
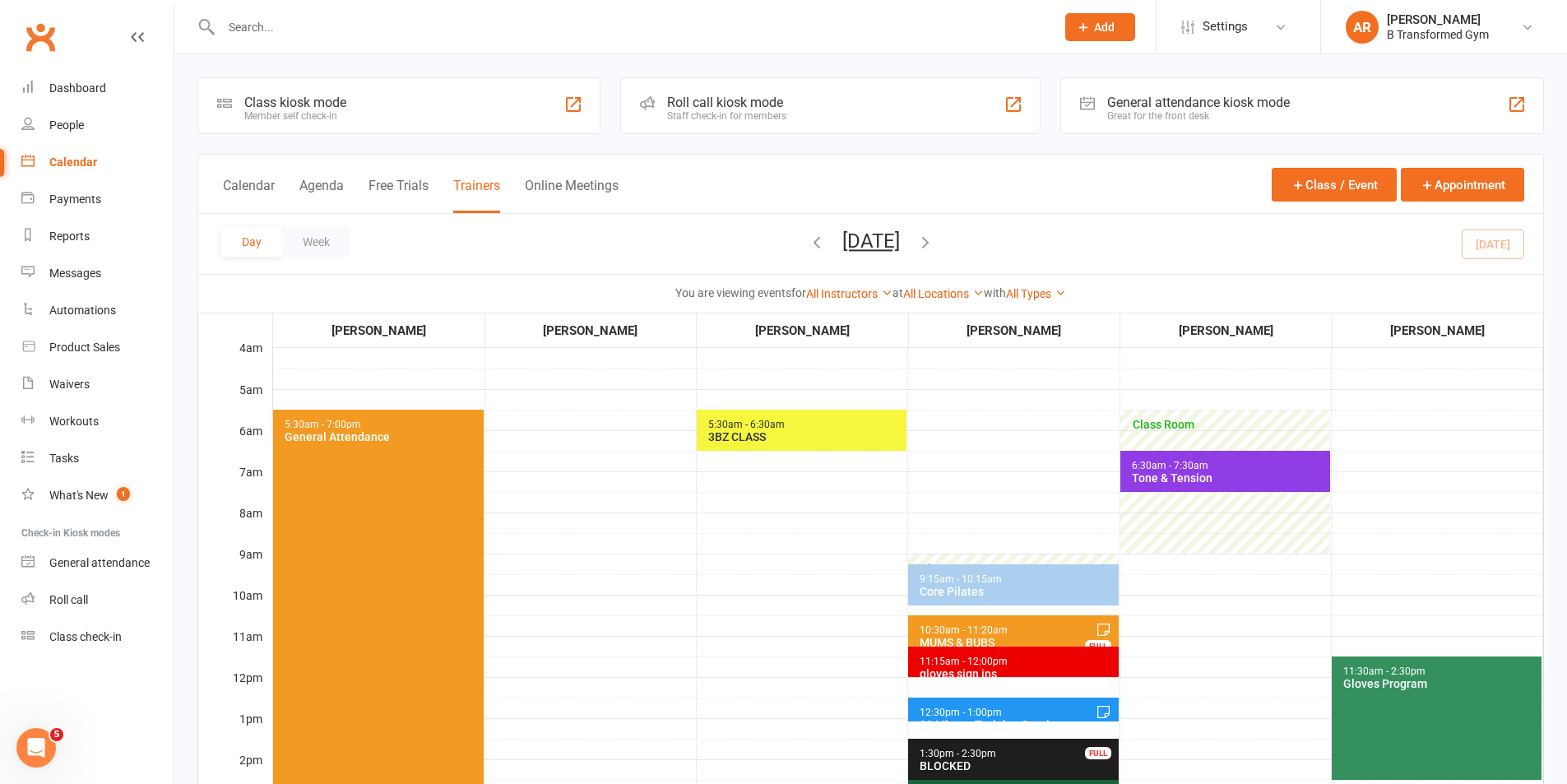
click at [1175, 471] on div "Tone & Tension" at bounding box center [1229, 477] width 196 height 13
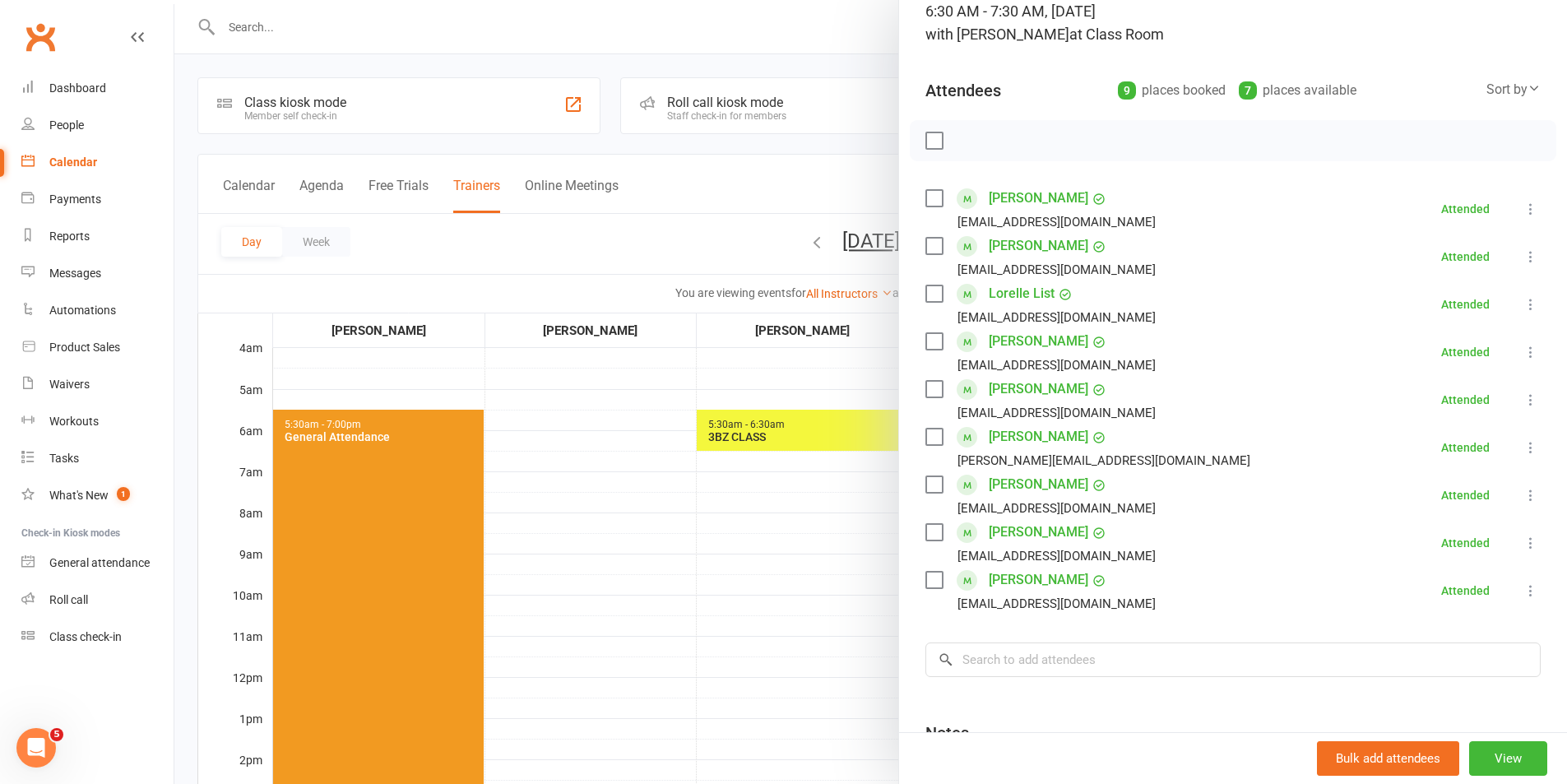
scroll to position [298, 0]
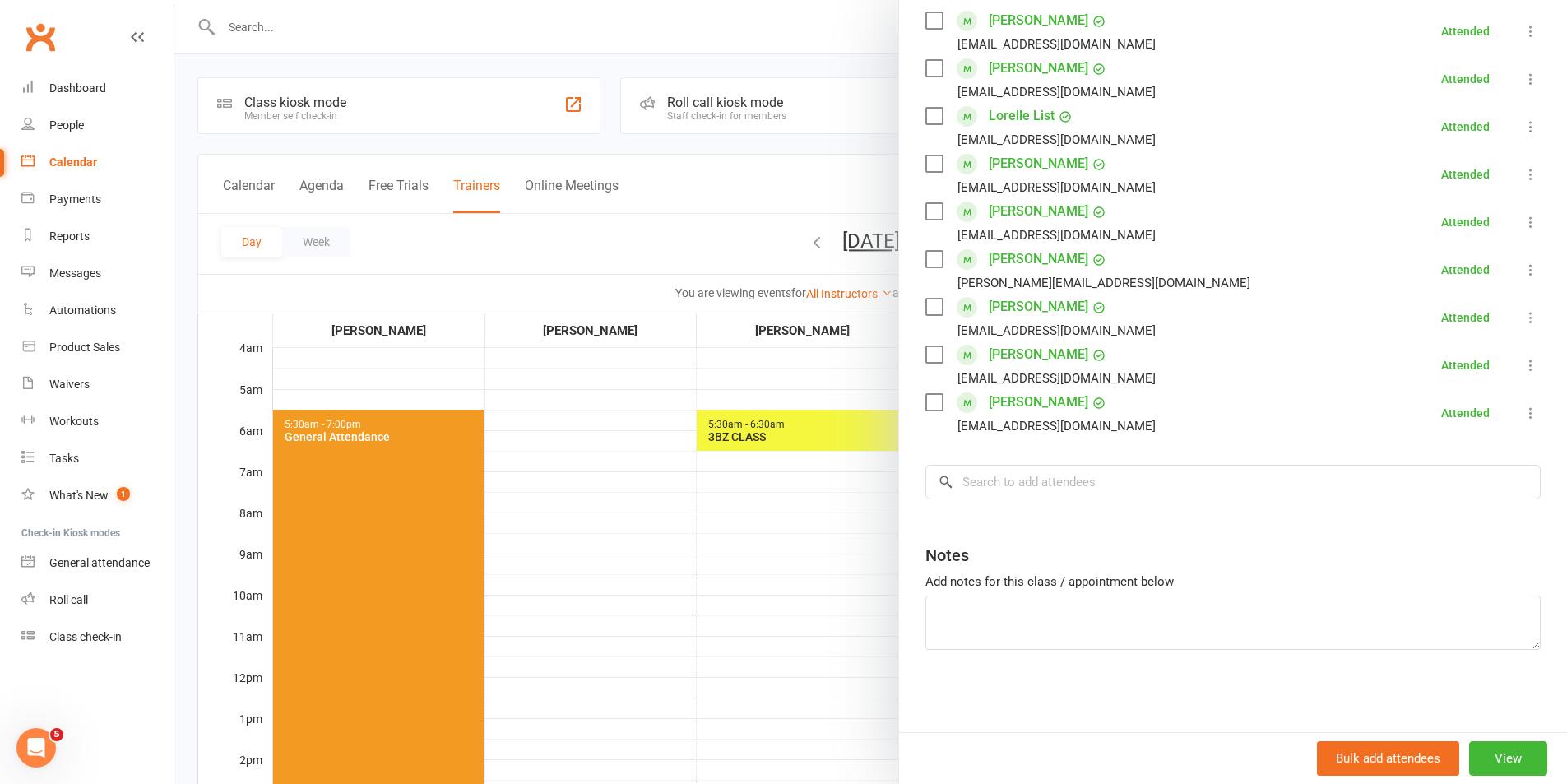
click at [726, 588] on div at bounding box center [871, 392] width 1393 height 784
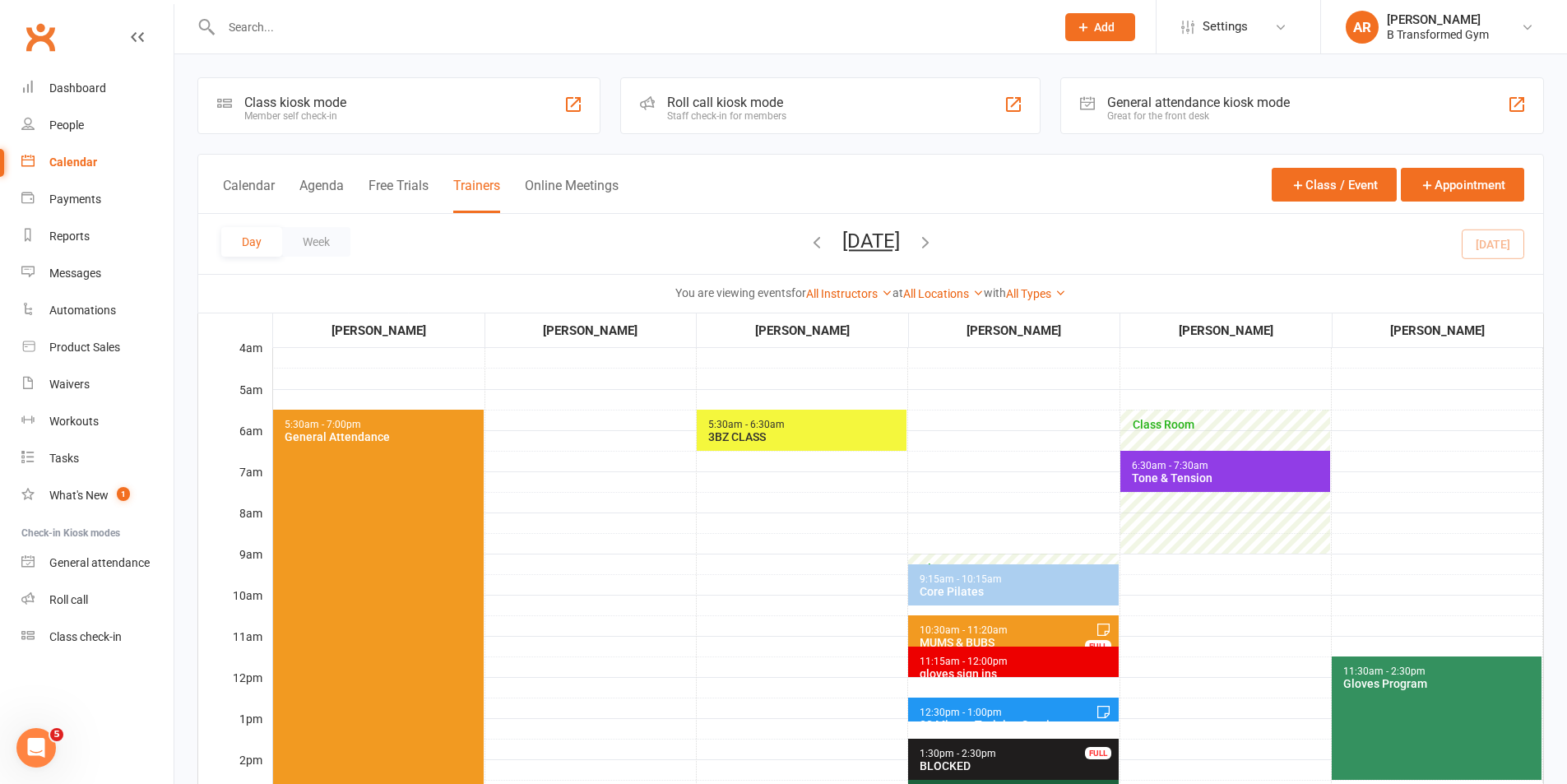
click at [977, 586] on div "Core Pilates" at bounding box center [1016, 591] width 196 height 13
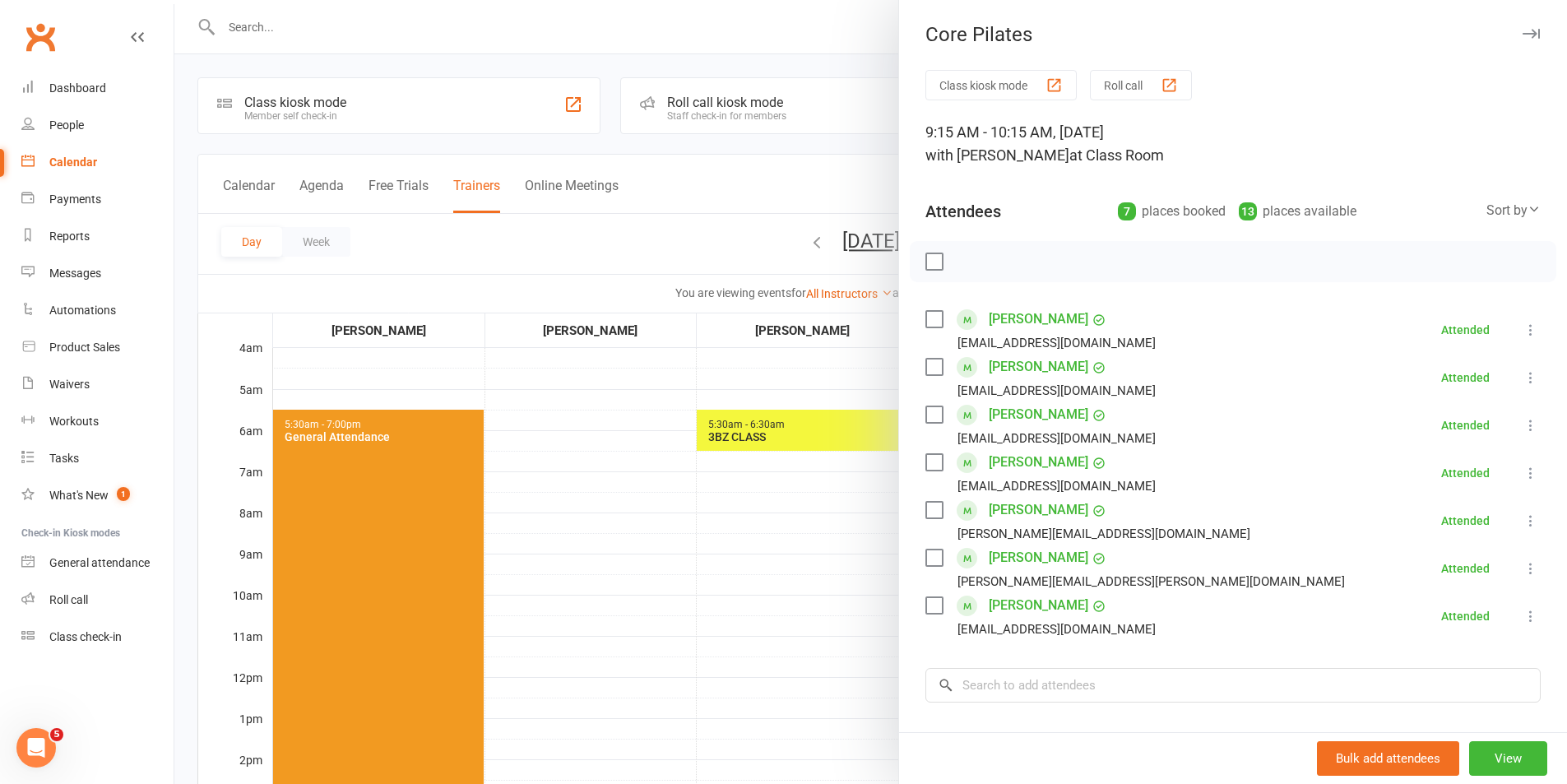
click at [764, 633] on div at bounding box center [871, 392] width 1393 height 784
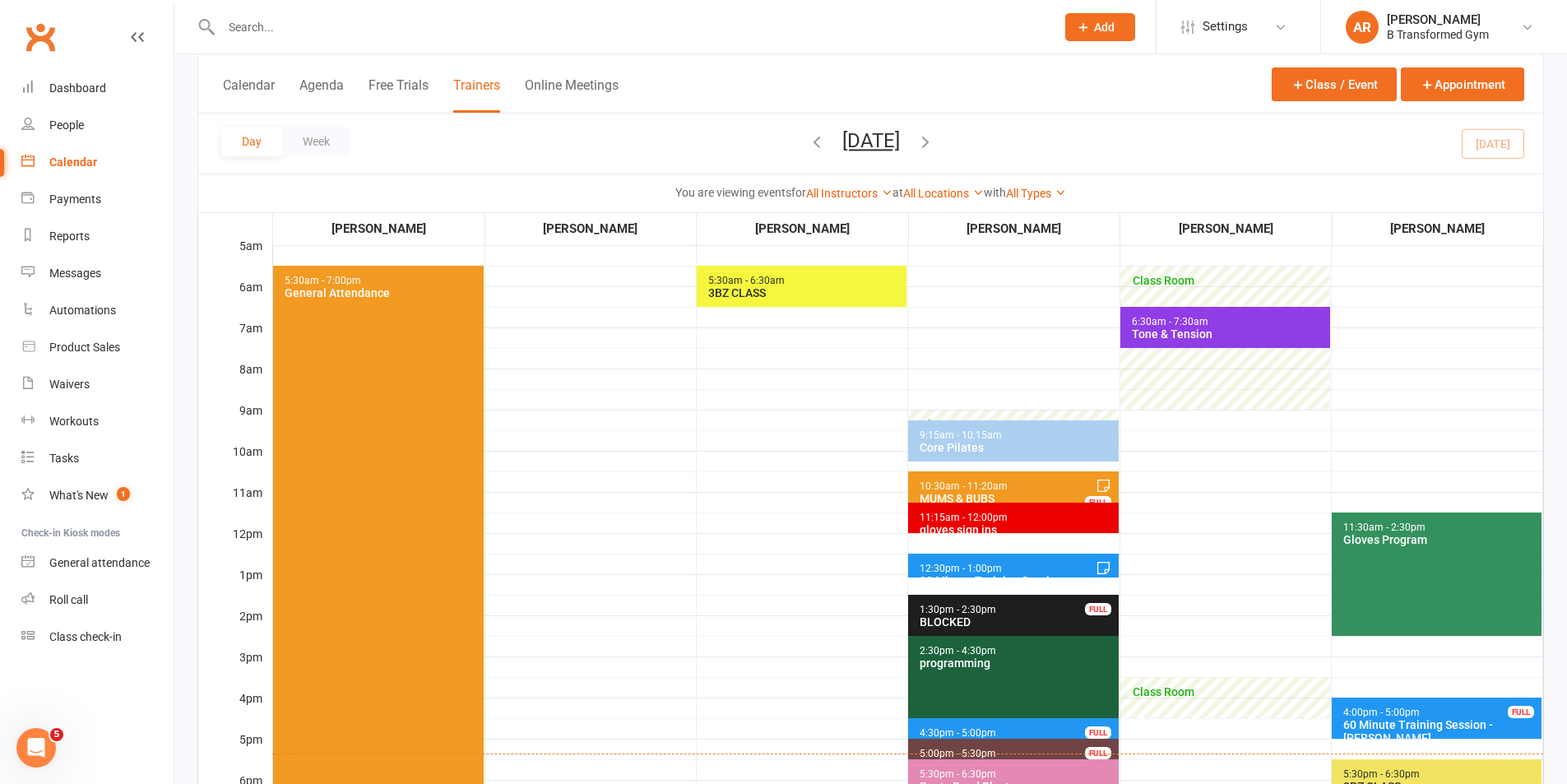
scroll to position [165, 0]
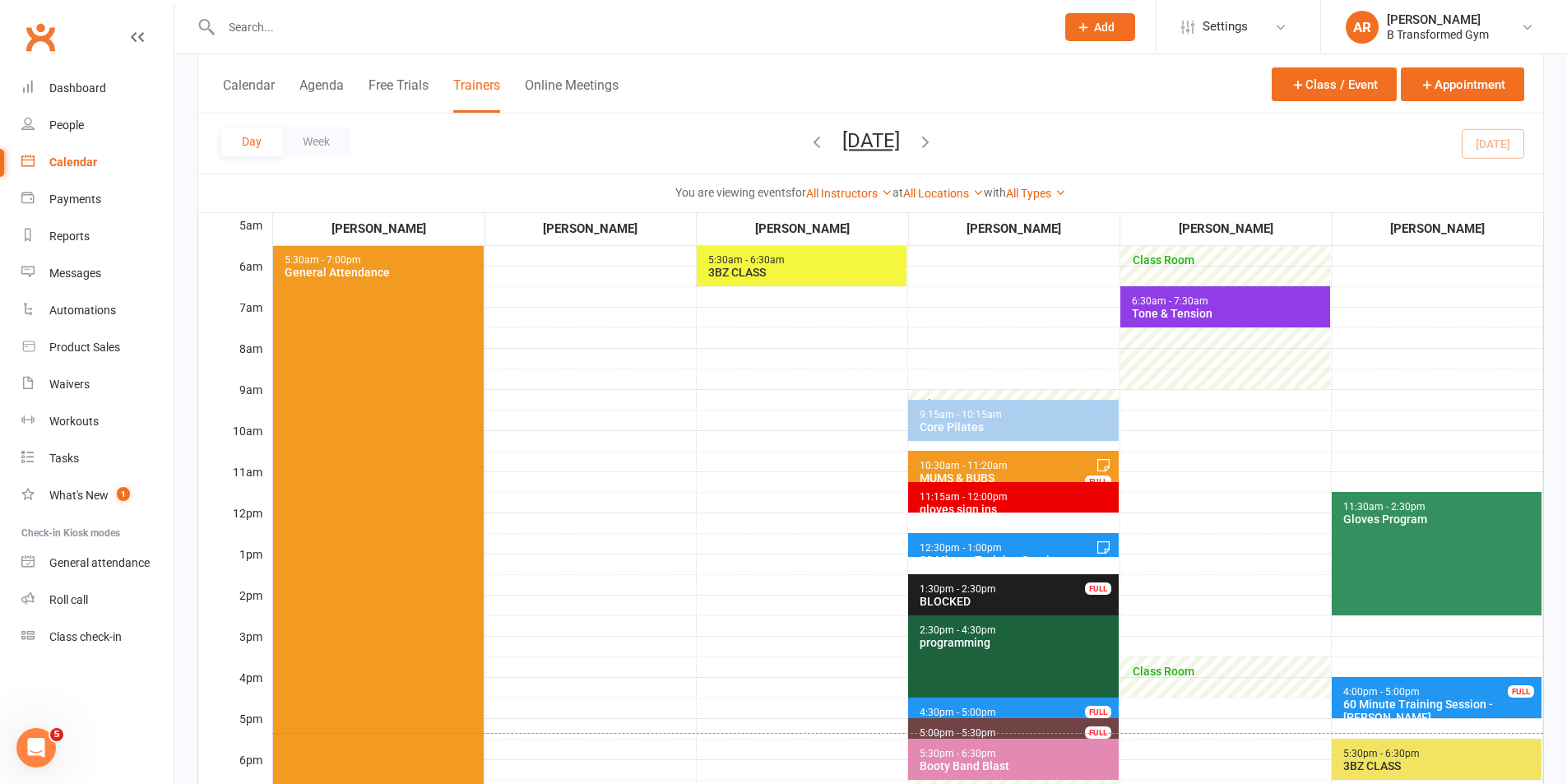
click at [1014, 470] on span "10:30am - 11:20am MUMS & BUBS FULL" at bounding box center [1013, 467] width 210 height 34
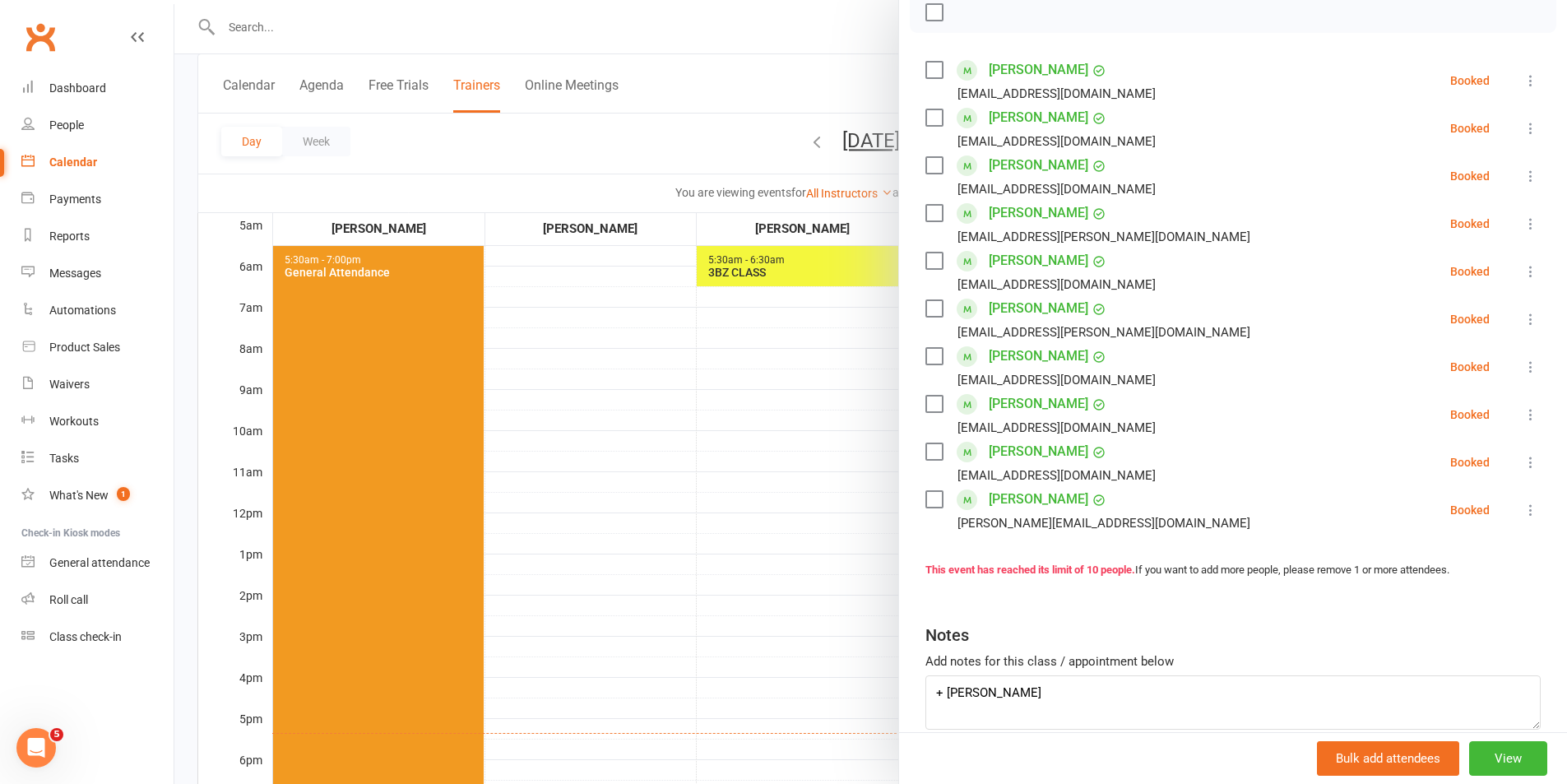
scroll to position [329, 0]
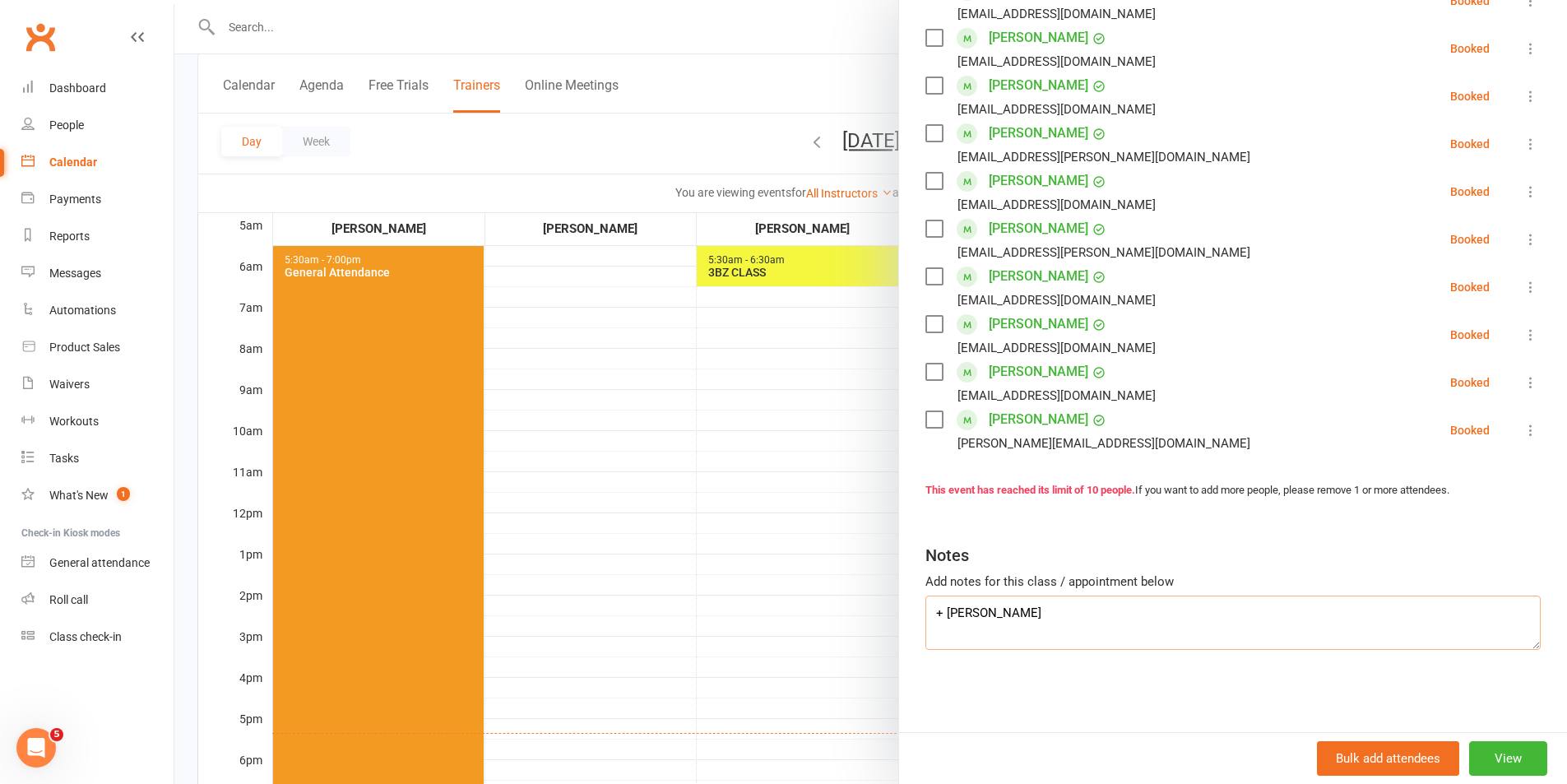
click at [1110, 618] on textarea "+ [PERSON_NAME]" at bounding box center [1233, 622] width 615 height 54
type textarea "+ [PERSON_NAME]- DNA"
click at [932, 414] on label at bounding box center [934, 419] width 16 height 16
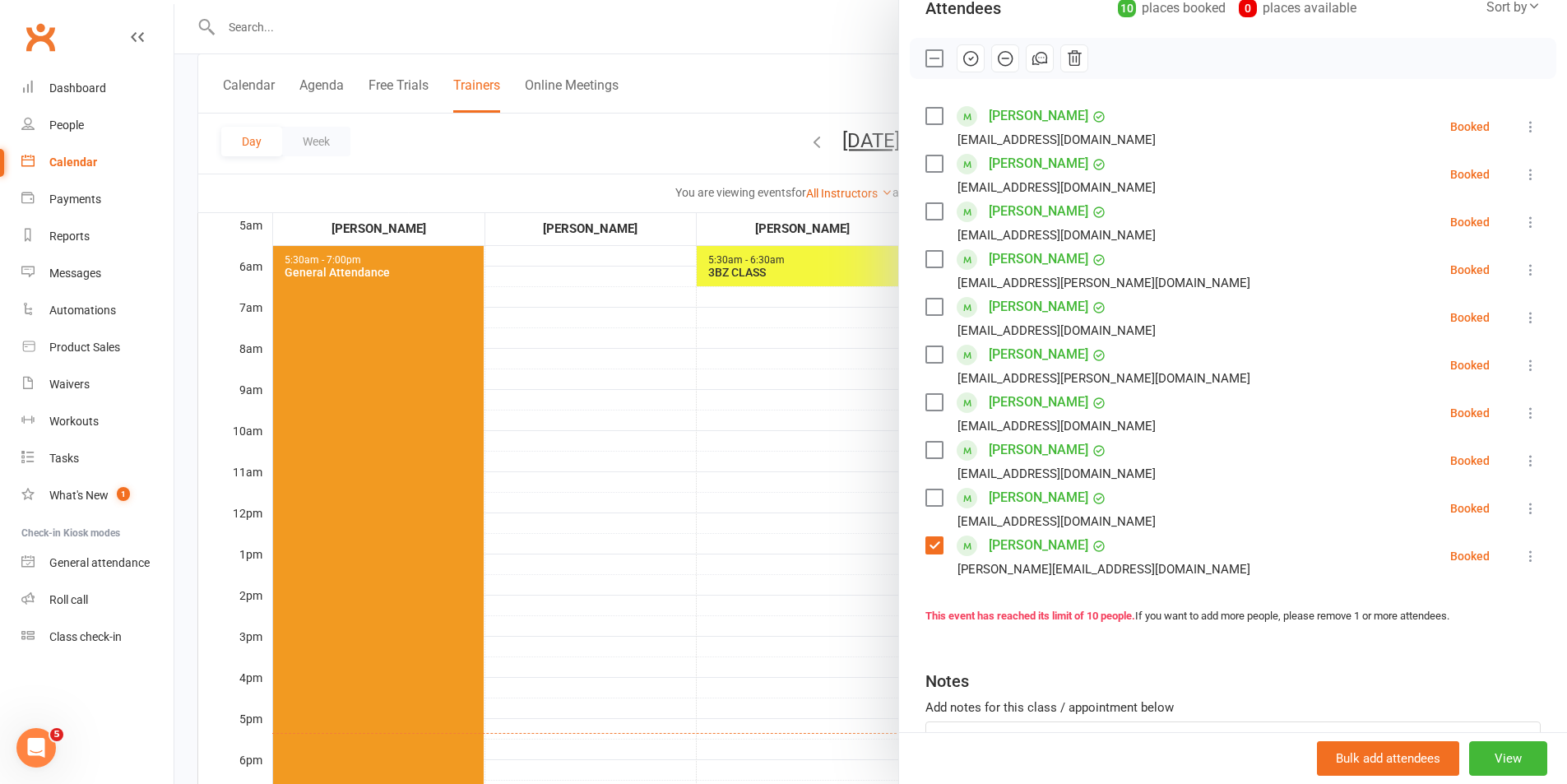
scroll to position [165, 0]
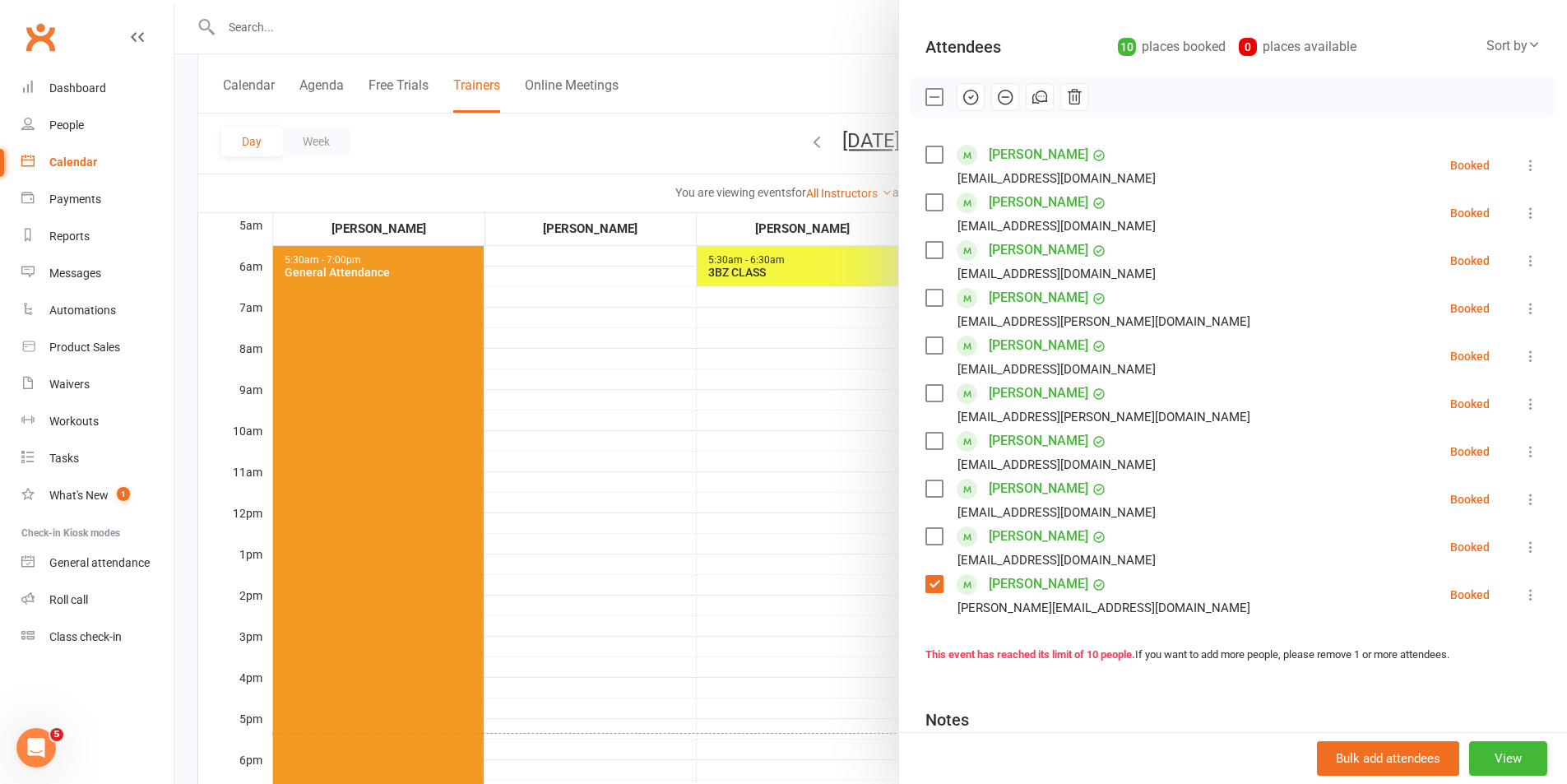
click at [926, 483] on label at bounding box center [934, 488] width 16 height 16
click at [933, 297] on label at bounding box center [934, 298] width 16 height 16
click at [964, 97] on icon "button" at bounding box center [971, 97] width 18 height 18
click at [929, 97] on label at bounding box center [934, 97] width 16 height 16
click at [929, 94] on label at bounding box center [934, 97] width 16 height 16
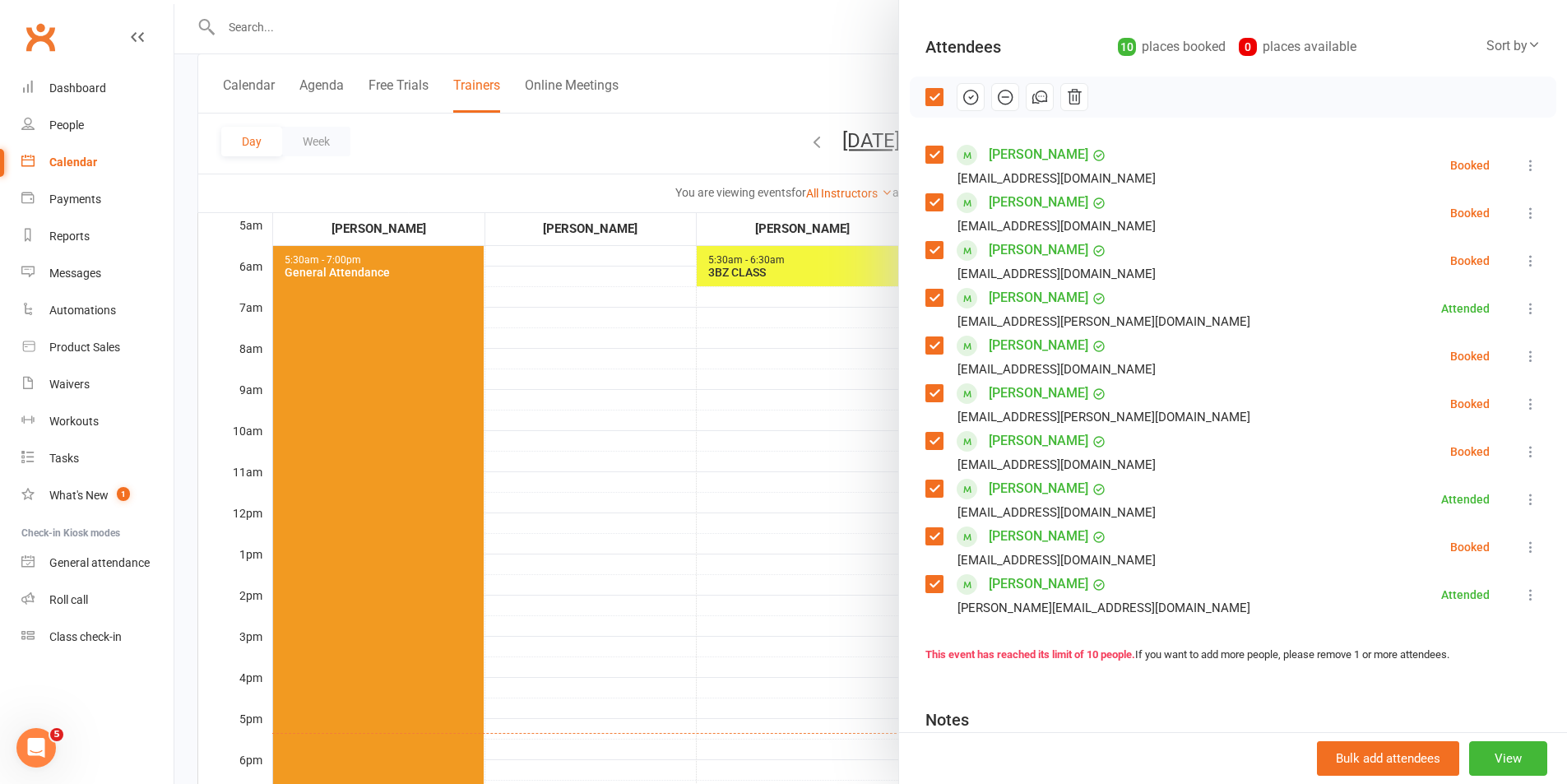
click at [929, 298] on label at bounding box center [934, 298] width 16 height 16
click at [935, 491] on label at bounding box center [934, 488] width 16 height 16
click at [935, 586] on label at bounding box center [934, 583] width 16 height 16
click at [1003, 100] on icon "button" at bounding box center [1005, 97] width 18 height 18
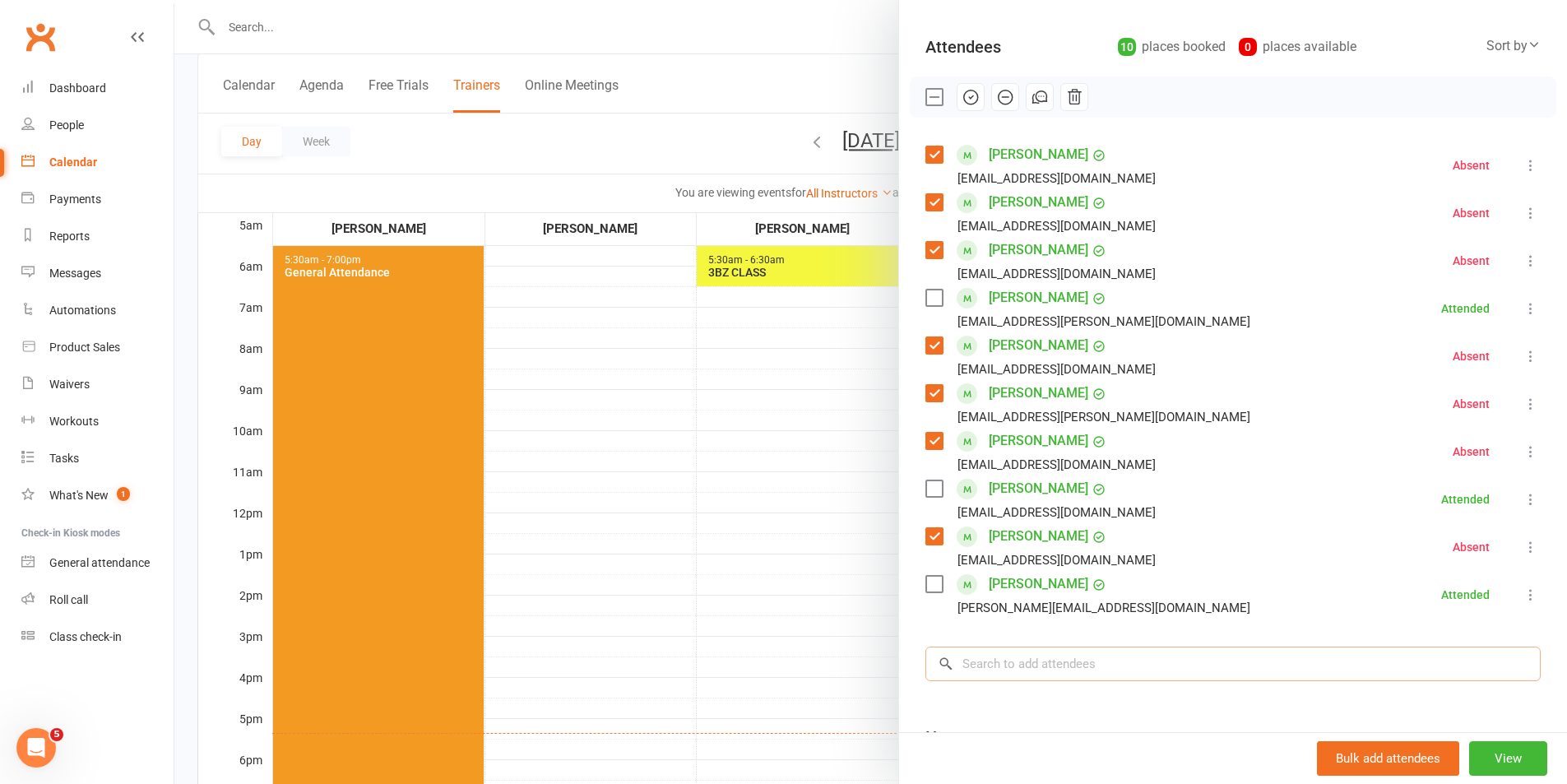
click at [1228, 668] on input "search" at bounding box center [1233, 663] width 615 height 34
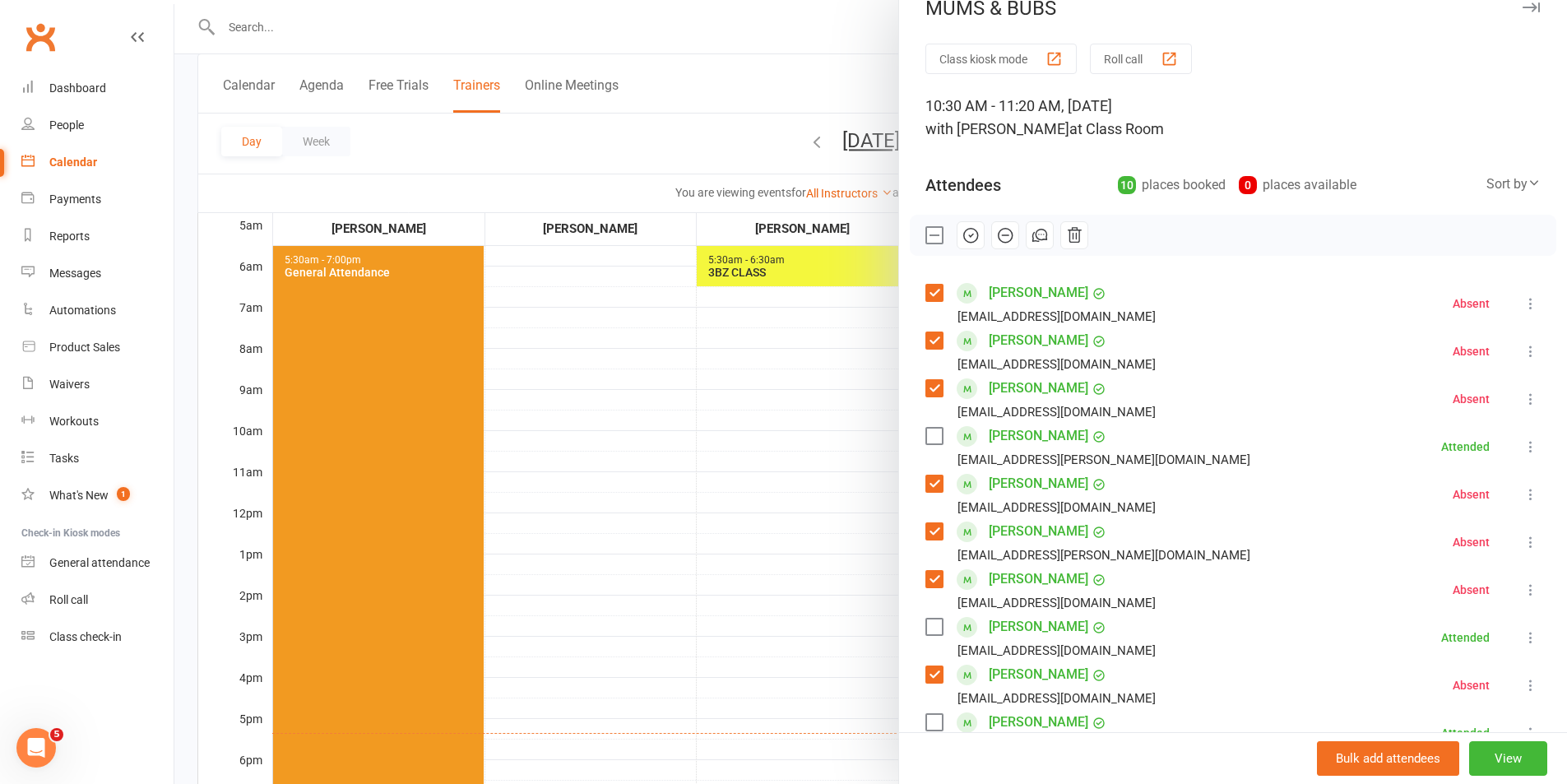
scroll to position [17, 0]
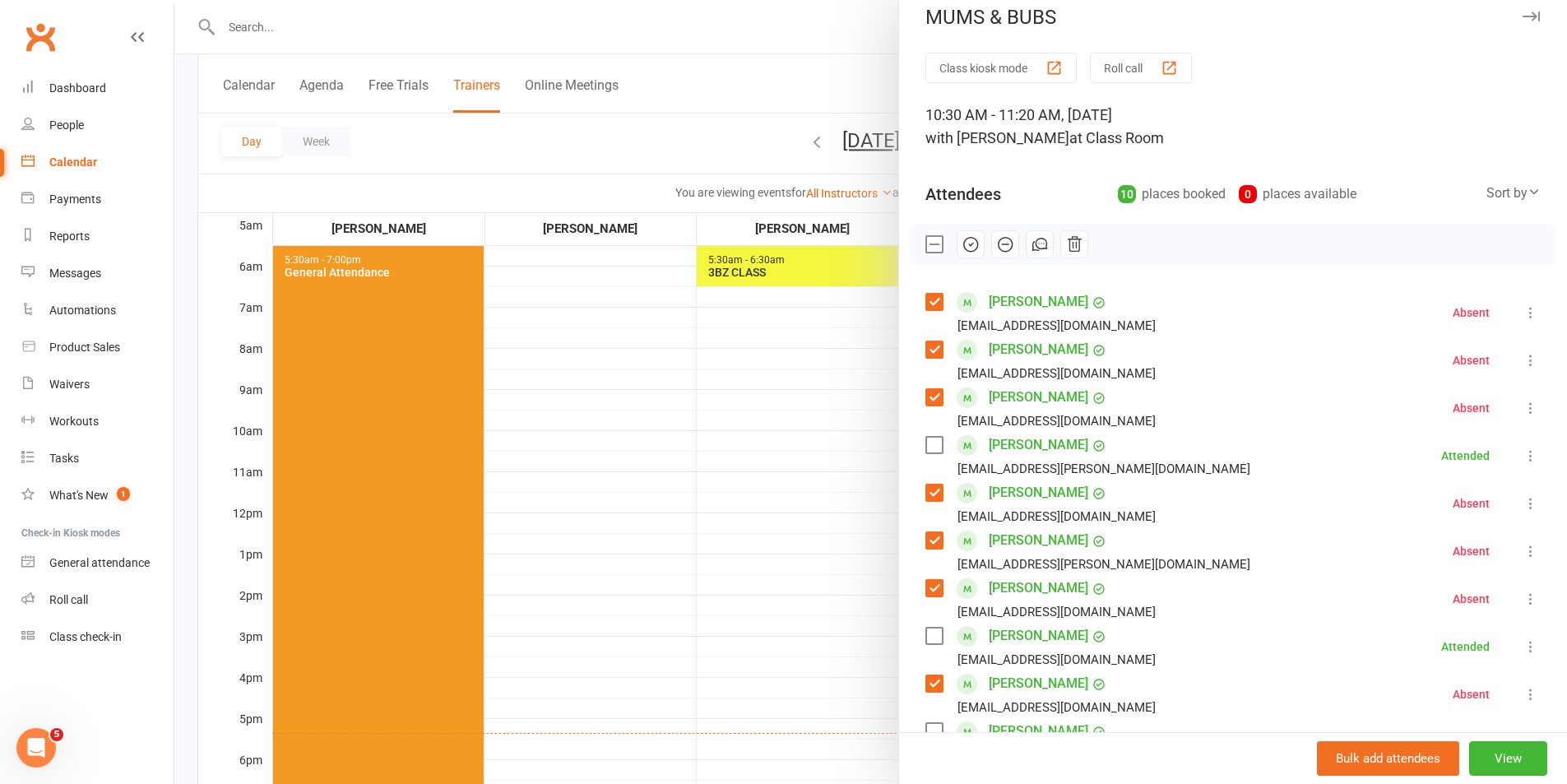
click at [851, 600] on div at bounding box center [871, 392] width 1393 height 784
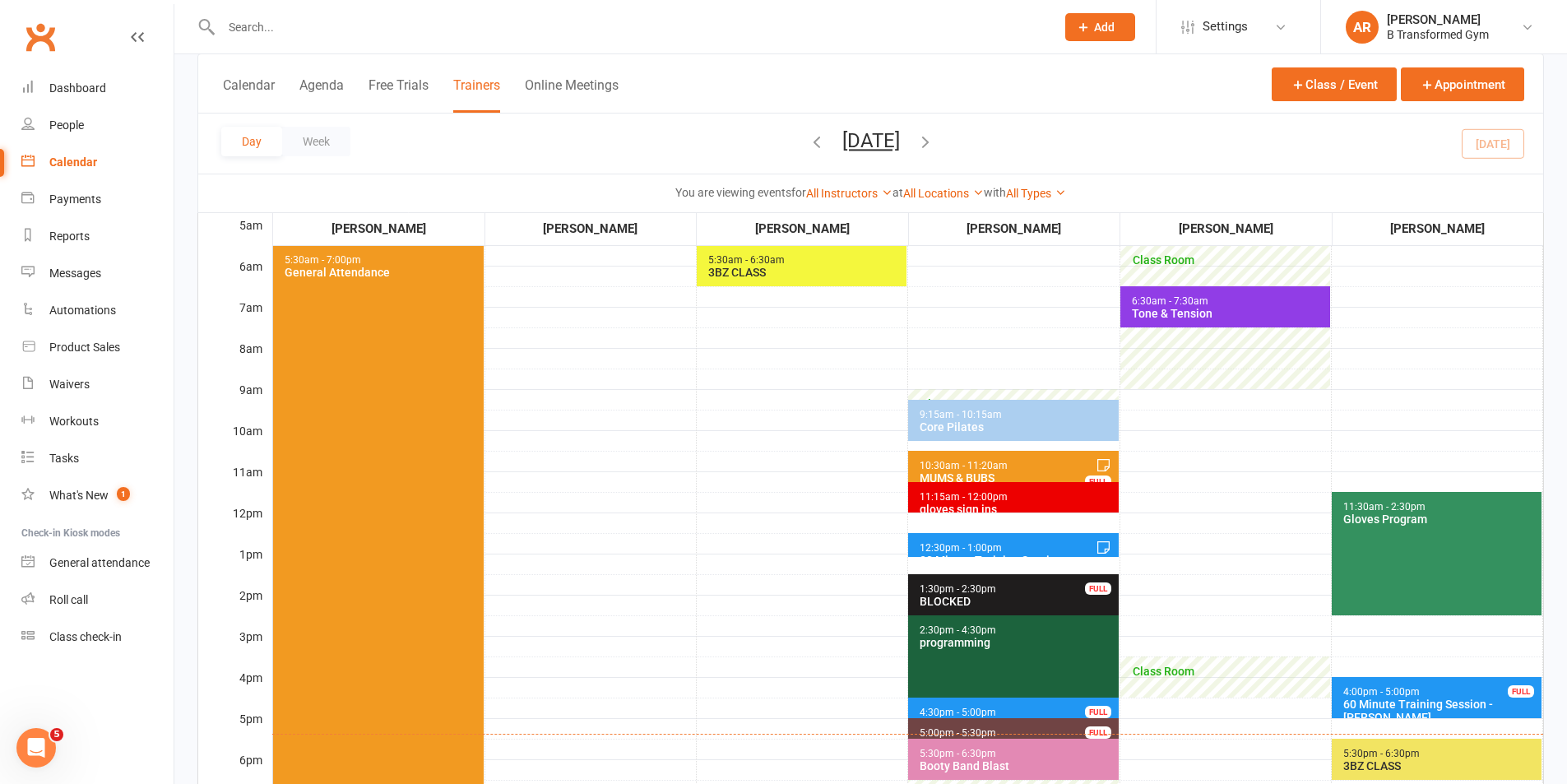
click at [1034, 705] on span "4:30pm - 5:00pm 30 Minute Training Session - [PERSON_NAME] FULL" at bounding box center [1013, 710] width 210 height 24
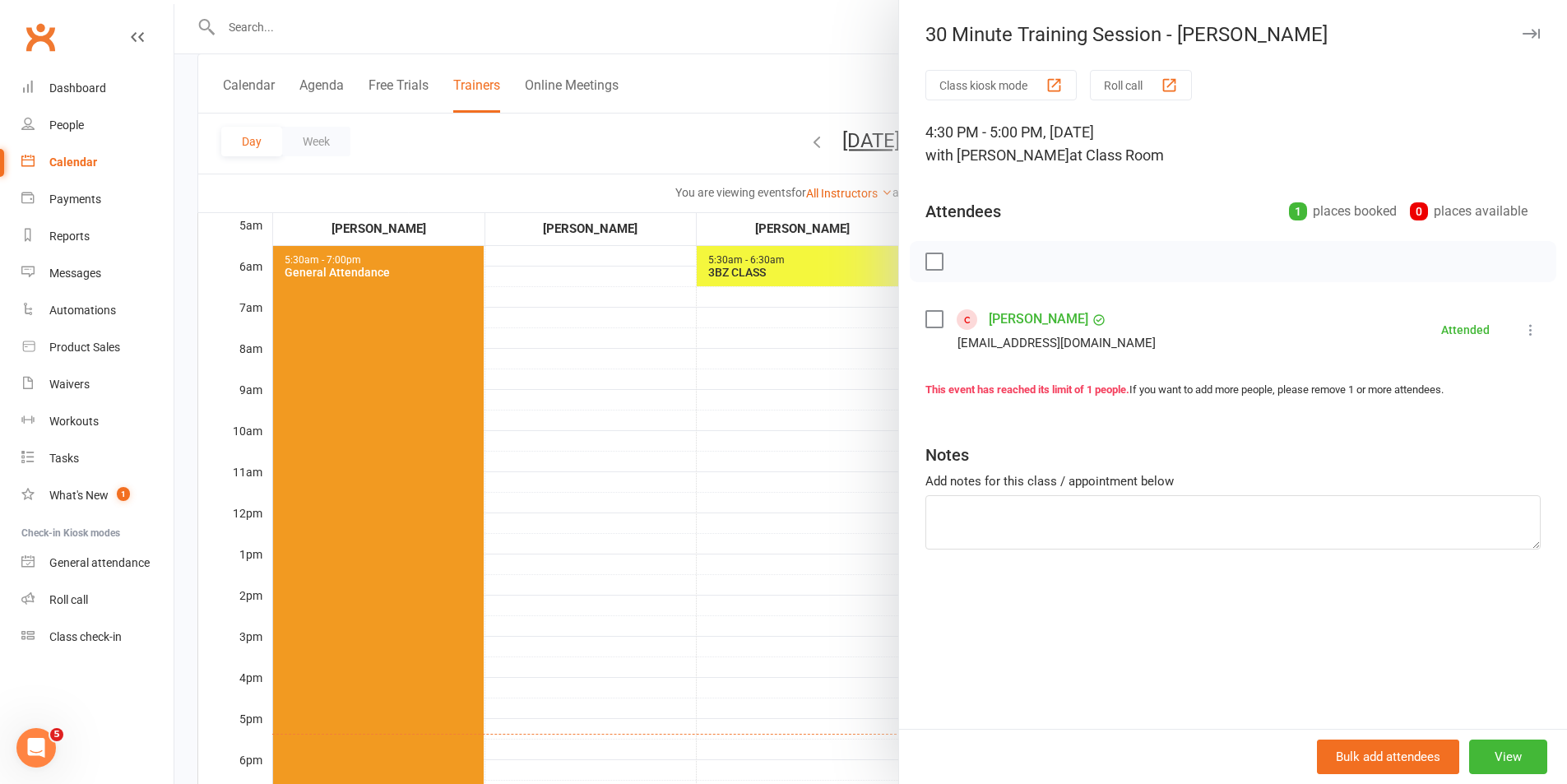
click at [745, 676] on div at bounding box center [871, 392] width 1393 height 784
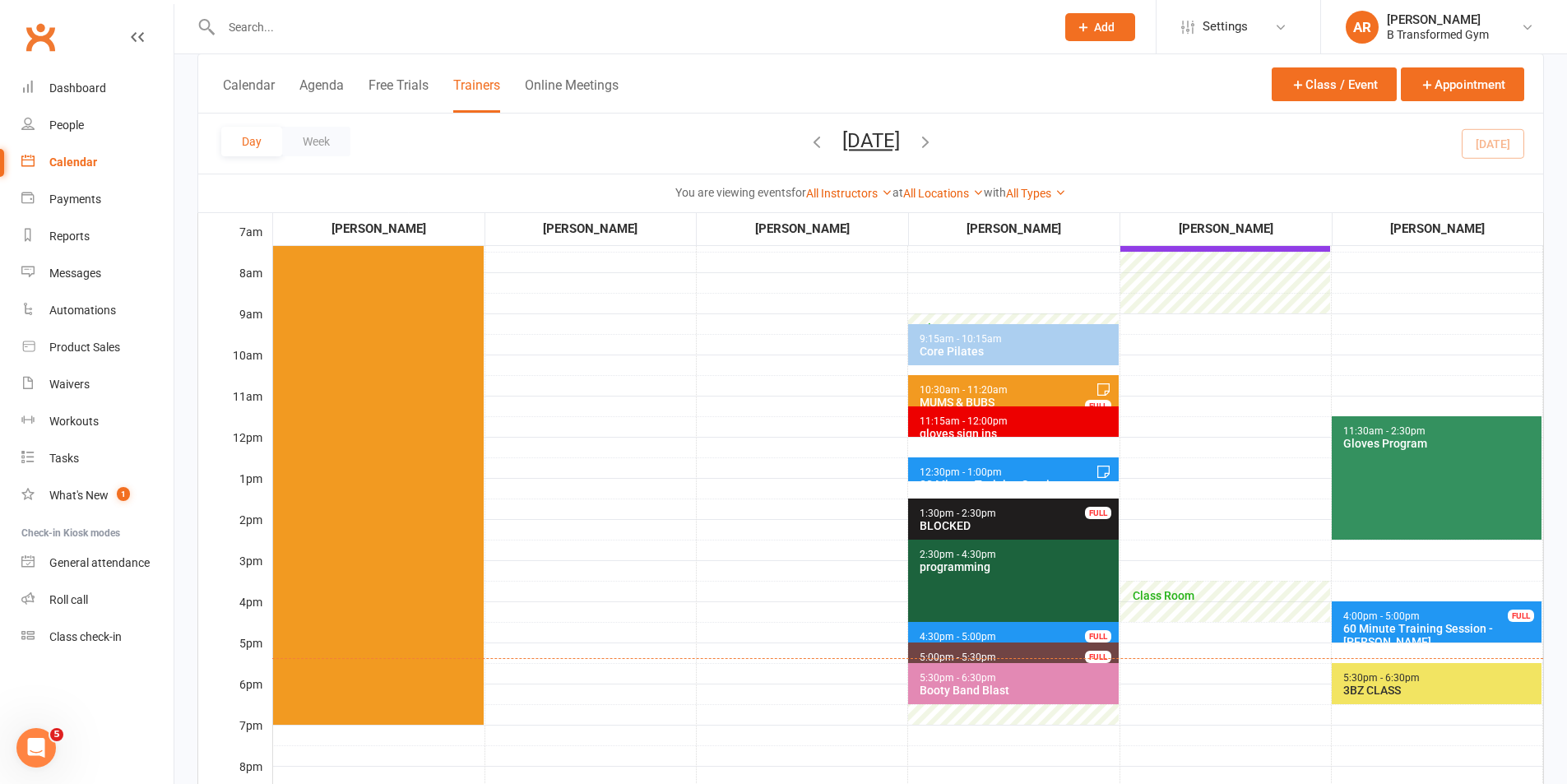
scroll to position [247, 0]
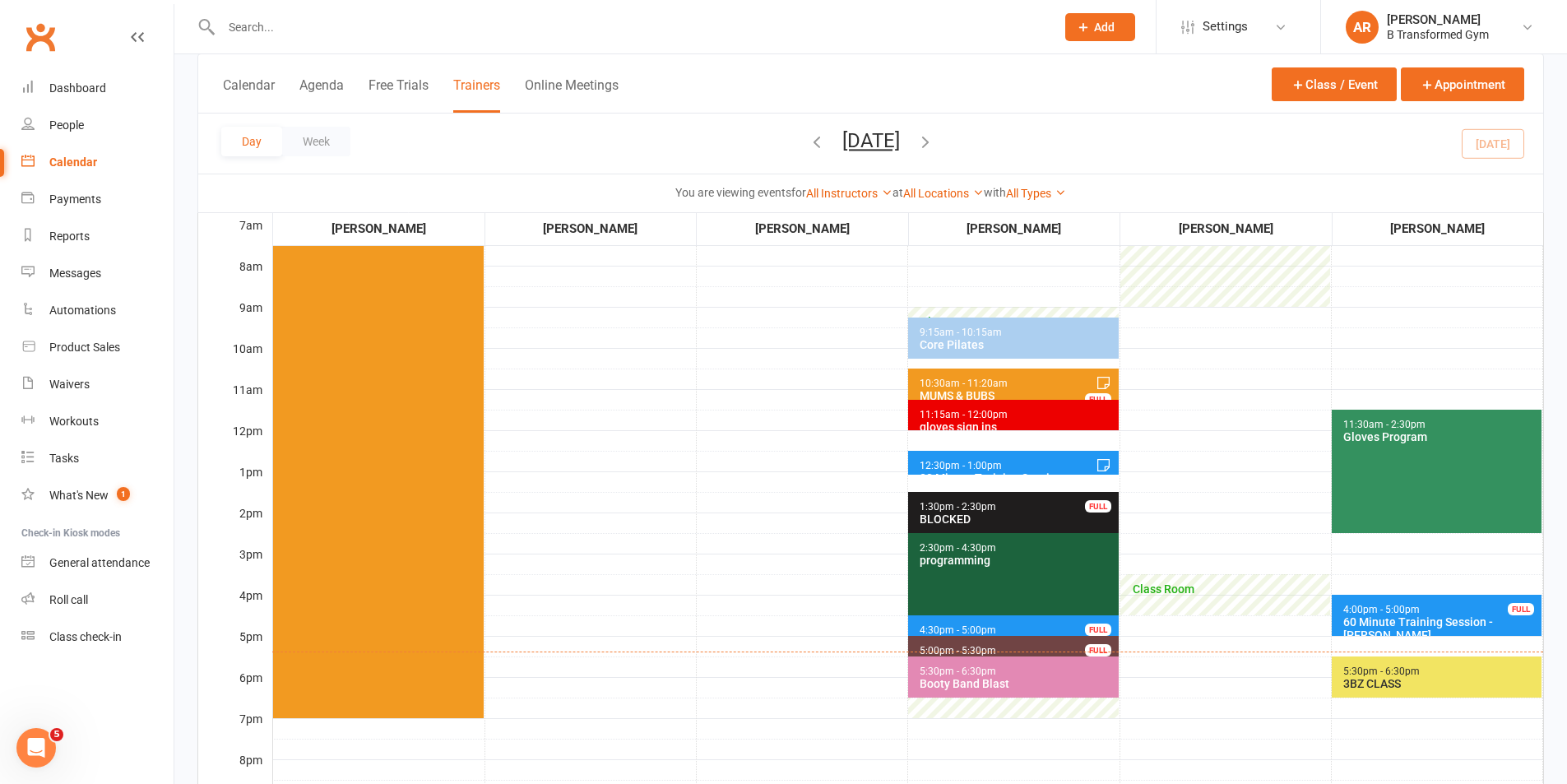
click at [1084, 456] on span "12:30pm - 1:00pm 30 Minute Training Session - [PERSON_NAME]" at bounding box center [1013, 462] width 210 height 24
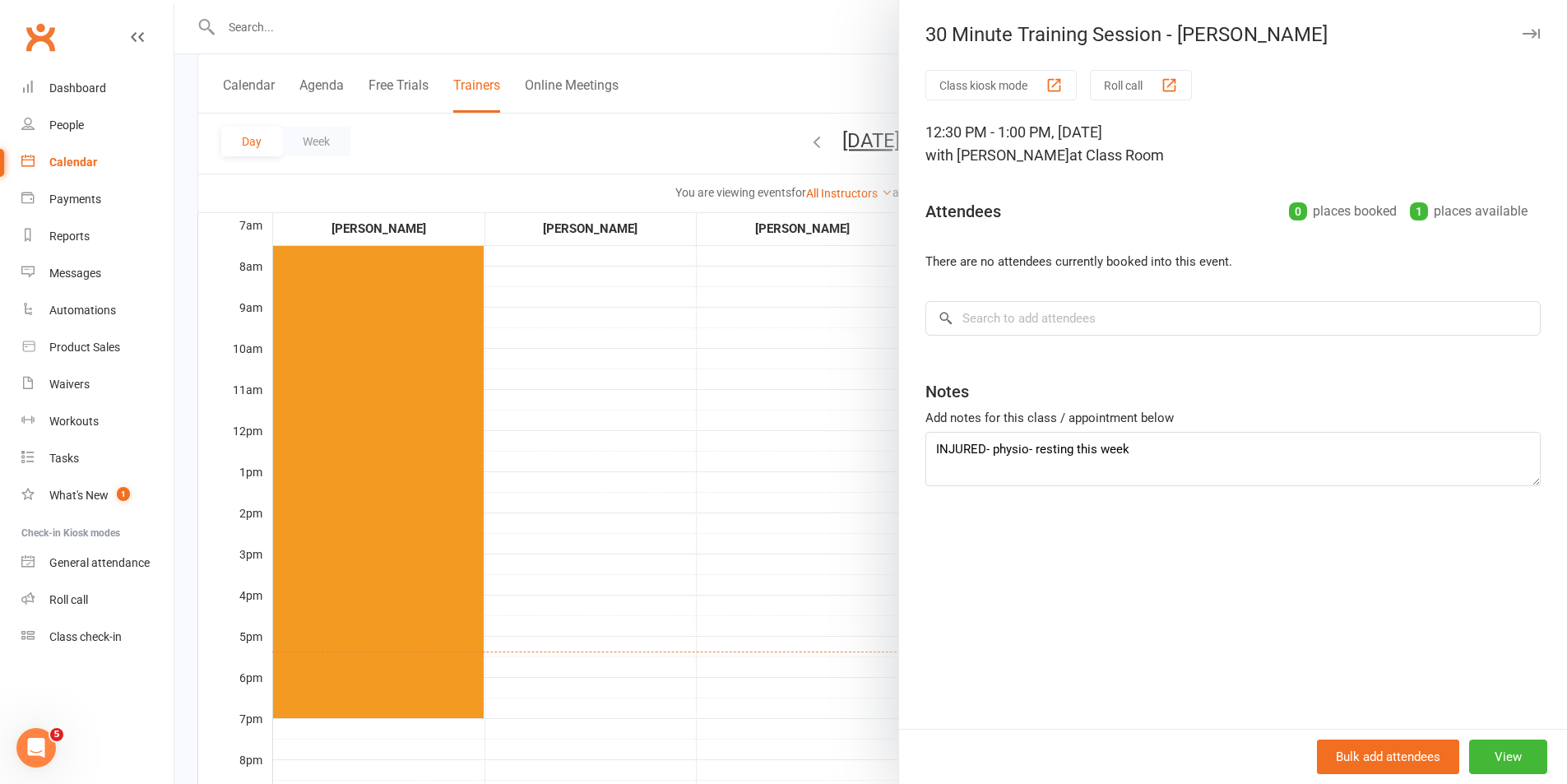
click at [846, 448] on div at bounding box center [871, 392] width 1393 height 784
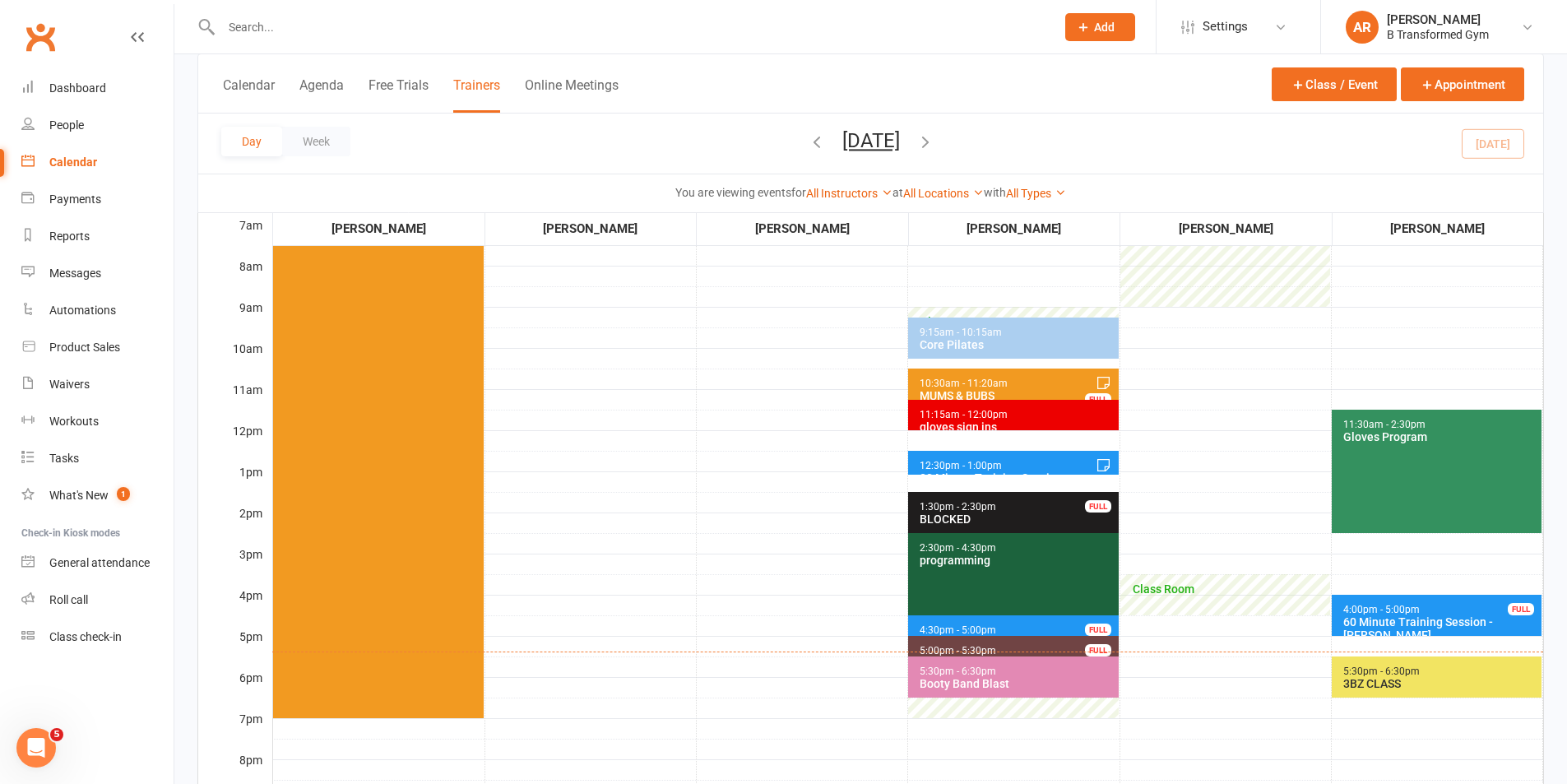
click at [997, 680] on div "Booty Band Blast" at bounding box center [1016, 683] width 196 height 13
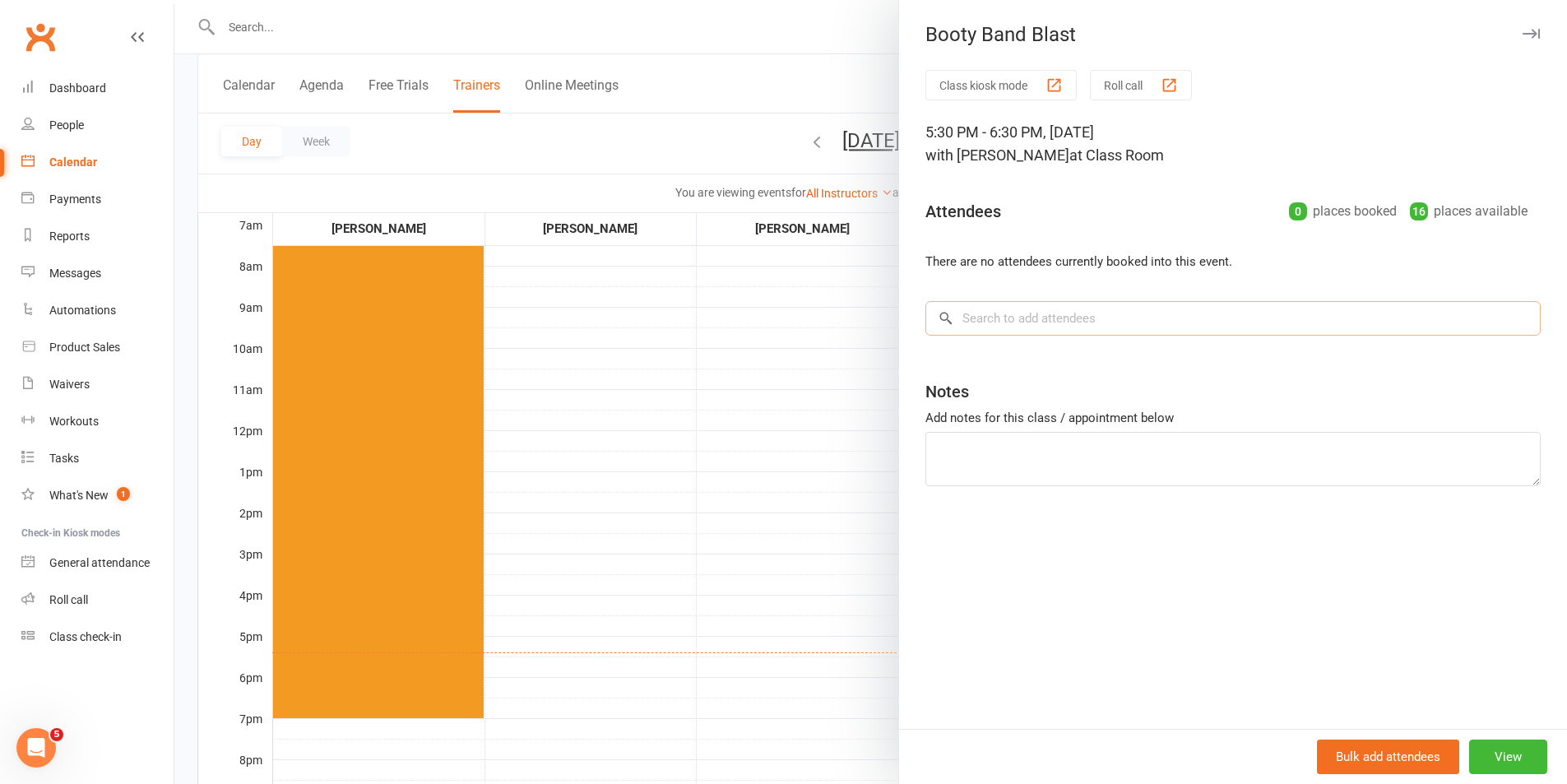
click at [985, 323] on input "search" at bounding box center [1233, 318] width 615 height 34
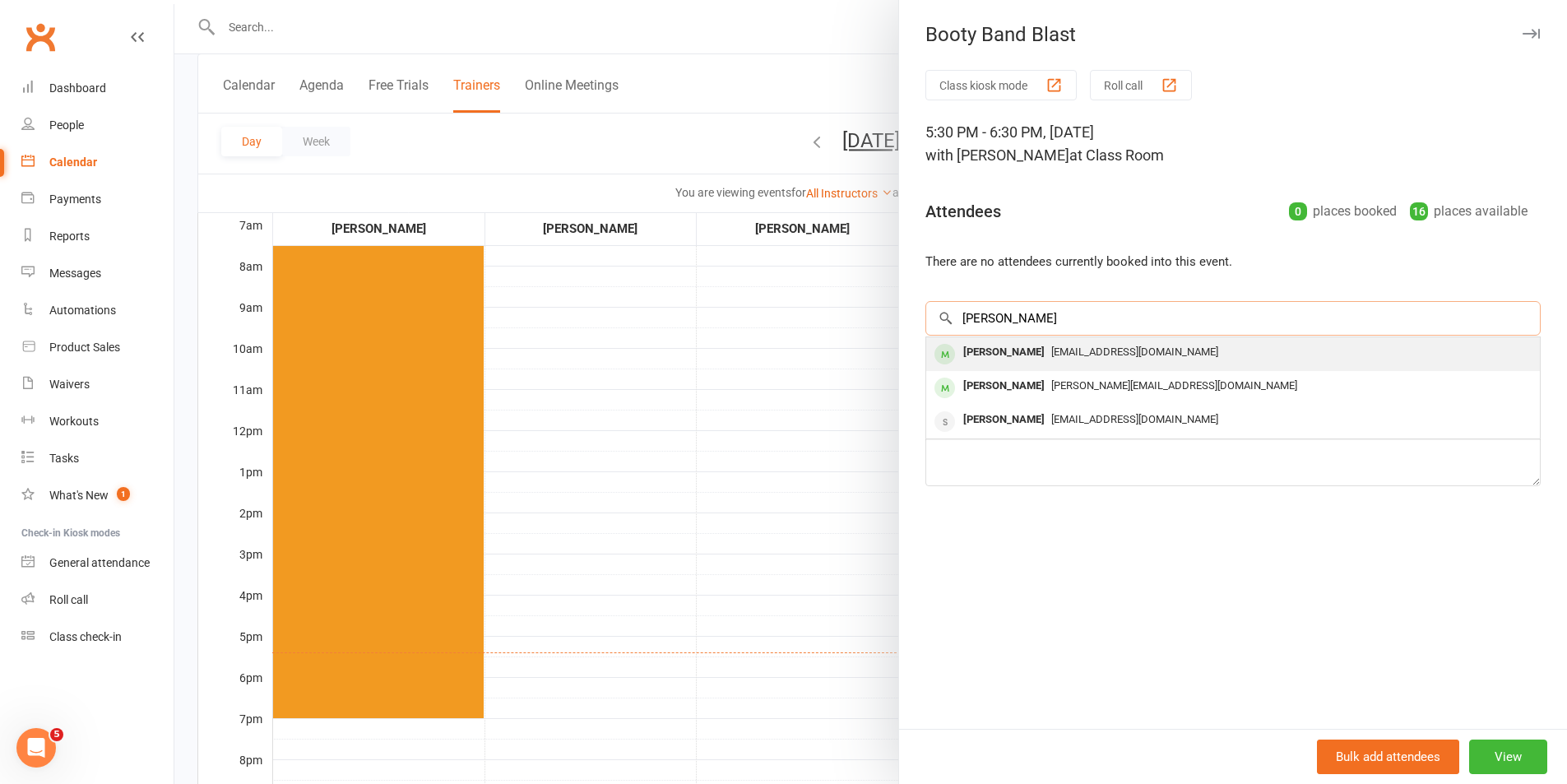
type input "[PERSON_NAME]"
click at [1087, 348] on span "[EMAIL_ADDRESS][DOMAIN_NAME]" at bounding box center [1136, 351] width 167 height 12
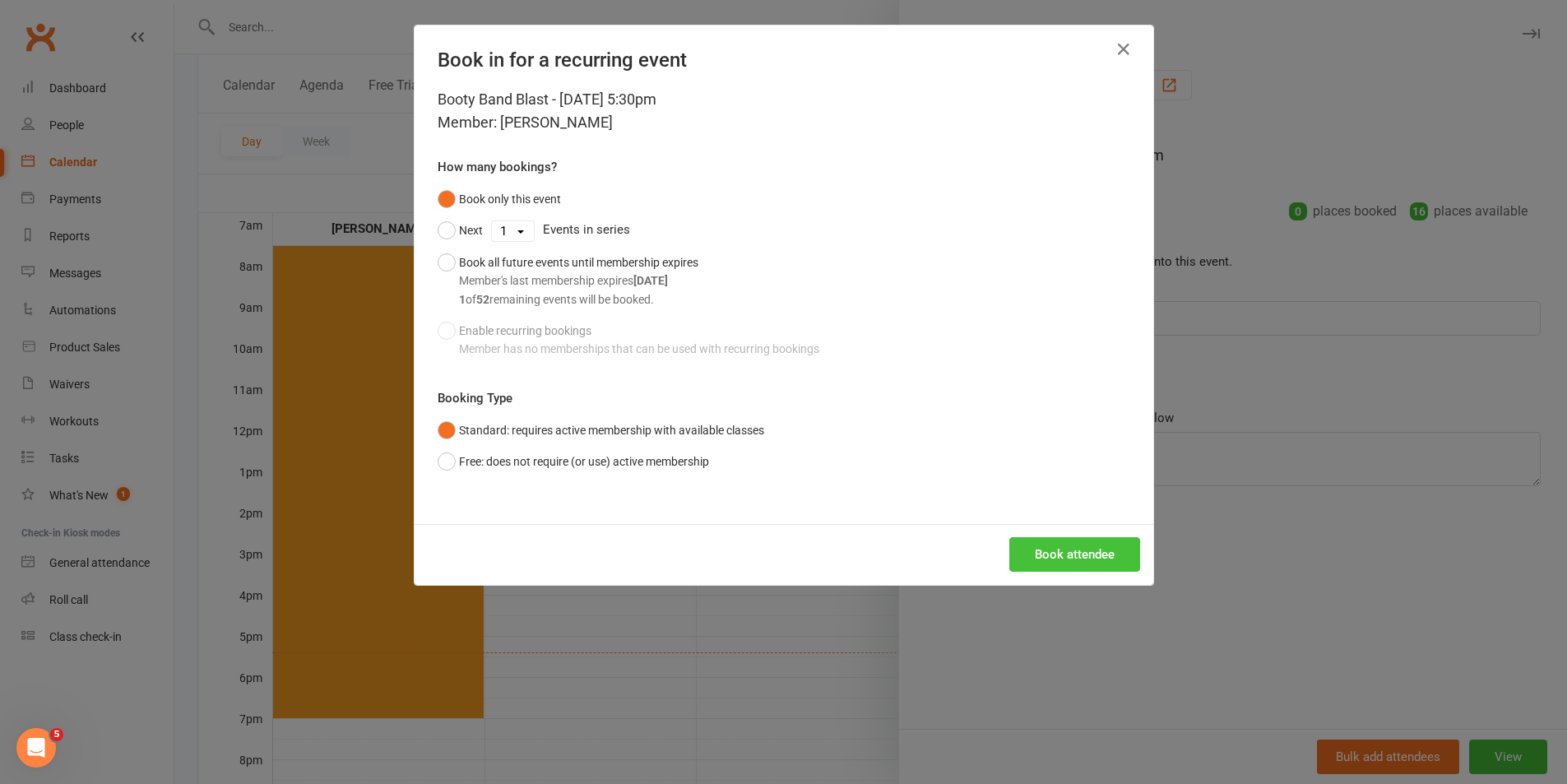
click at [1087, 556] on button "Book attendee" at bounding box center [1075, 555] width 131 height 34
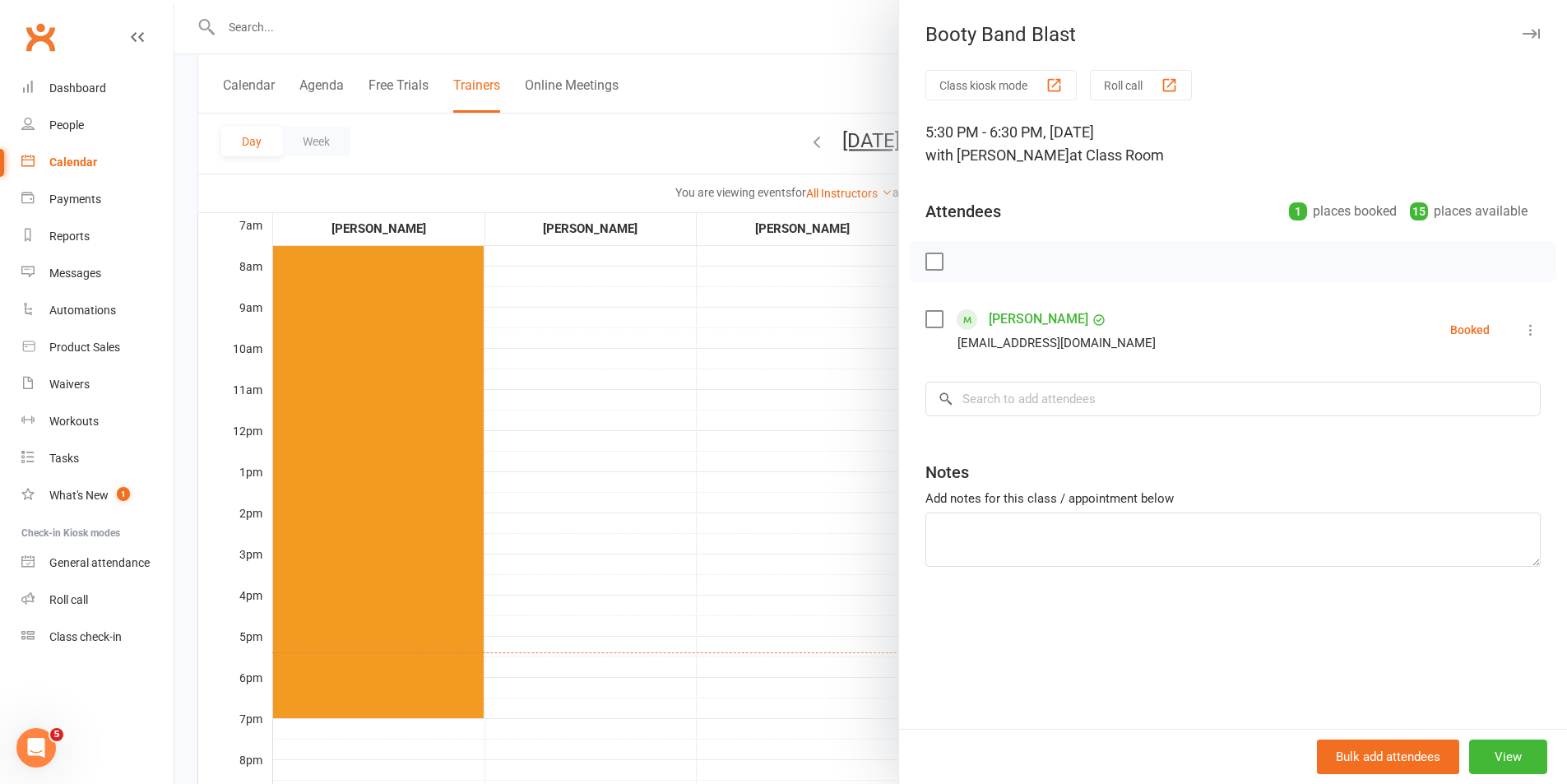
drag, startPoint x: 801, startPoint y: 442, endPoint x: 817, endPoint y: 441, distance: 16.0
click at [801, 442] on div at bounding box center [871, 392] width 1393 height 784
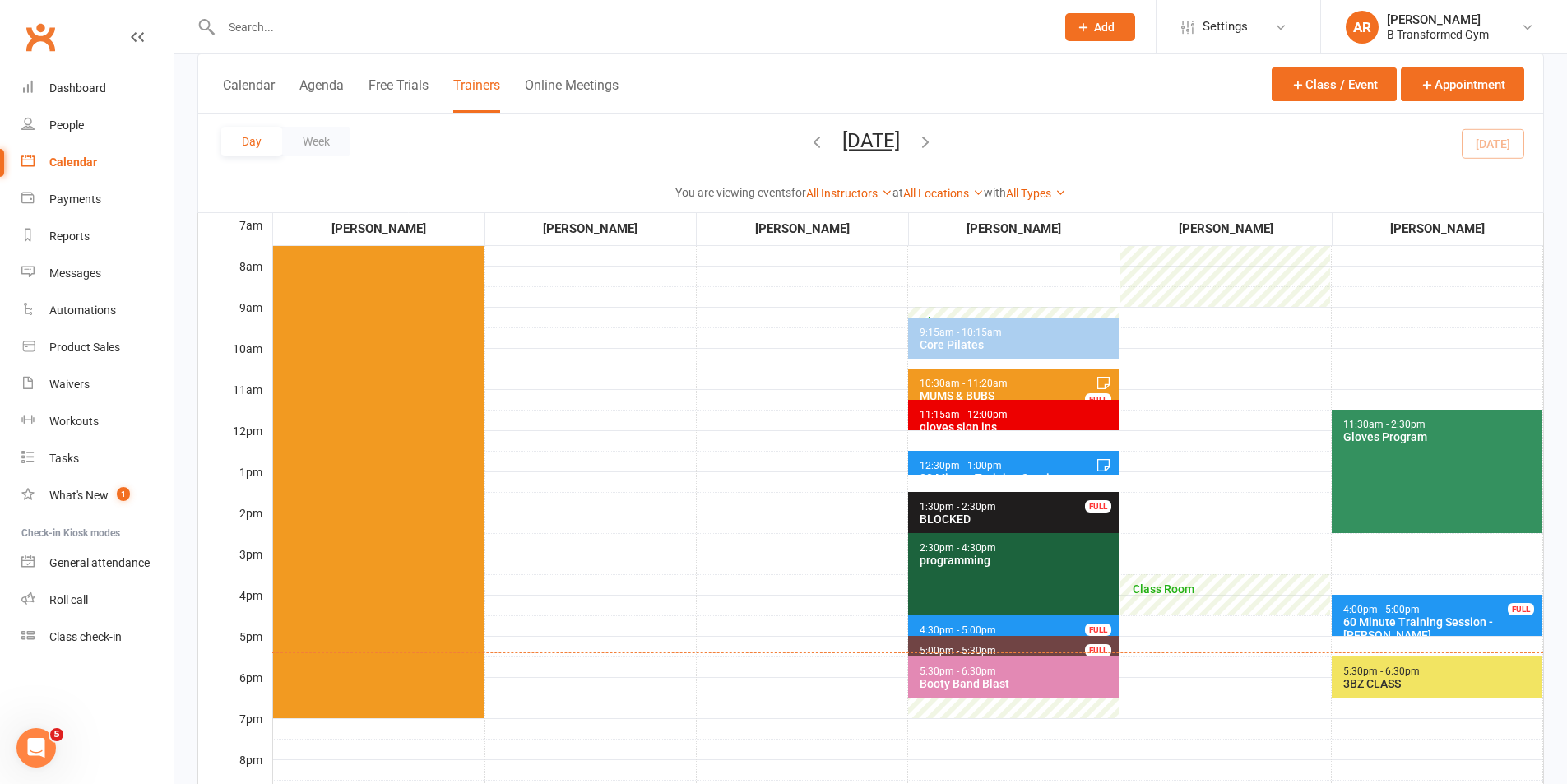
click at [1101, 684] on div "Booty Band Blast" at bounding box center [1016, 683] width 196 height 13
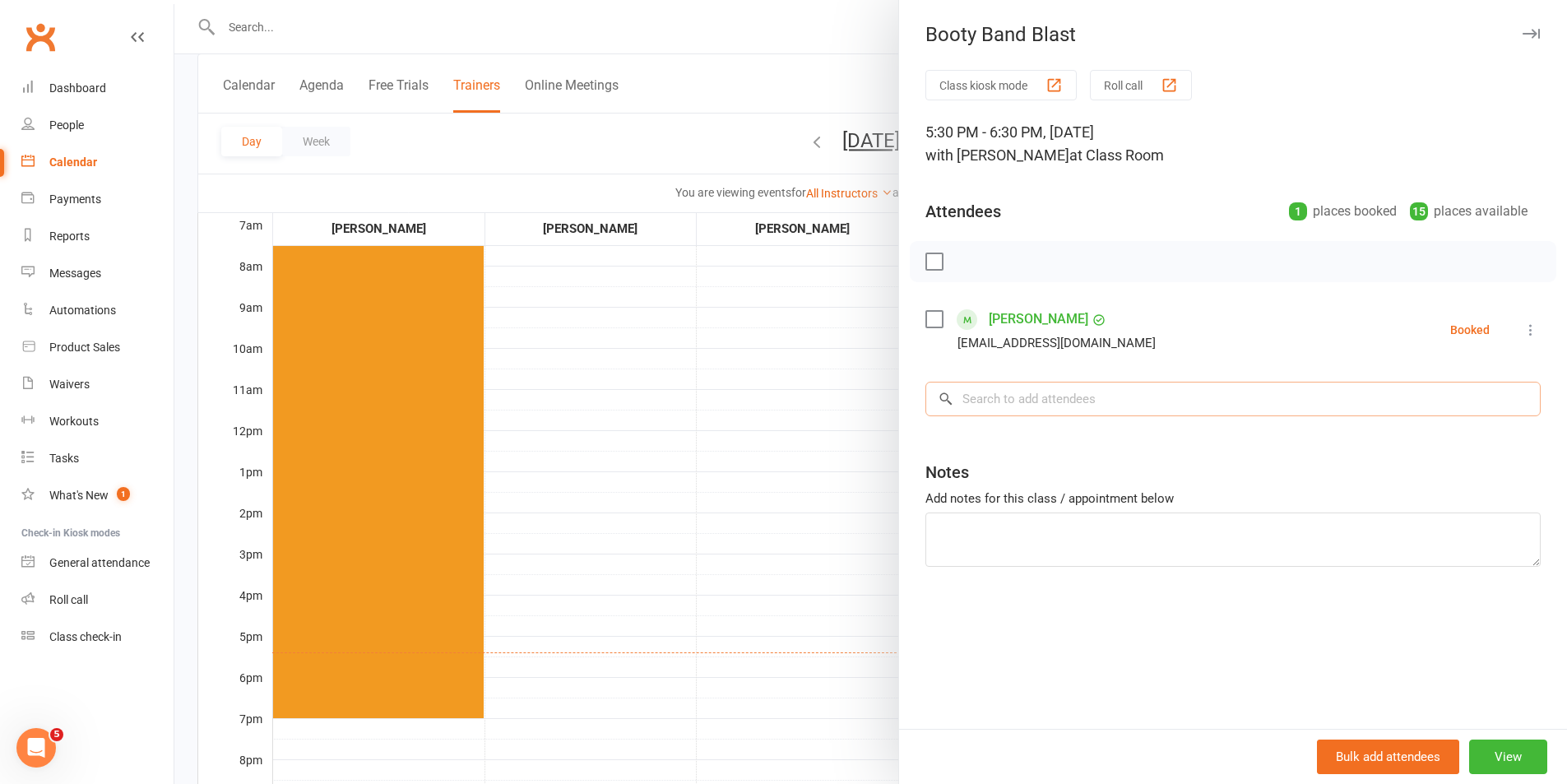
click at [1090, 408] on input "search" at bounding box center [1233, 398] width 615 height 34
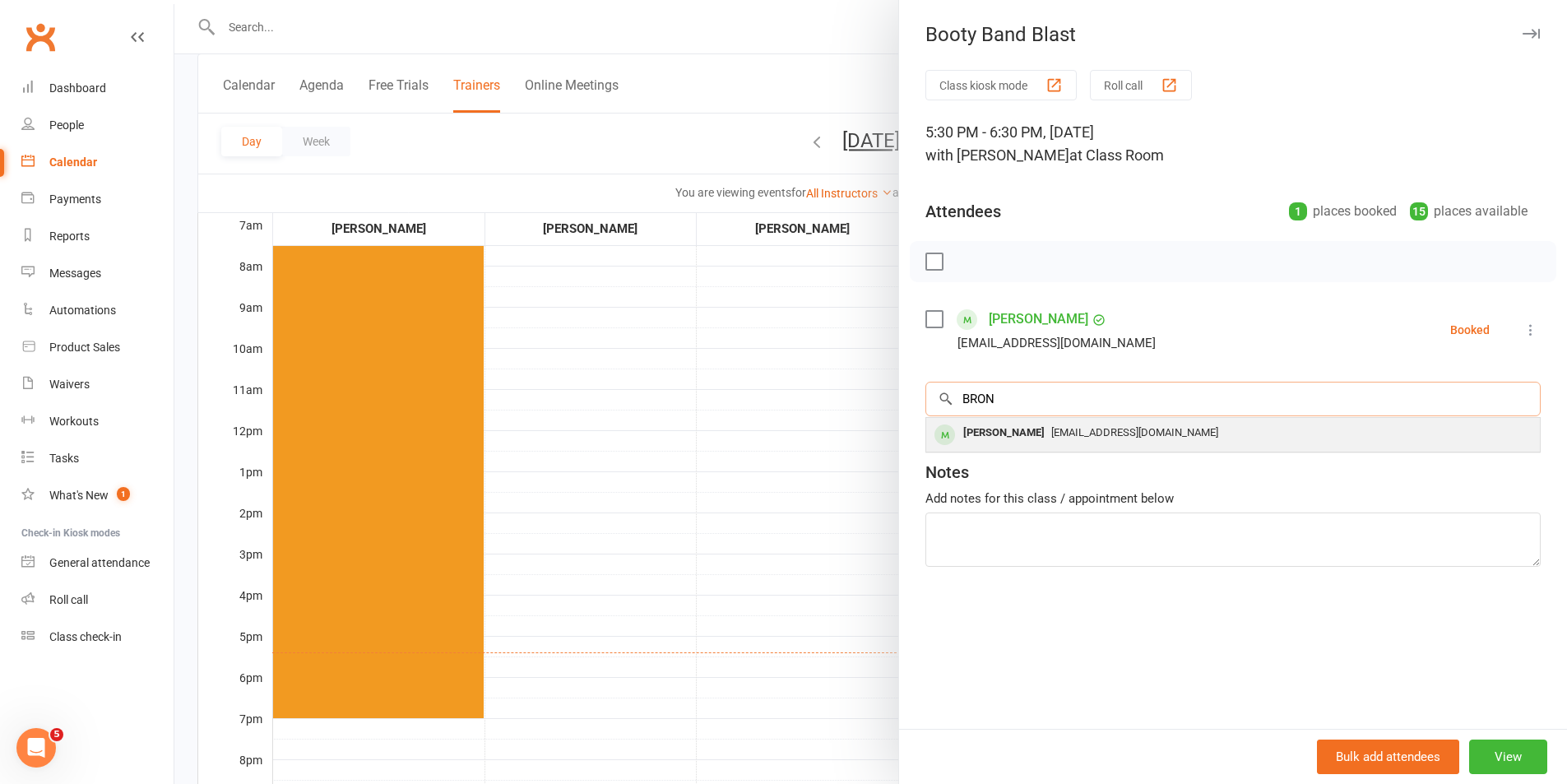
type input "BRON"
click at [1078, 431] on span "[EMAIL_ADDRESS][DOMAIN_NAME]" at bounding box center [1136, 432] width 167 height 12
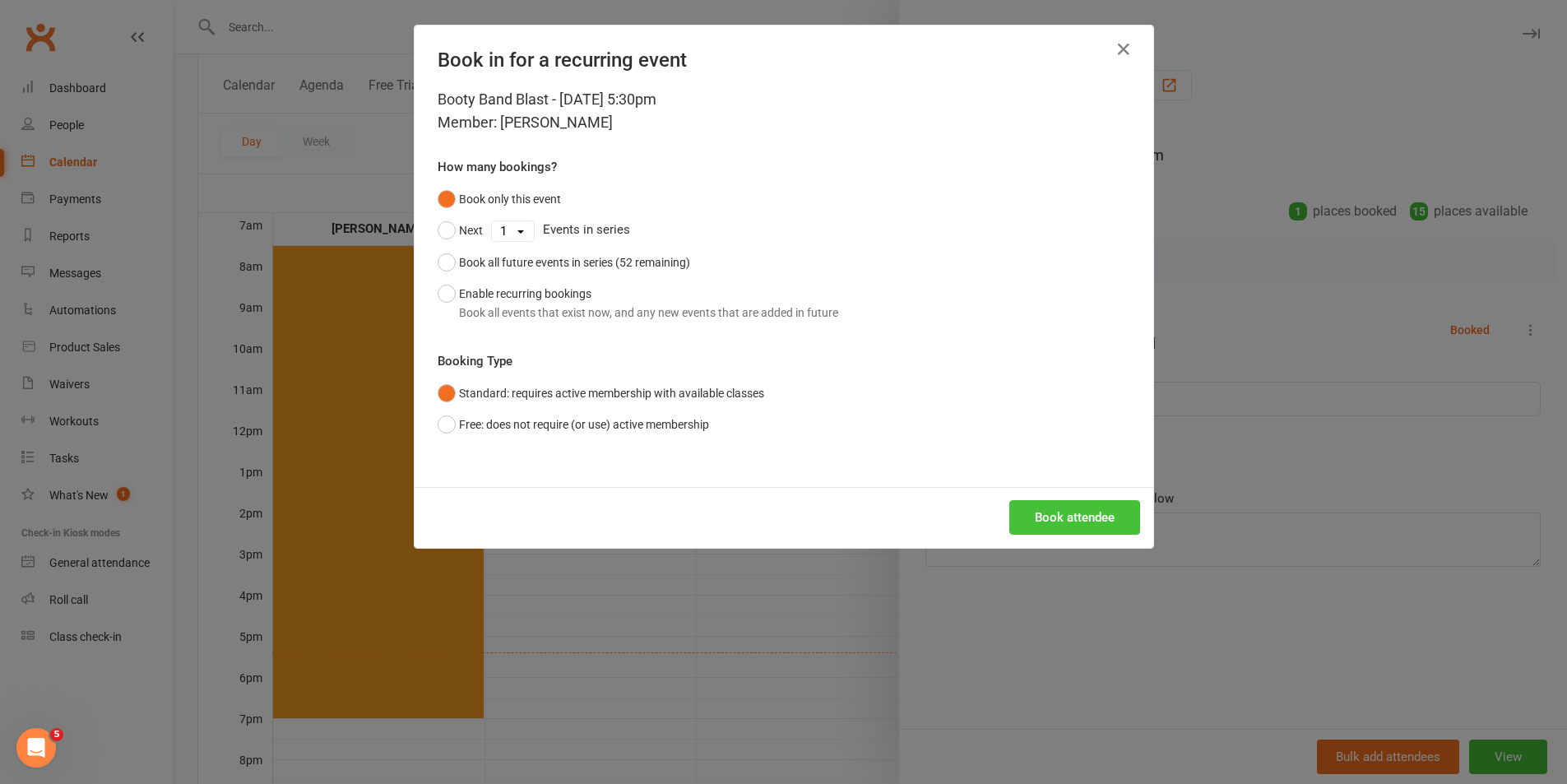
click at [1055, 510] on button "Book attendee" at bounding box center [1075, 517] width 131 height 34
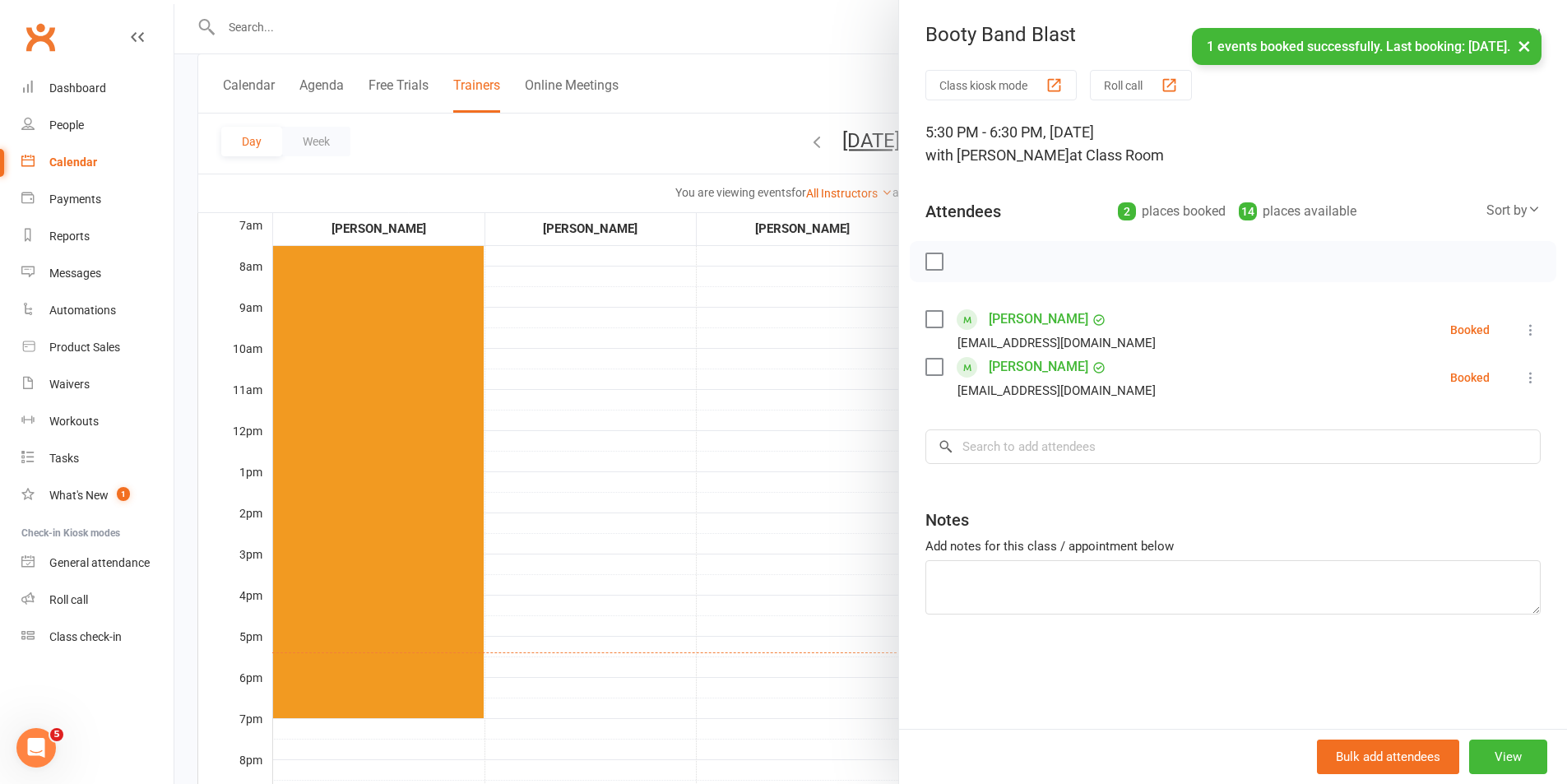
drag, startPoint x: 783, startPoint y: 499, endPoint x: 1053, endPoint y: 487, distance: 270.3
click at [783, 498] on div at bounding box center [871, 392] width 1393 height 784
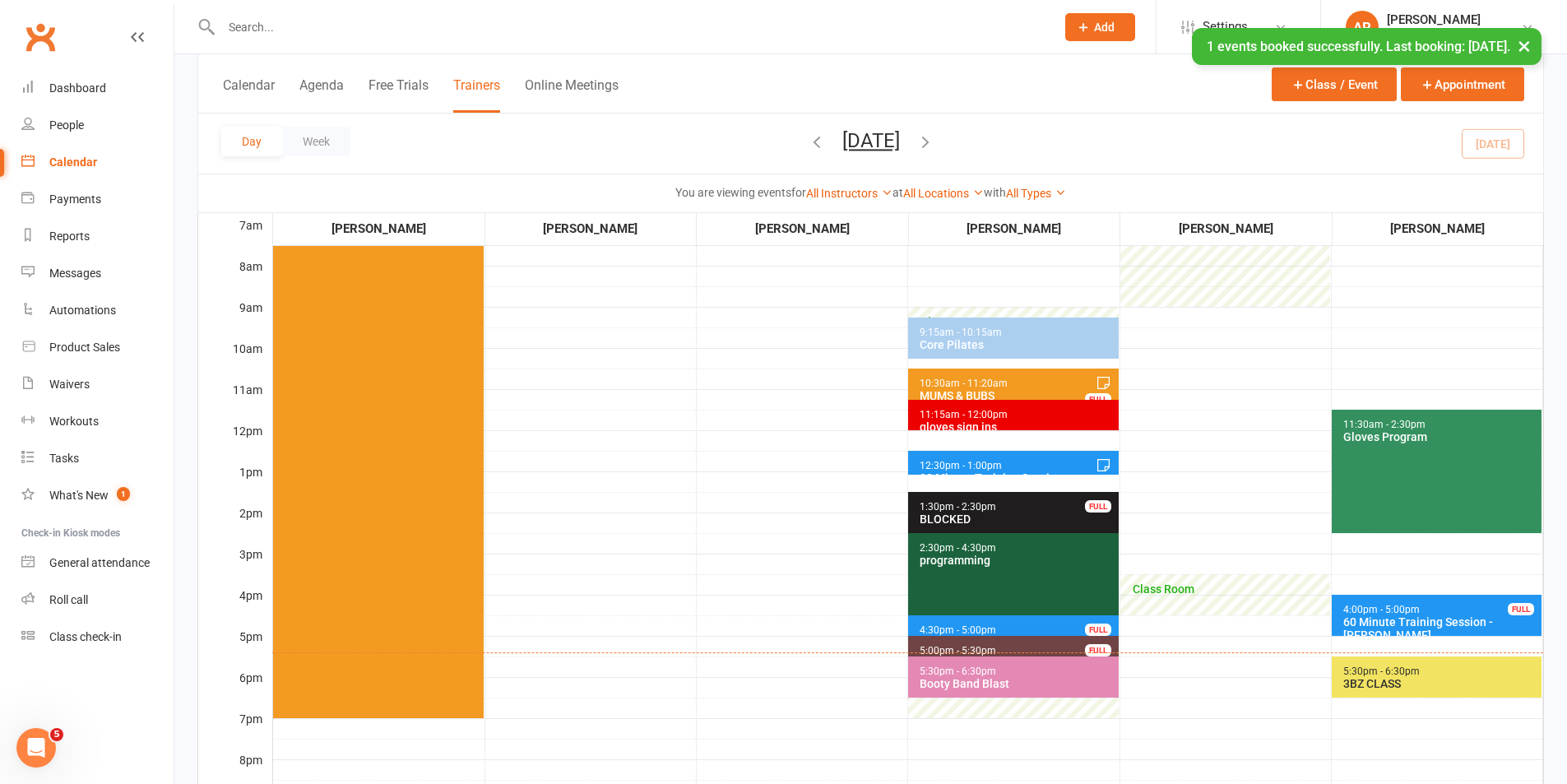
click at [1358, 666] on span "5:30pm - 6:30pm" at bounding box center [1381, 670] width 79 height 11
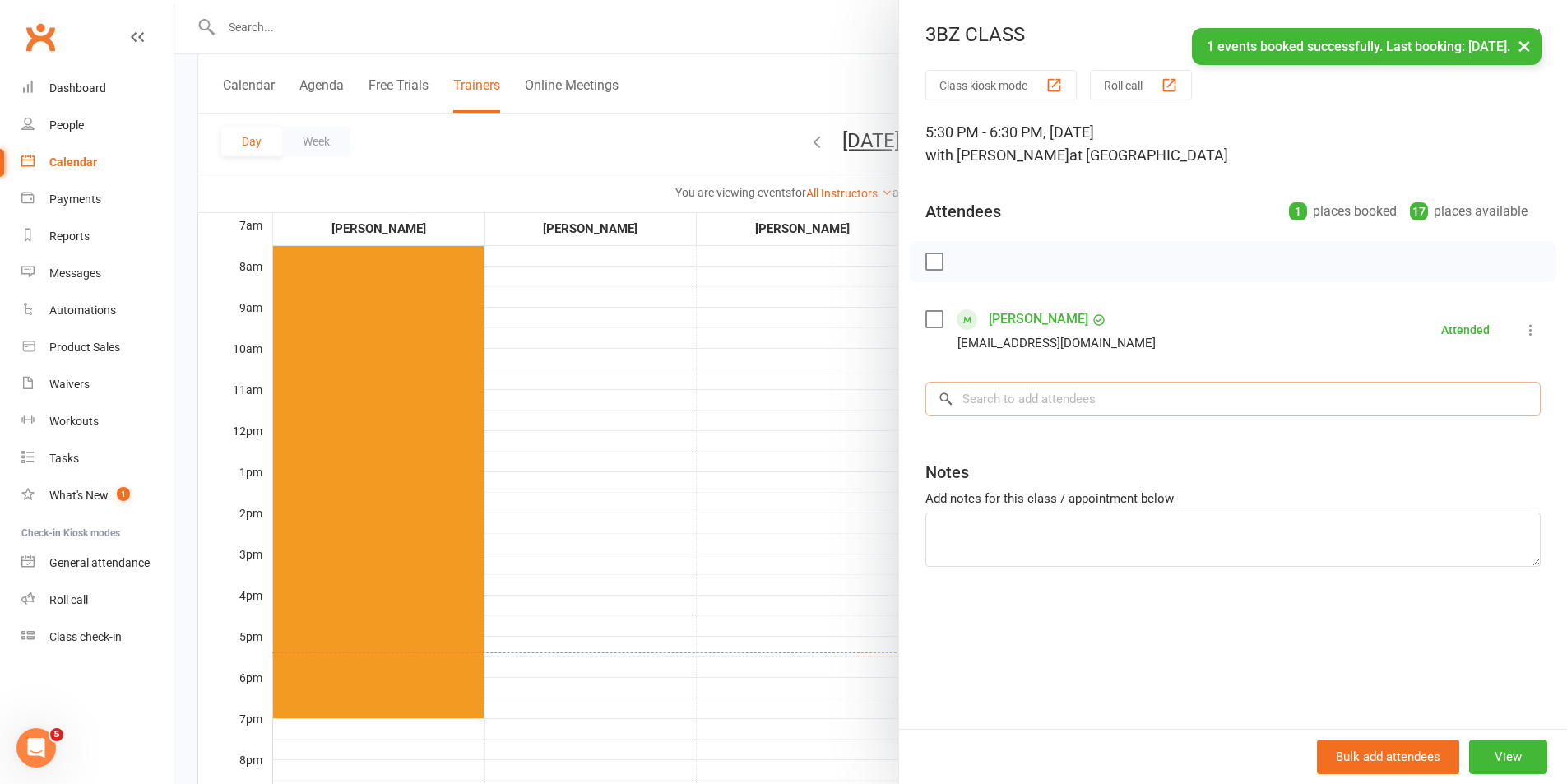
click at [1096, 405] on input "search" at bounding box center [1233, 398] width 615 height 34
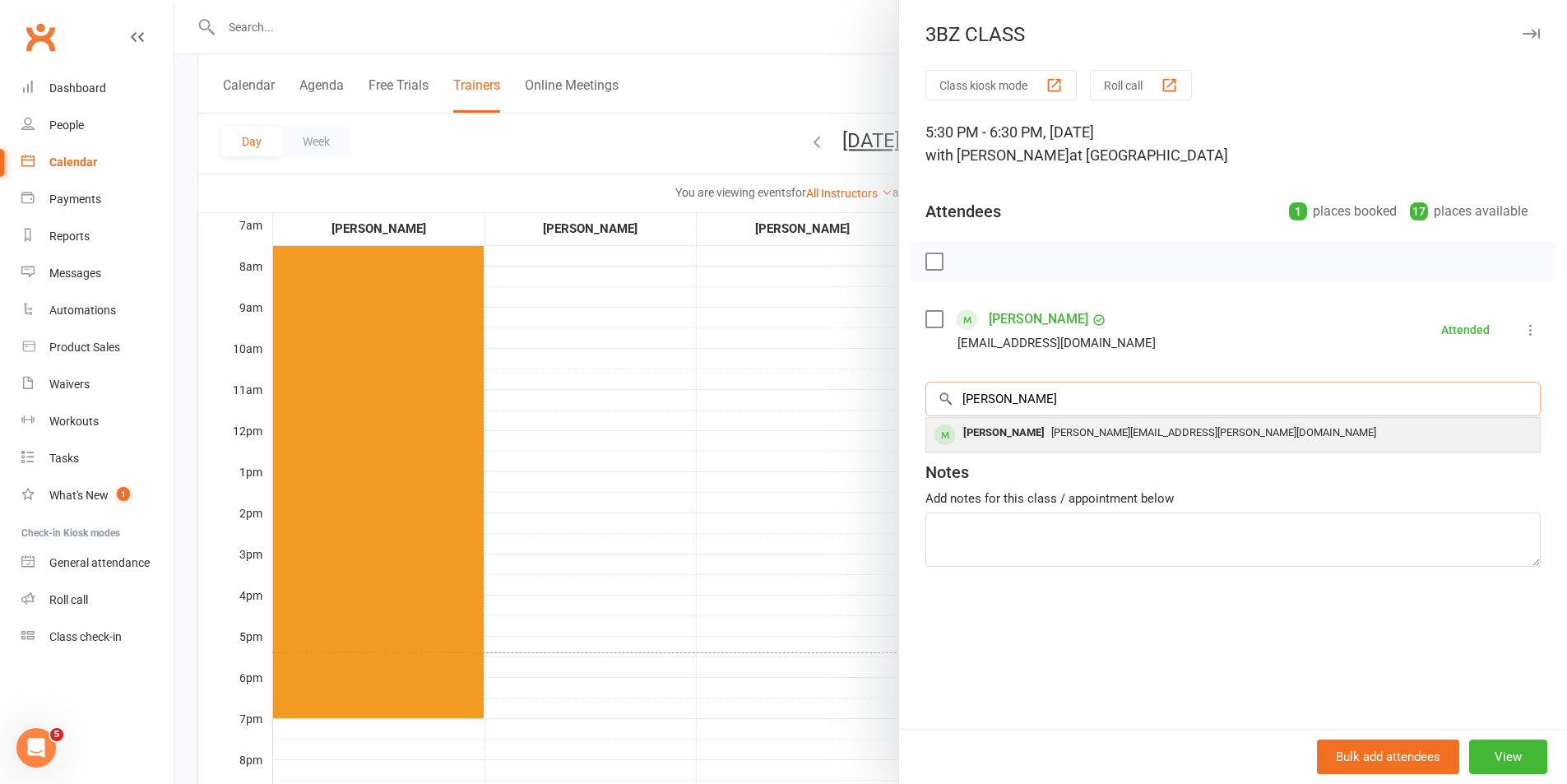
type input "[PERSON_NAME]"
click at [1052, 431] on span "[PERSON_NAME][EMAIL_ADDRESS][PERSON_NAME][DOMAIN_NAME]" at bounding box center [1214, 432] width 325 height 12
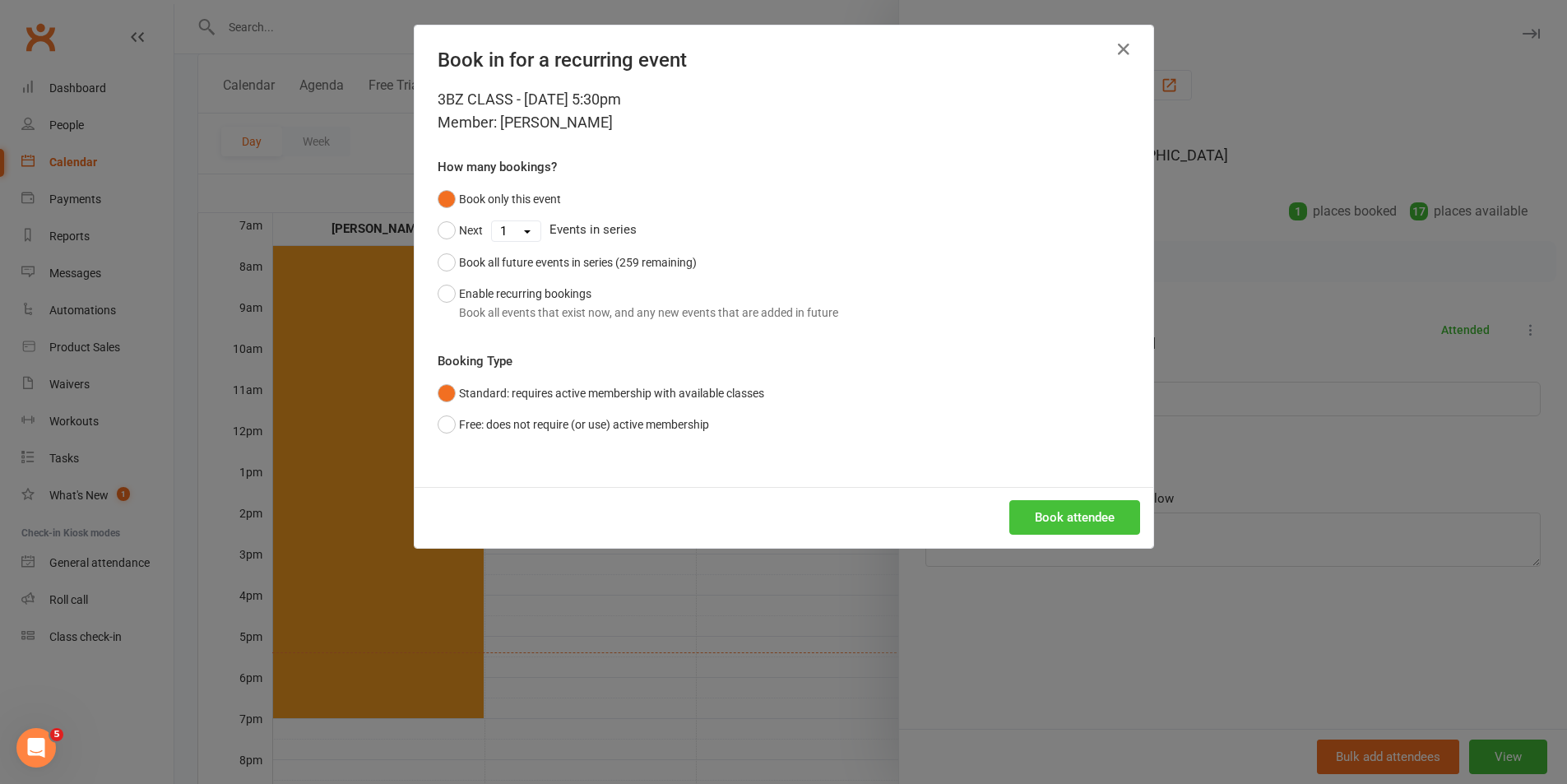
click at [1055, 517] on button "Book attendee" at bounding box center [1075, 517] width 131 height 34
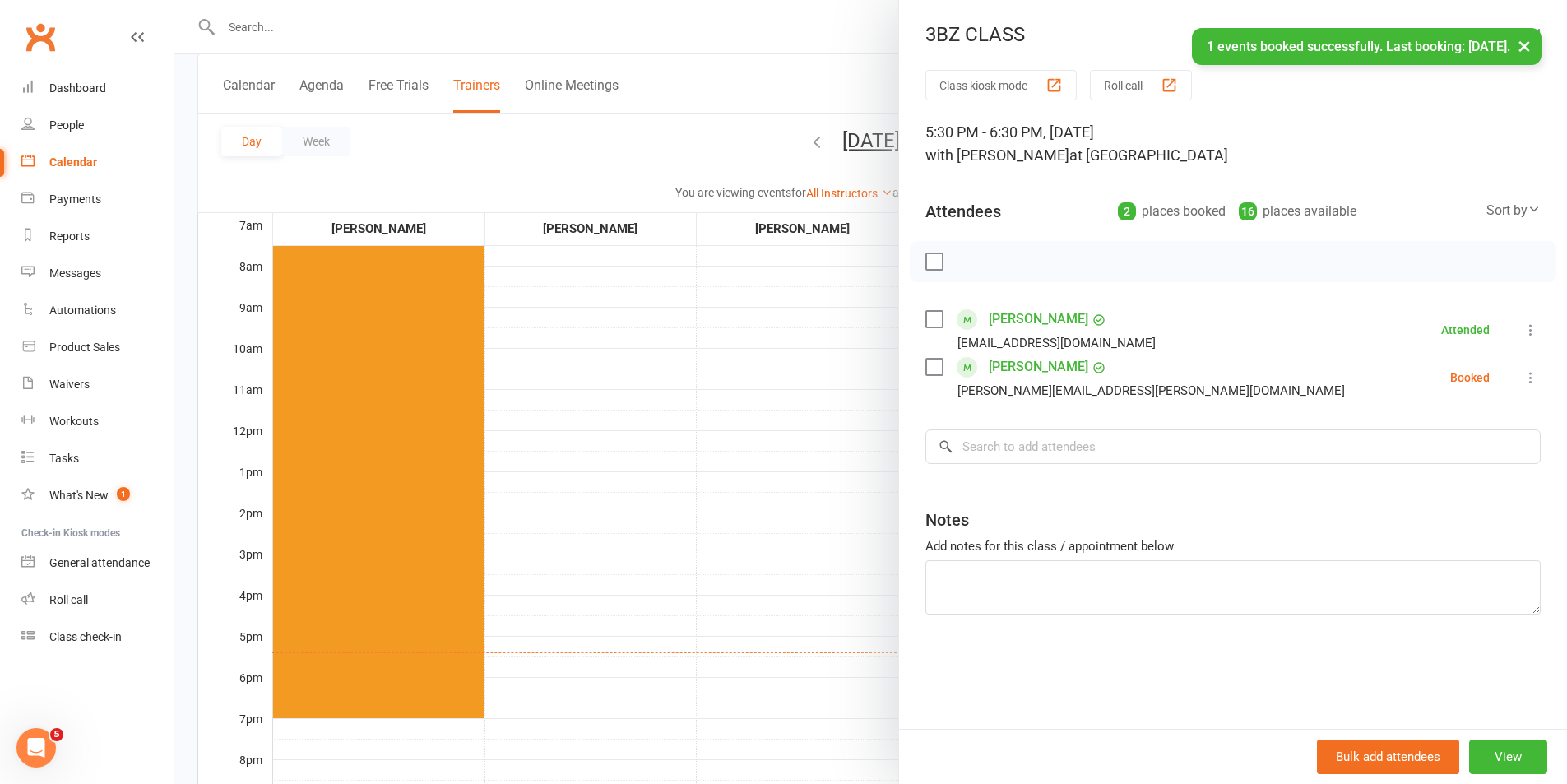
click at [926, 362] on label at bounding box center [934, 367] width 16 height 16
drag, startPoint x: 970, startPoint y: 257, endPoint x: 874, endPoint y: 90, distance: 192.6
click at [969, 257] on icon "button" at bounding box center [971, 261] width 18 height 18
